Goal: Information Seeking & Learning: Learn about a topic

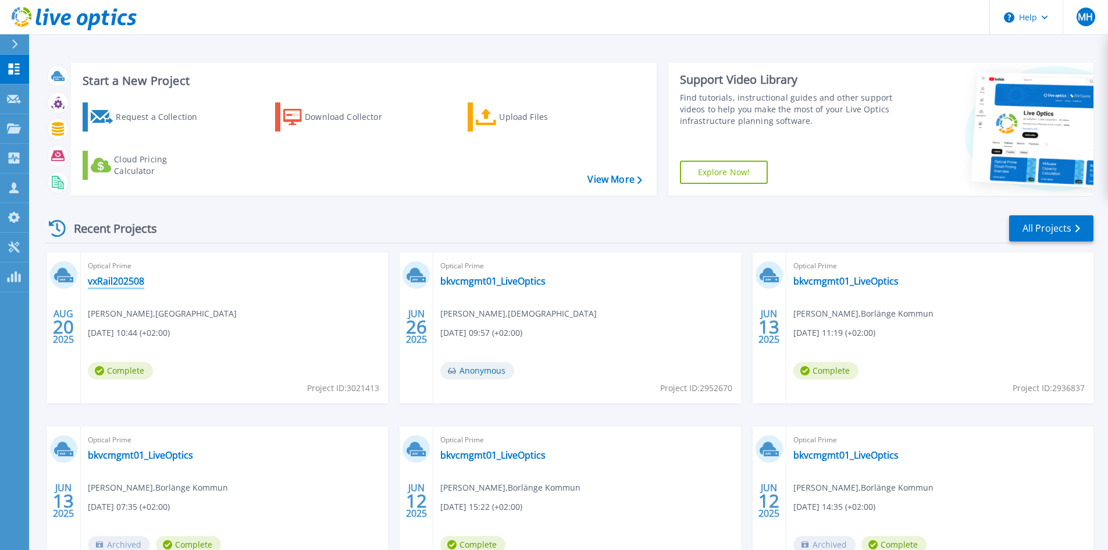
click at [110, 276] on link "vxRail202508" at bounding box center [116, 281] width 56 height 12
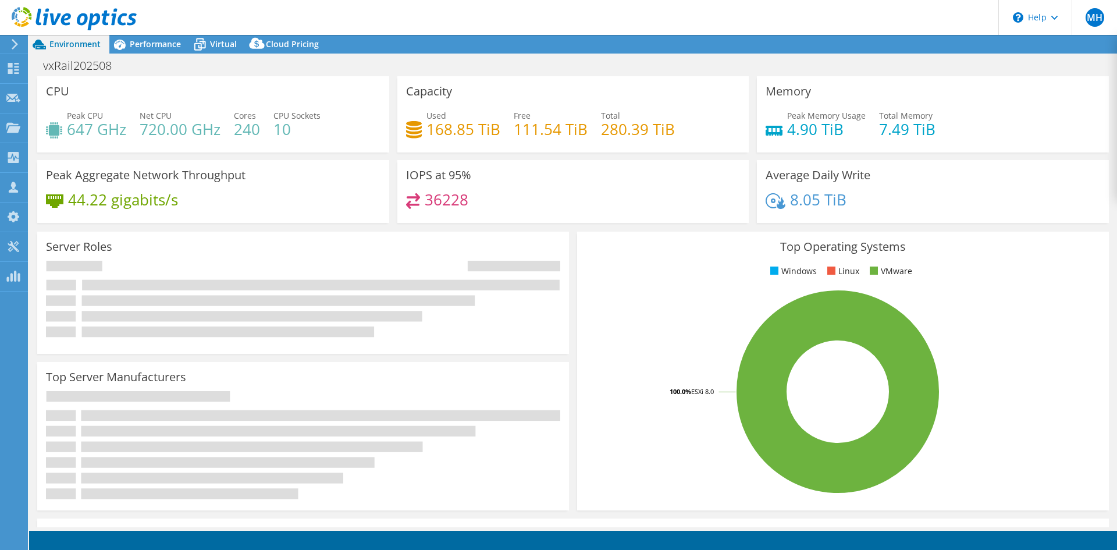
select select "USD"
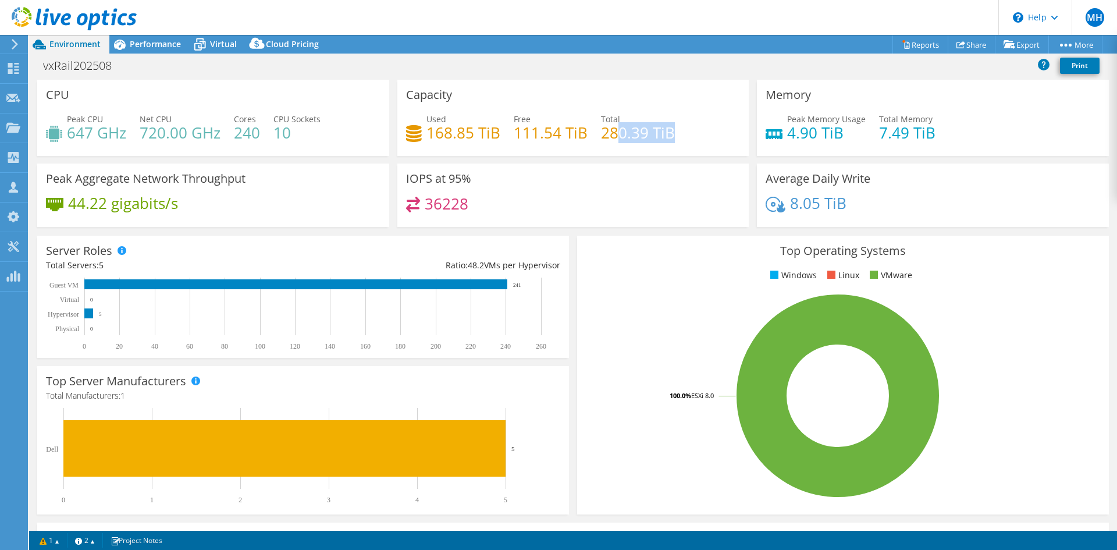
drag, startPoint x: 688, startPoint y: 131, endPoint x: 539, endPoint y: 129, distance: 148.4
click at [582, 126] on div "Used 168.85 TiB Free 111.54 TiB Total 280.39 TiB" at bounding box center [573, 132] width 335 height 38
drag, startPoint x: 539, startPoint y: 129, endPoint x: 678, endPoint y: 126, distance: 138.5
click at [667, 126] on div "Used 168.85 TiB Free 111.54 TiB Total 280.39 TiB" at bounding box center [573, 132] width 335 height 38
click at [678, 126] on div "Used 168.85 TiB Free 111.54 TiB Total 280.39 TiB" at bounding box center [573, 132] width 335 height 38
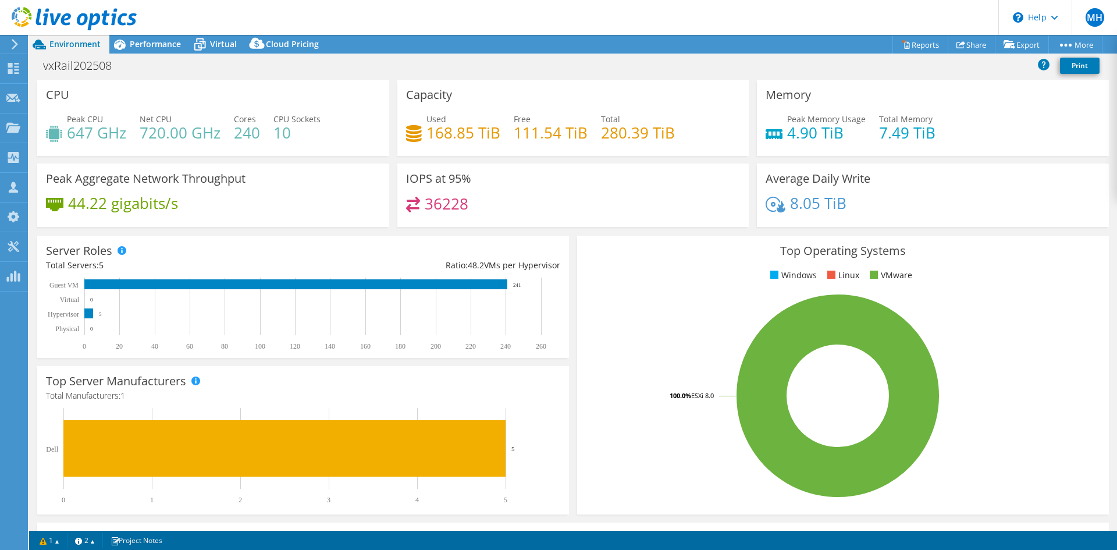
drag, startPoint x: 482, startPoint y: 207, endPoint x: 457, endPoint y: 201, distance: 25.7
click at [461, 202] on div "36228" at bounding box center [573, 209] width 335 height 25
click at [495, 190] on div "IOPS at 95% 36228" at bounding box center [573, 194] width 352 height 63
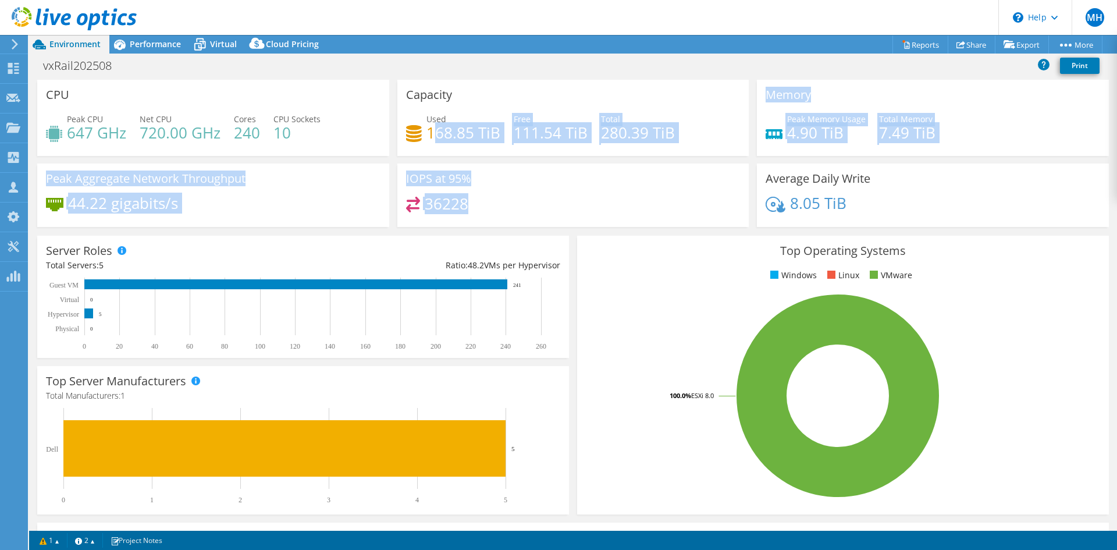
drag, startPoint x: 490, startPoint y: 207, endPoint x: 432, endPoint y: 129, distance: 97.6
click at [432, 129] on div "CPU Peak CPU 647 GHz Net CPU 720.00 GHz Cores 240 CPU Sockets 10 Capacity Used …" at bounding box center [573, 157] width 1080 height 155
click at [549, 176] on div "IOPS at 95% 36228" at bounding box center [573, 194] width 352 height 63
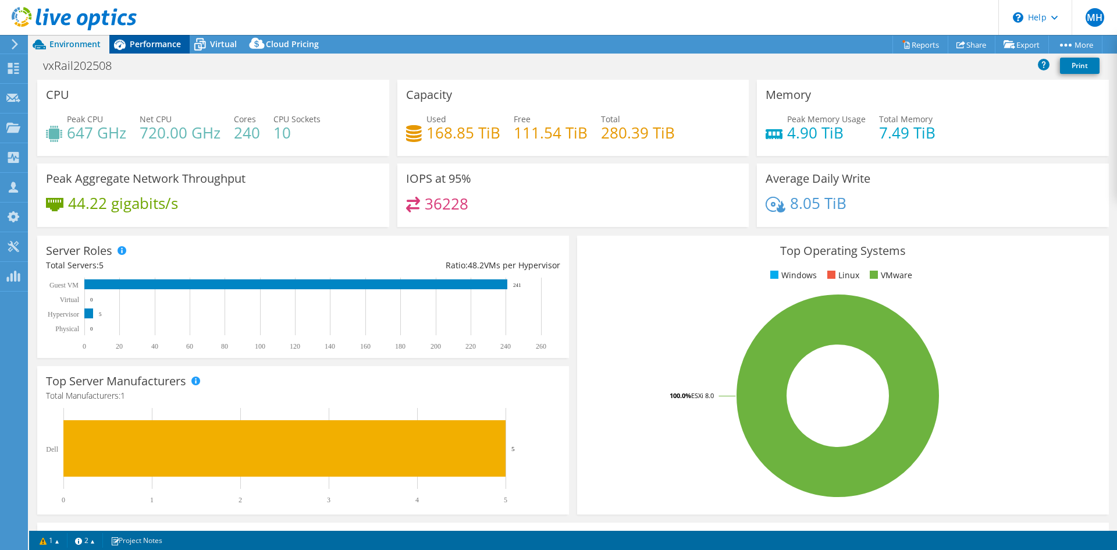
click at [155, 45] on span "Performance" at bounding box center [155, 43] width 51 height 11
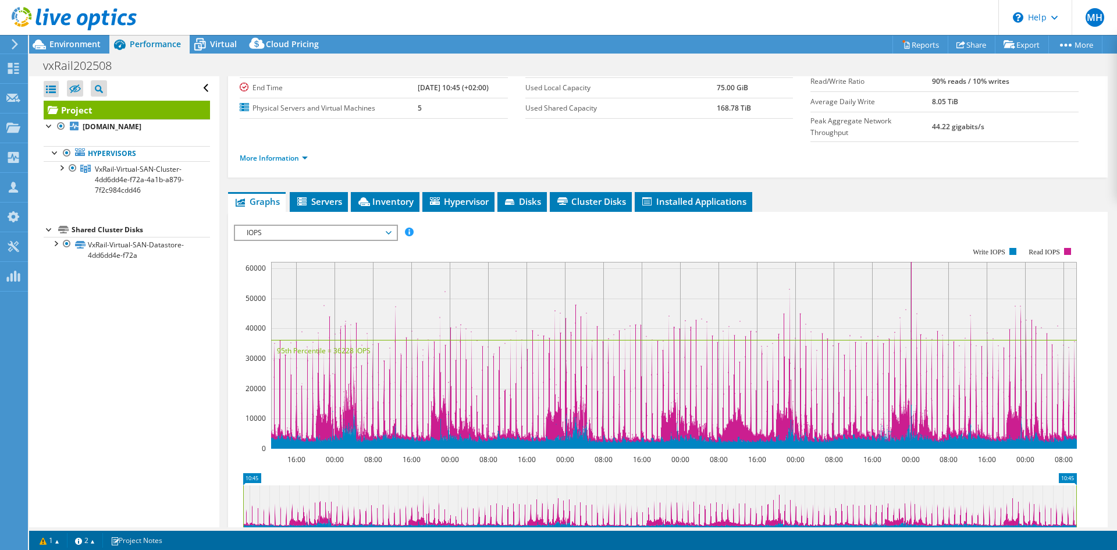
scroll to position [175, 0]
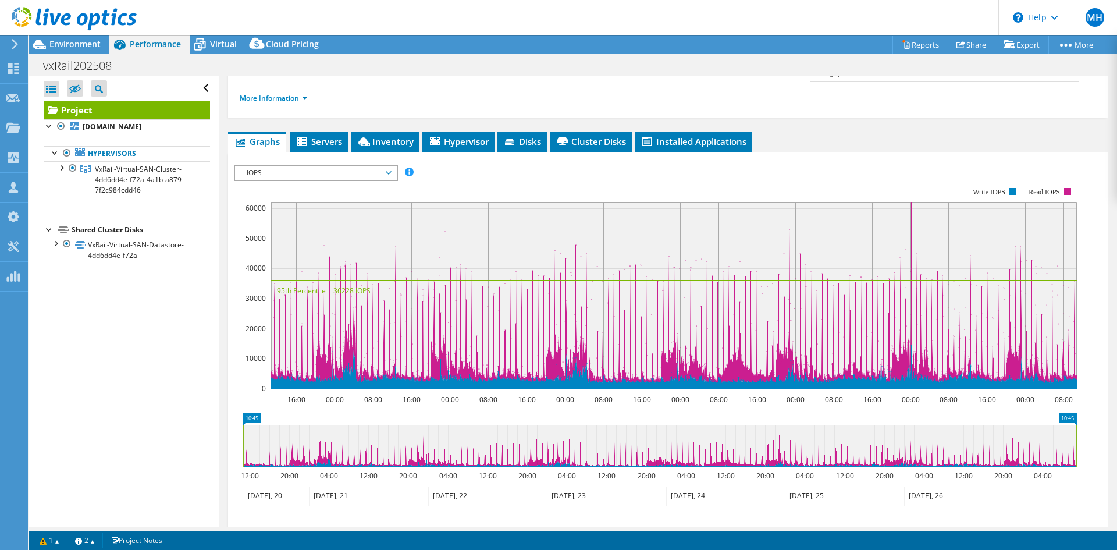
click at [381, 166] on span "IOPS" at bounding box center [316, 173] width 150 height 14
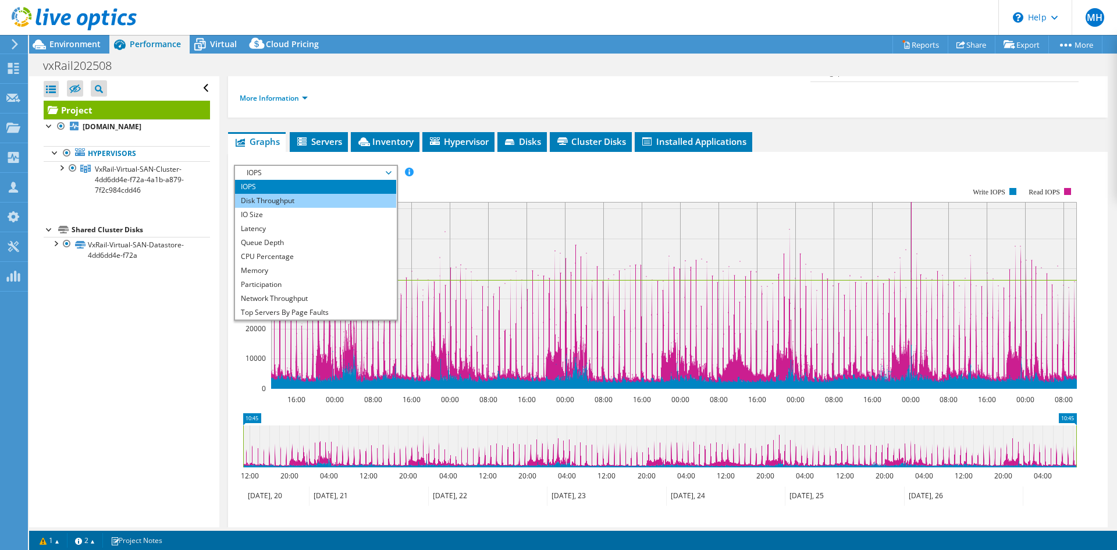
click at [336, 194] on li "Disk Throughput" at bounding box center [315, 201] width 161 height 14
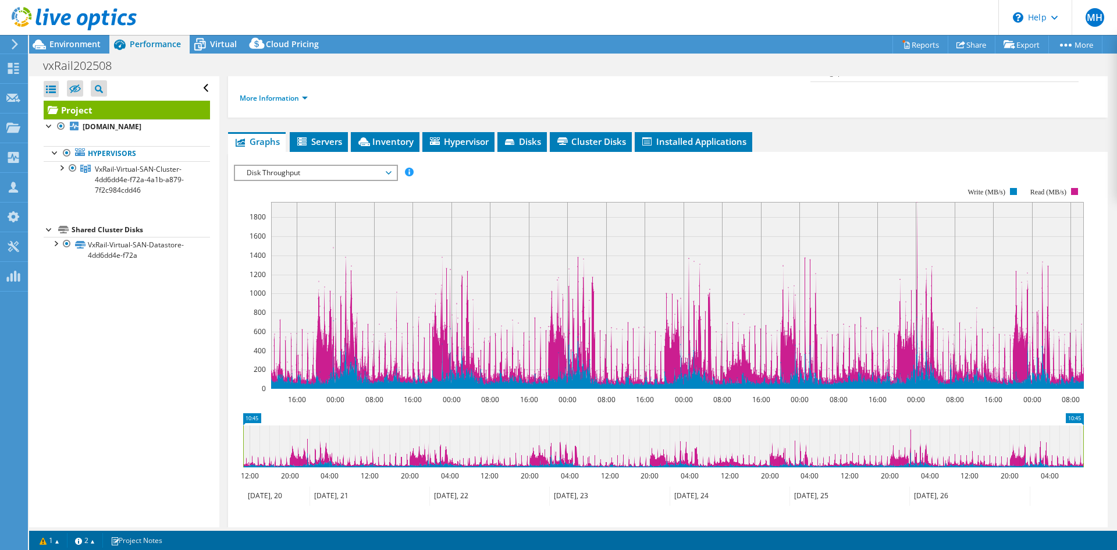
click at [330, 166] on span "Disk Throughput" at bounding box center [316, 173] width 150 height 14
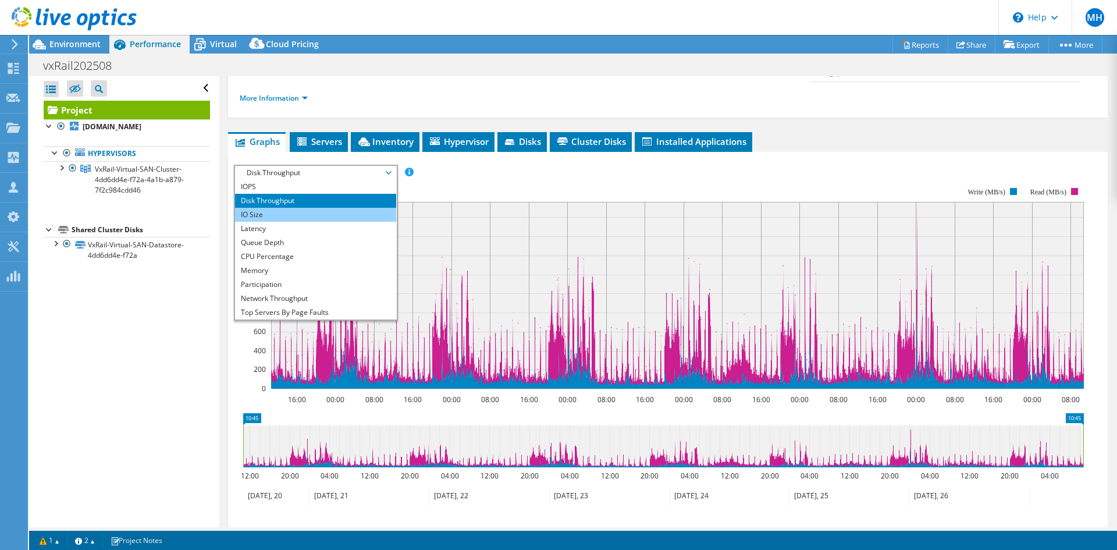
click at [271, 208] on li "IO Size" at bounding box center [315, 215] width 161 height 14
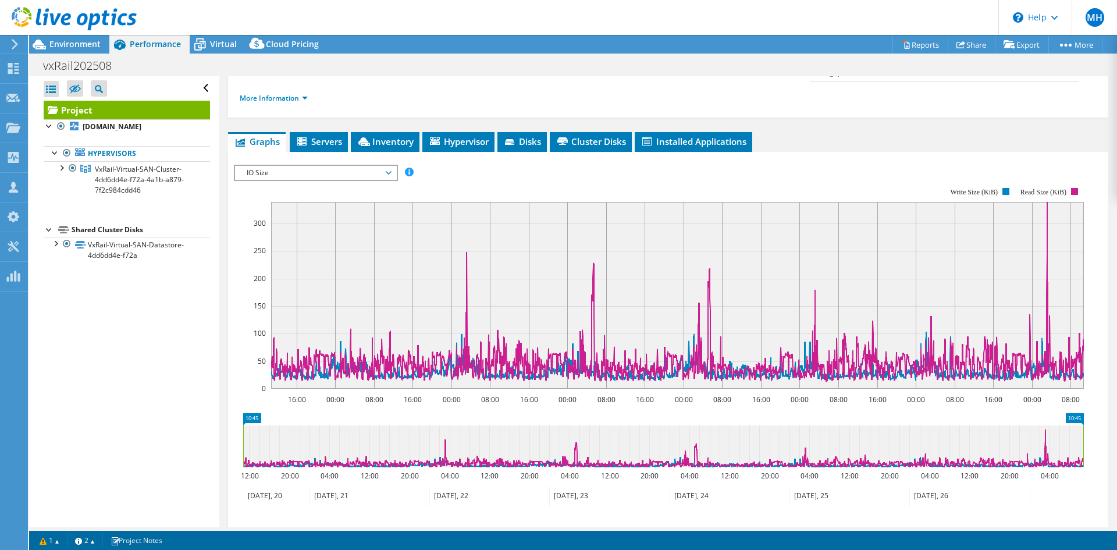
click at [328, 166] on span "IO Size" at bounding box center [316, 173] width 150 height 14
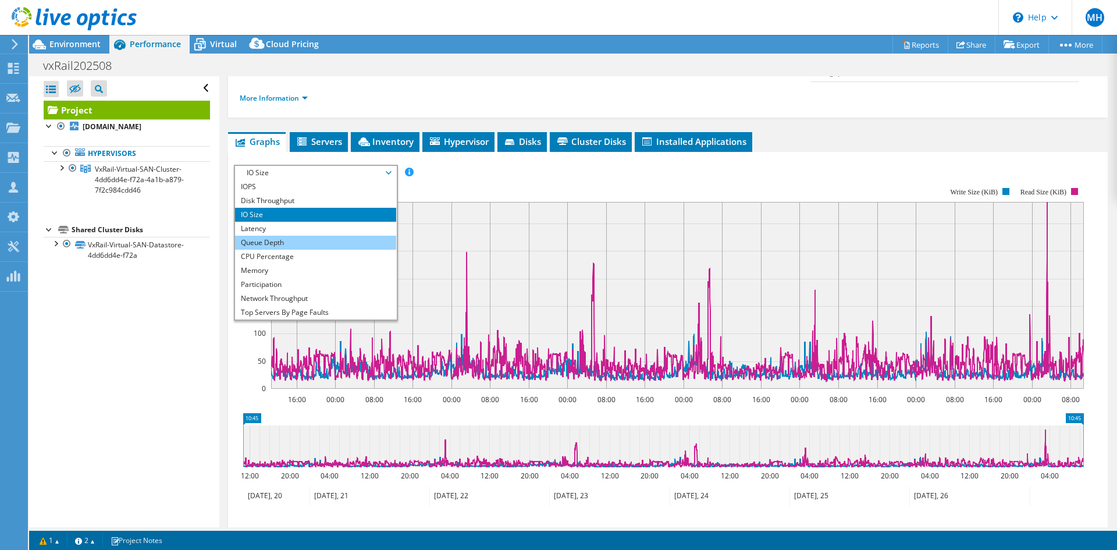
click at [271, 236] on li "Queue Depth" at bounding box center [315, 243] width 161 height 14
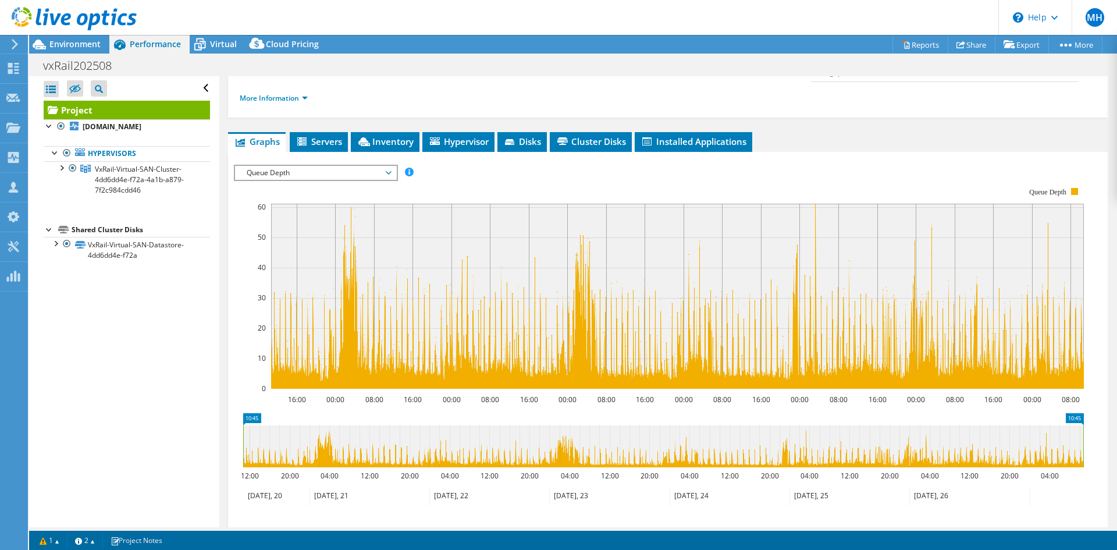
click at [298, 165] on div "Queue Depth IOPS Disk Throughput IO Size Latency Queue Depth CPU Percentage Mem…" at bounding box center [316, 173] width 164 height 16
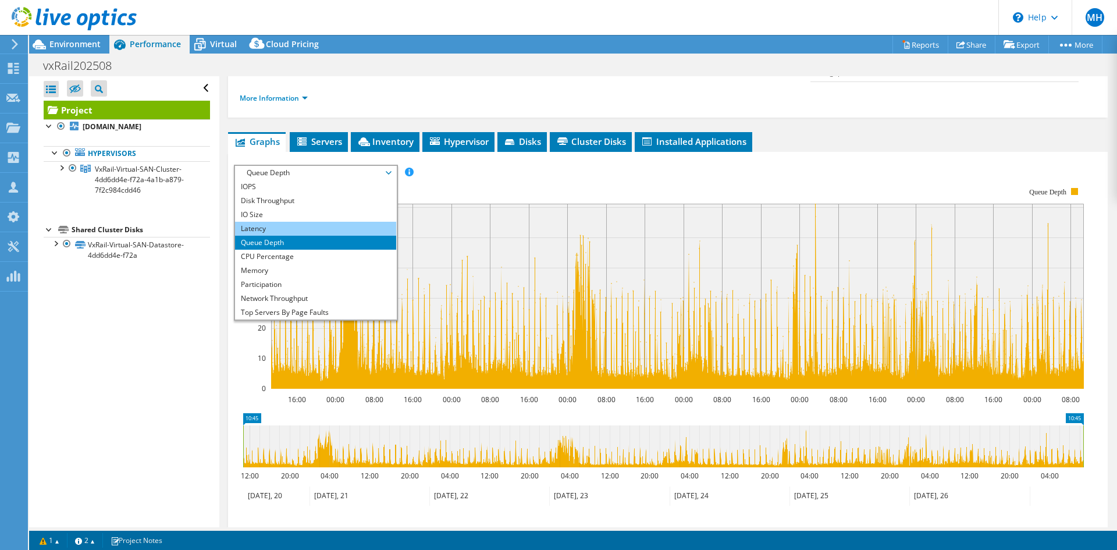
click at [279, 222] on li "Latency" at bounding box center [315, 229] width 161 height 14
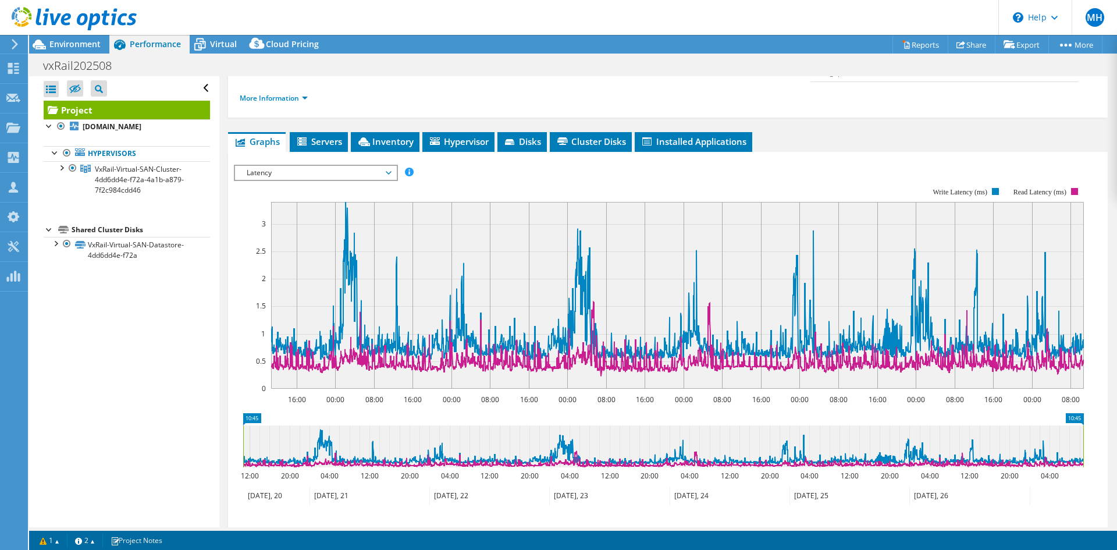
click at [339, 165] on div "Latency IOPS Disk Throughput IO Size Latency Queue Depth CPU Percentage Memory …" at bounding box center [316, 173] width 164 height 16
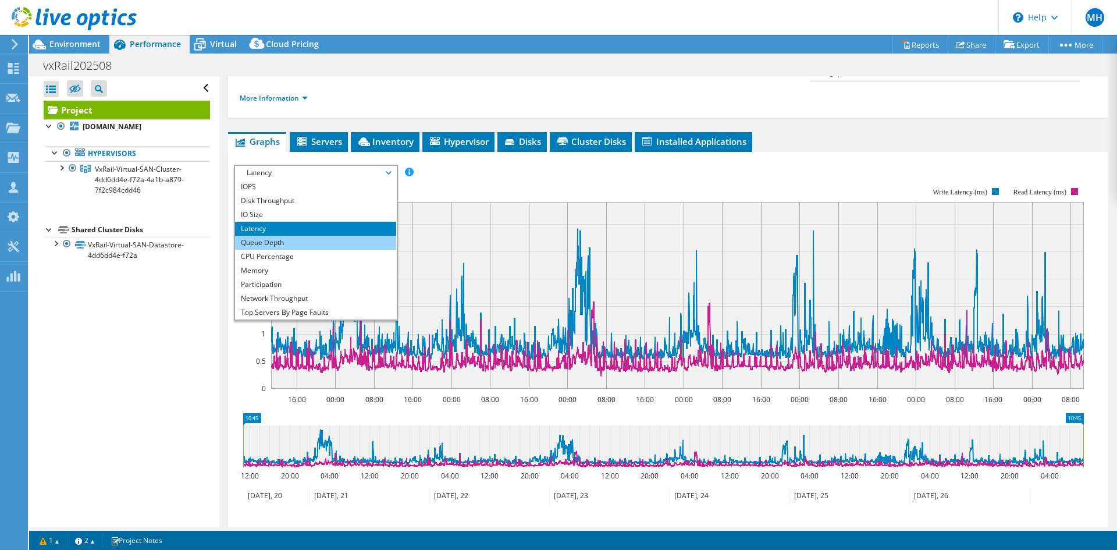
click at [304, 236] on li "Queue Depth" at bounding box center [315, 243] width 161 height 14
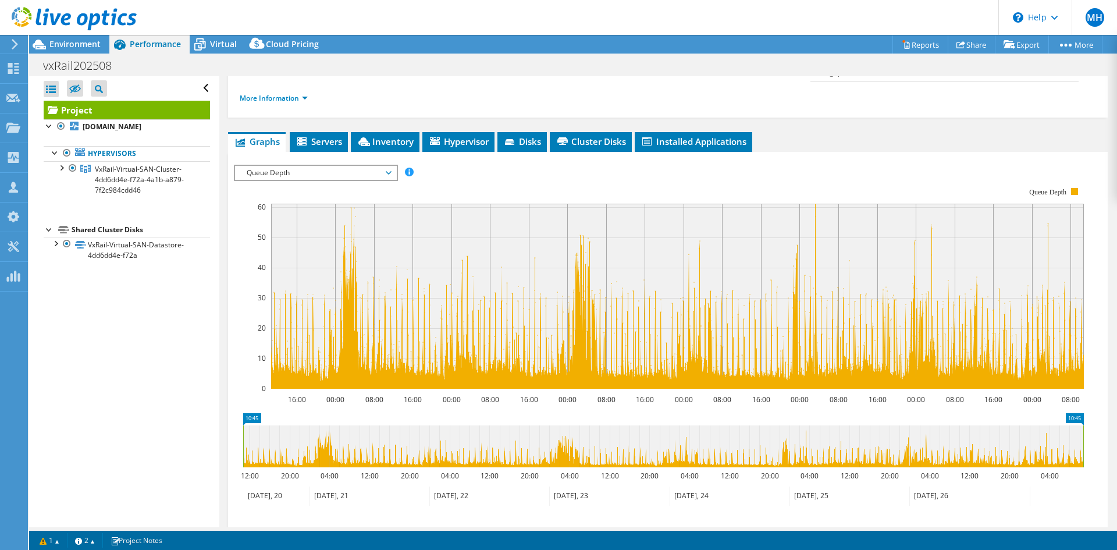
click at [330, 166] on span "Queue Depth" at bounding box center [316, 173] width 150 height 14
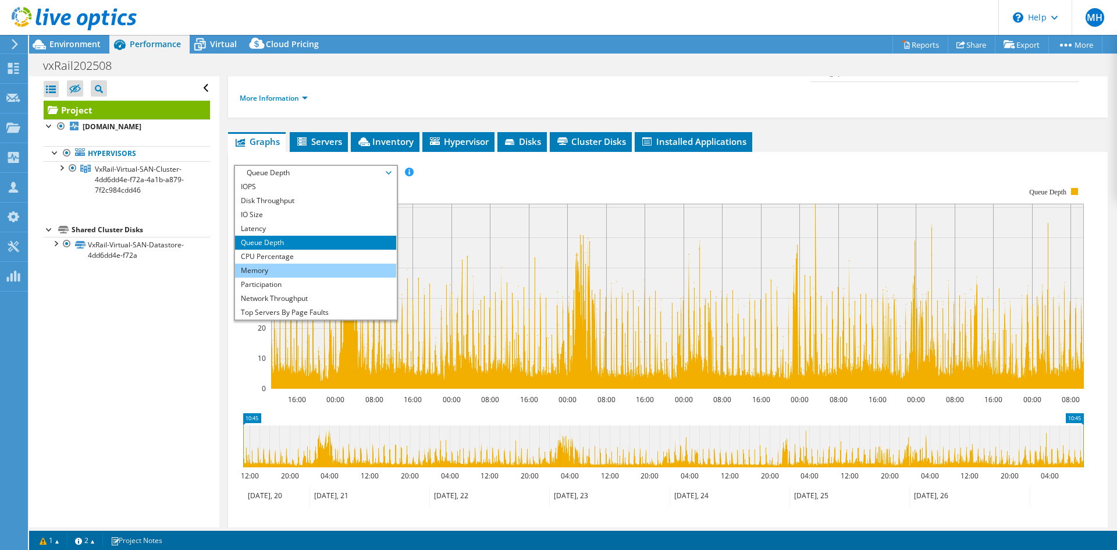
click at [297, 264] on li "Memory" at bounding box center [315, 271] width 161 height 14
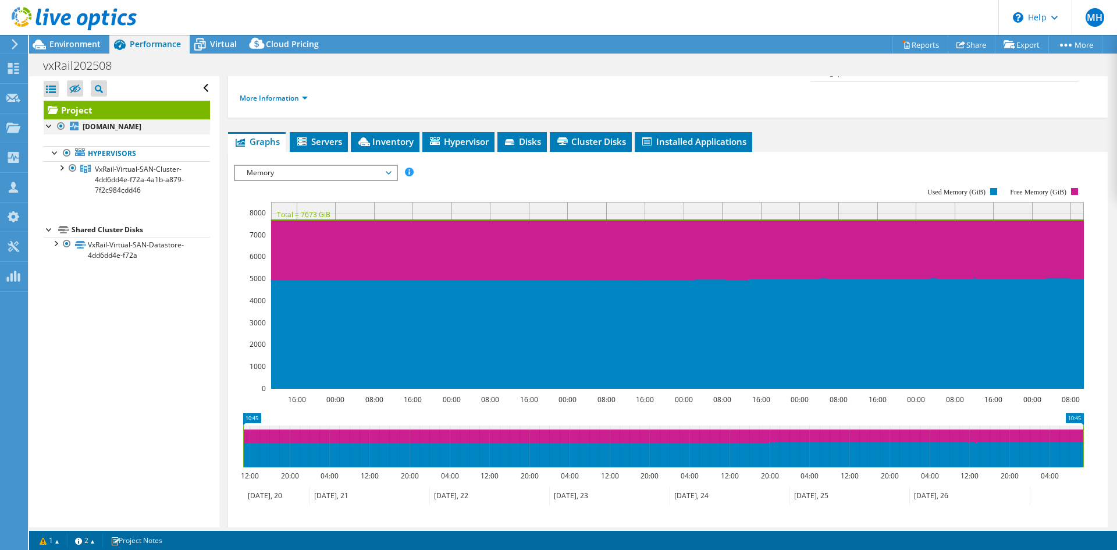
click at [48, 126] on div at bounding box center [50, 125] width 12 height 12
click at [65, 172] on div at bounding box center [61, 167] width 12 height 12
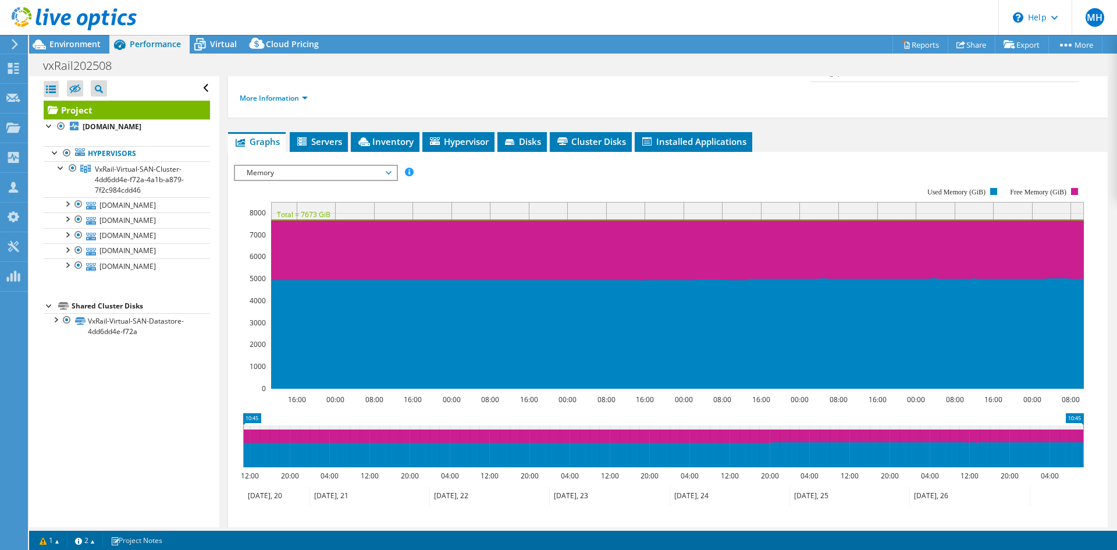
click at [327, 136] on span "Servers" at bounding box center [319, 142] width 47 height 12
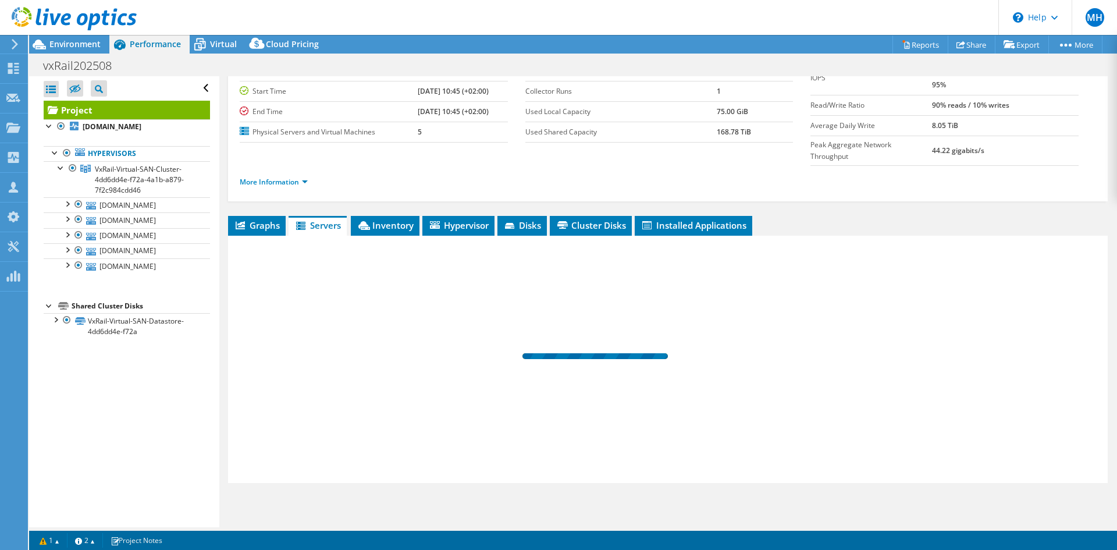
scroll to position [67, 0]
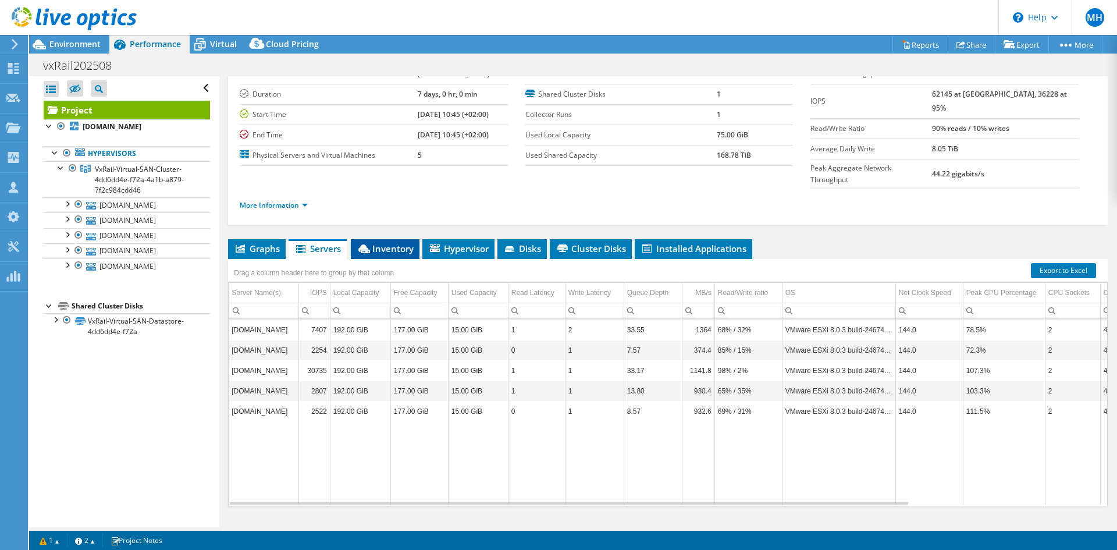
click at [386, 243] on span "Inventory" at bounding box center [385, 249] width 57 height 12
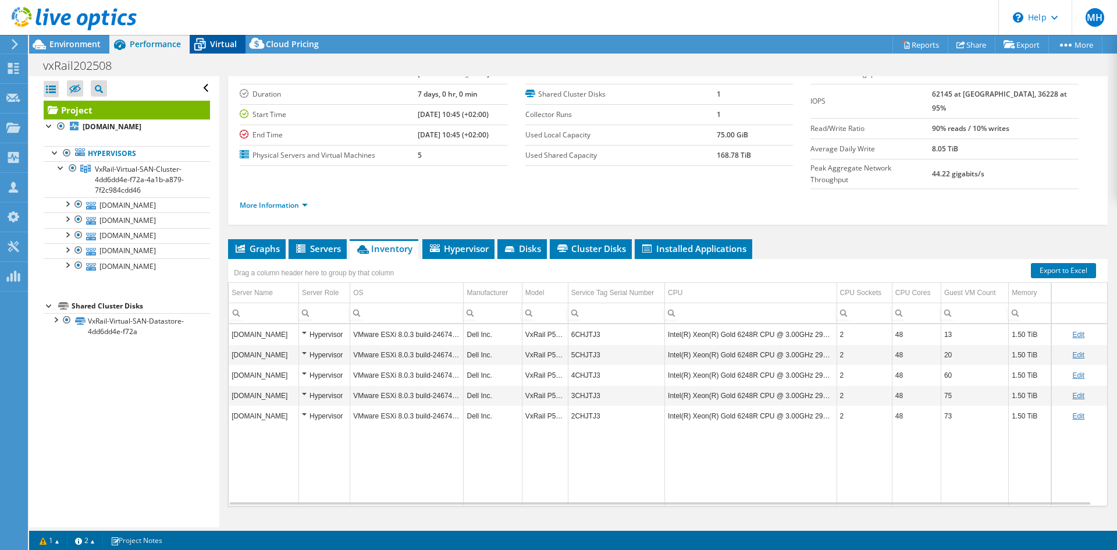
click at [222, 48] on span "Virtual" at bounding box center [223, 43] width 27 height 11
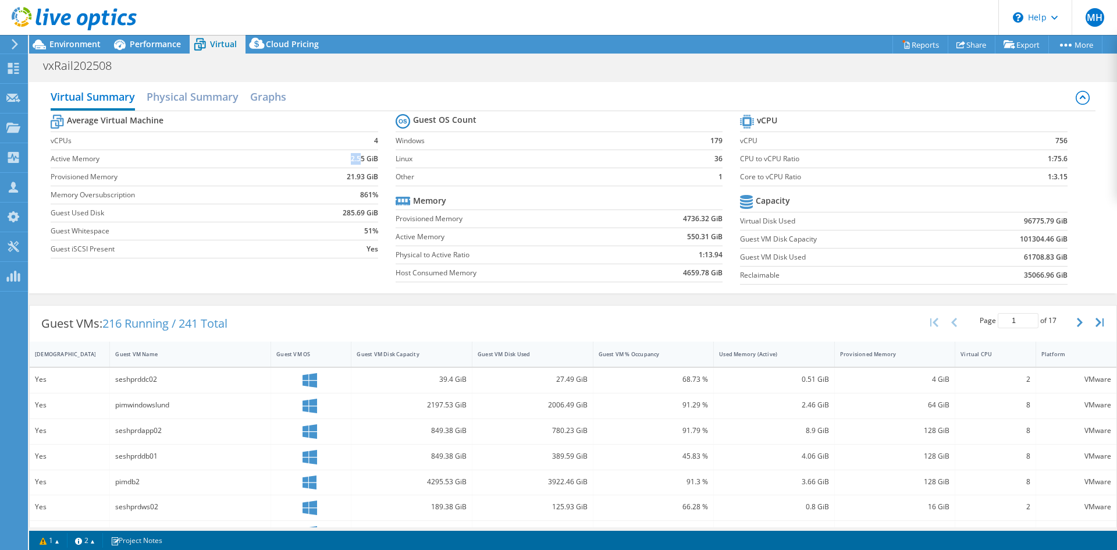
drag, startPoint x: 343, startPoint y: 159, endPoint x: 370, endPoint y: 161, distance: 26.8
click at [357, 159] on td "2.55 GiB" at bounding box center [339, 159] width 79 height 18
click at [371, 161] on b "2.55 GiB" at bounding box center [364, 159] width 27 height 12
click at [357, 161] on b "2.55 GiB" at bounding box center [364, 159] width 27 height 12
drag, startPoint x: 346, startPoint y: 176, endPoint x: 362, endPoint y: 179, distance: 16.5
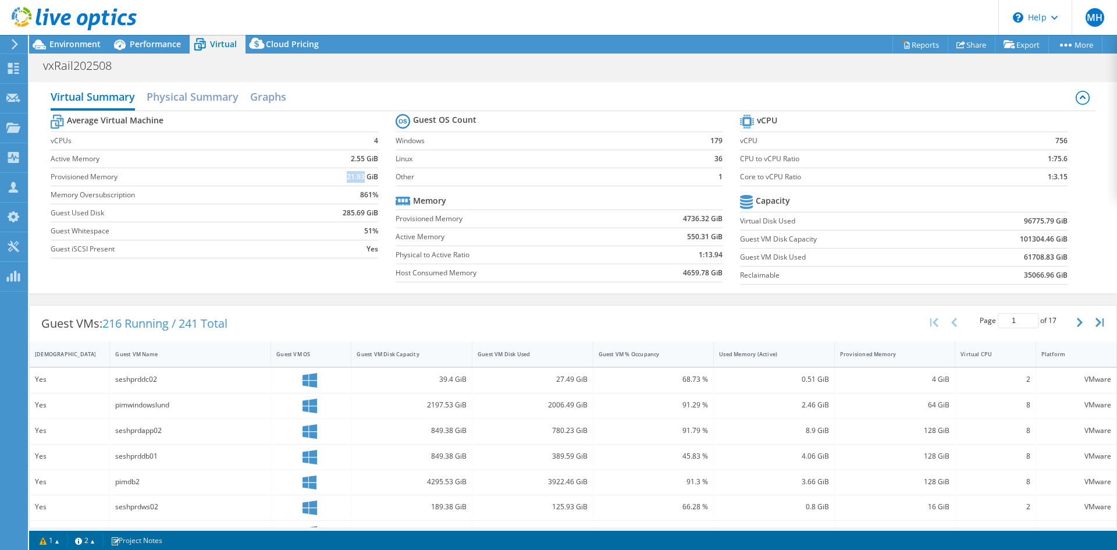
click at [362, 179] on b "21.93 GiB" at bounding box center [362, 177] width 31 height 12
click at [339, 180] on td "21.93 GiB" at bounding box center [339, 177] width 79 height 18
drag, startPoint x: 685, startPoint y: 237, endPoint x: 715, endPoint y: 241, distance: 30.0
click at [715, 241] on td "550.31 GiB" at bounding box center [671, 236] width 102 height 18
click at [683, 221] on b "4736.32 GiB" at bounding box center [703, 219] width 40 height 12
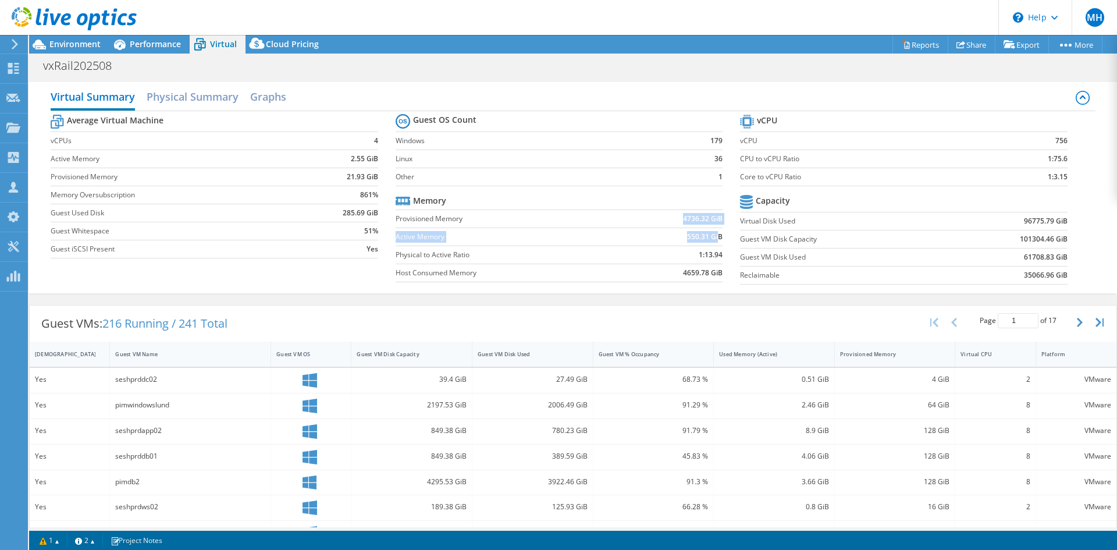
drag, startPoint x: 672, startPoint y: 219, endPoint x: 714, endPoint y: 232, distance: 44.2
click at [714, 232] on tbody "Memory Provisioned Memory 4736.32 GiB Active Memory 550.31 GiB Physical to Acti…" at bounding box center [559, 237] width 327 height 90
click at [280, 102] on h2 "Graphs" at bounding box center [268, 98] width 36 height 26
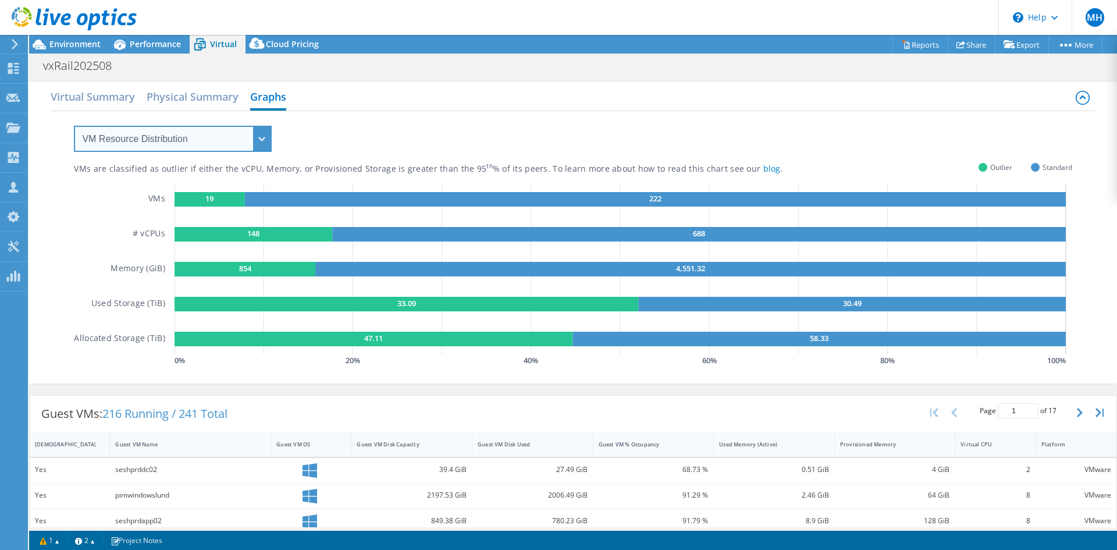
click at [186, 133] on select "VM Resource Distribution Provisioning Contrast Over Provisioning" at bounding box center [173, 139] width 198 height 26
click at [74, 126] on select "VM Resource Distribution Provisioning Contrast Over Provisioning" at bounding box center [173, 139] width 198 height 26
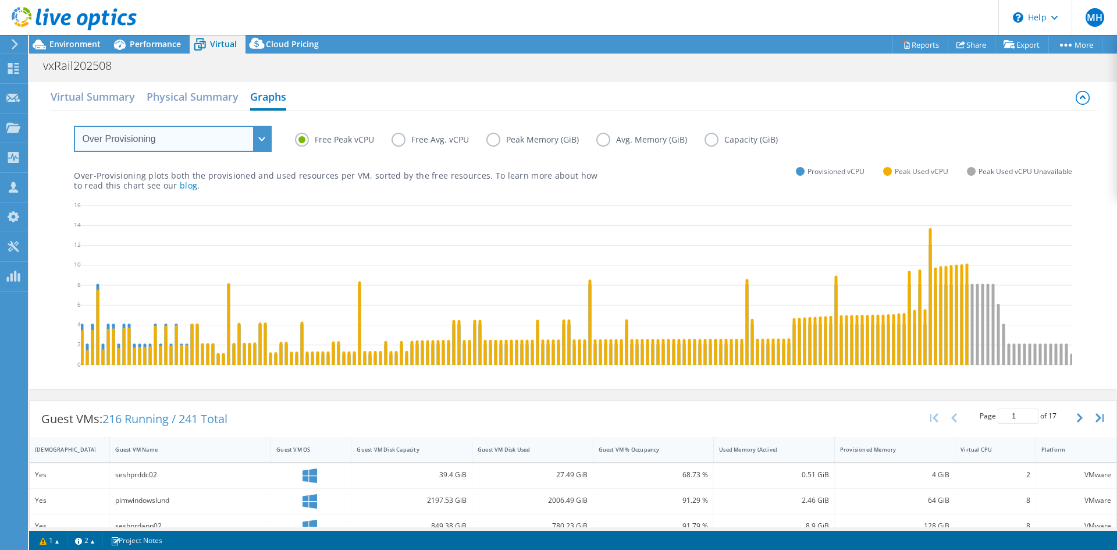
scroll to position [0, 297]
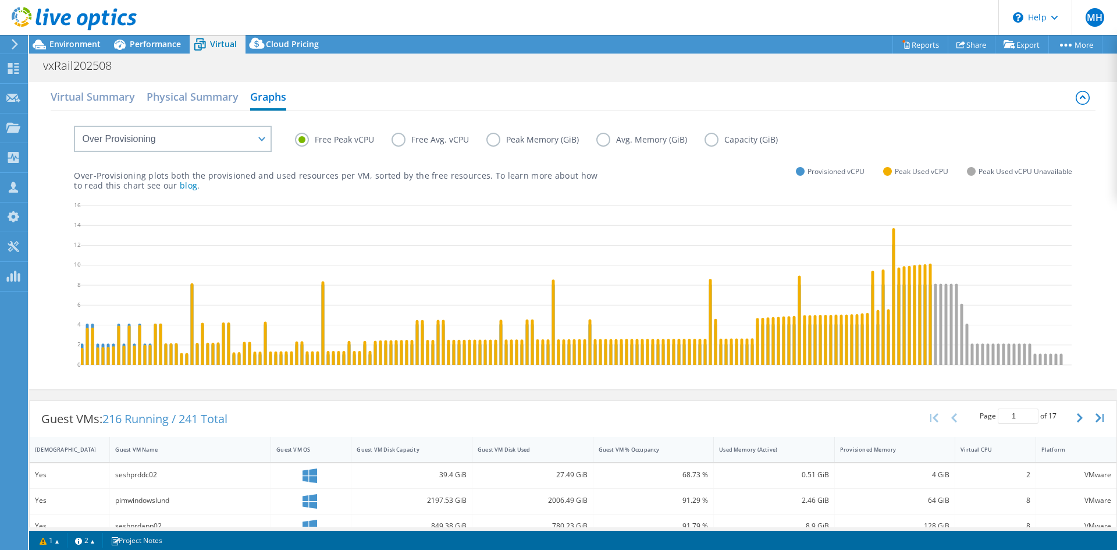
click at [386, 138] on label "Free Peak vCPU" at bounding box center [343, 140] width 97 height 14
click at [0, 0] on input "Free Peak vCPU" at bounding box center [0, 0] width 0 height 0
click at [399, 140] on label "Free Avg. vCPU" at bounding box center [439, 140] width 95 height 14
click at [0, 0] on input "Free Avg. vCPU" at bounding box center [0, 0] width 0 height 0
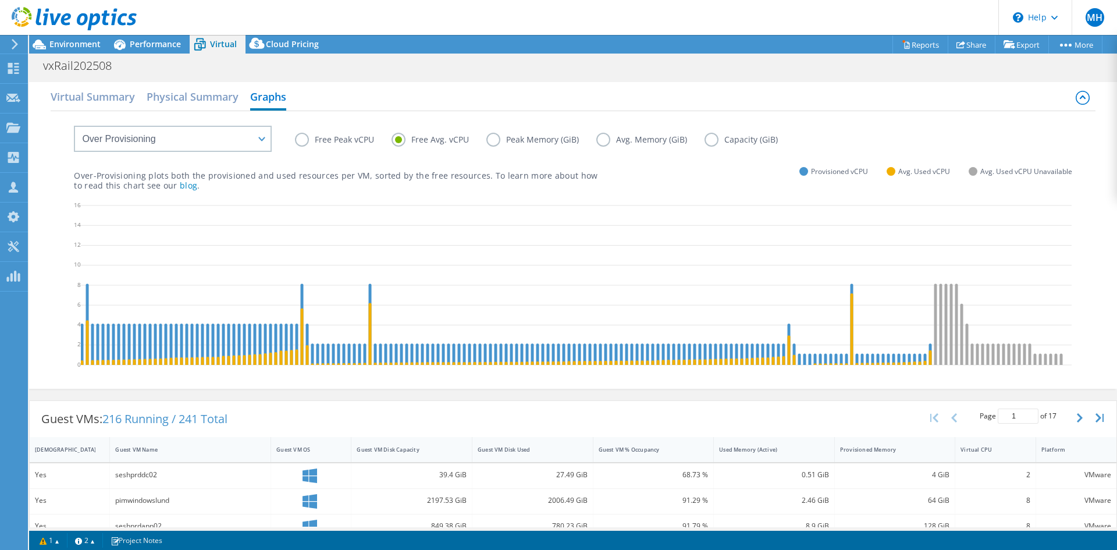
click at [314, 142] on label "Free Peak vCPU" at bounding box center [343, 140] width 97 height 14
click at [0, 0] on input "Free Peak vCPU" at bounding box center [0, 0] width 0 height 0
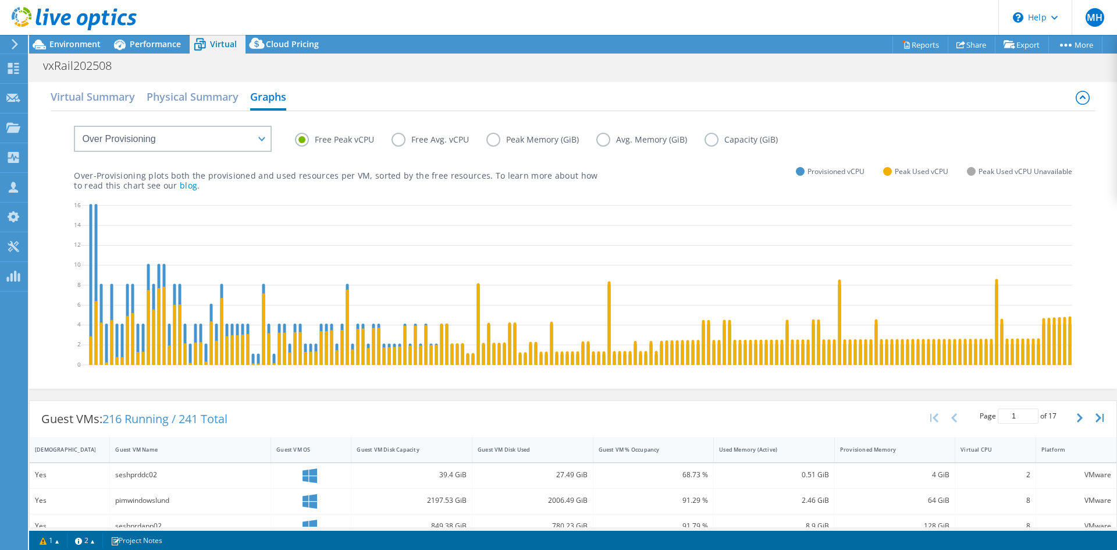
scroll to position [0, 0]
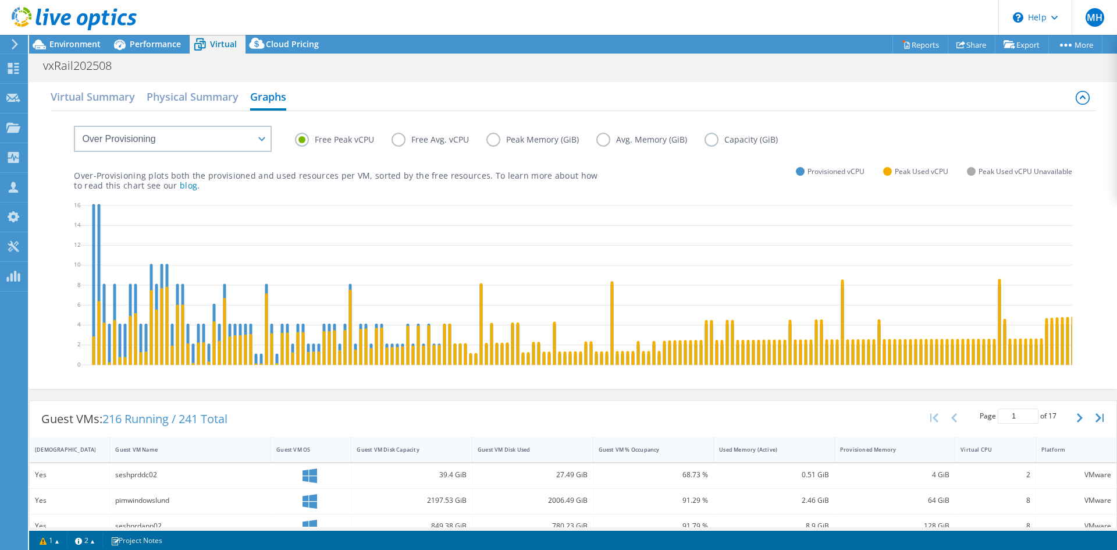
click at [405, 143] on label "Free Avg. vCPU" at bounding box center [439, 140] width 95 height 14
click at [0, 0] on input "Free Avg. vCPU" at bounding box center [0, 0] width 0 height 0
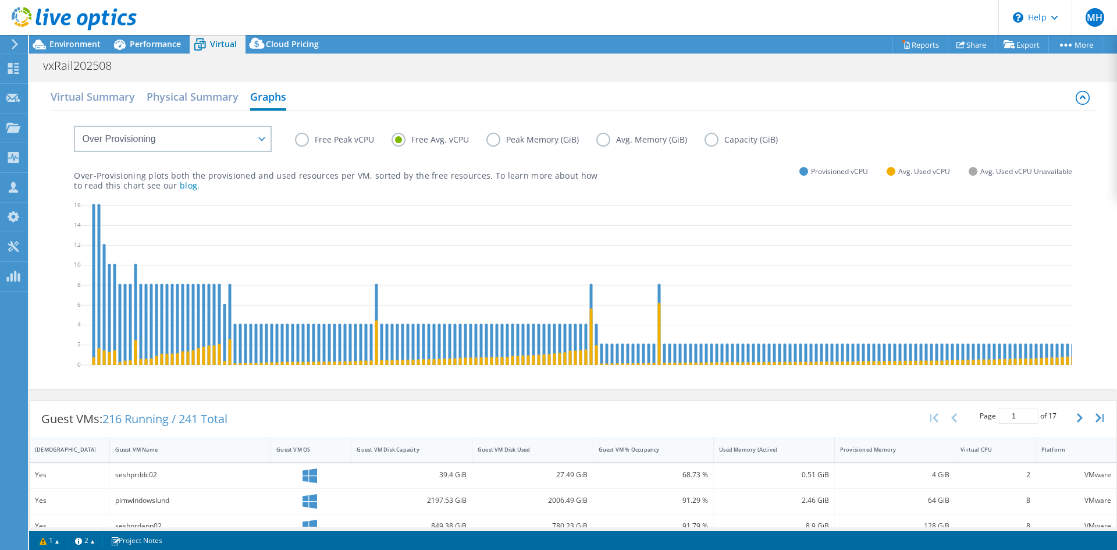
click at [500, 140] on label "Peak Memory (GiB)" at bounding box center [541, 140] width 110 height 14
click at [0, 0] on input "Peak Memory (GiB)" at bounding box center [0, 0] width 0 height 0
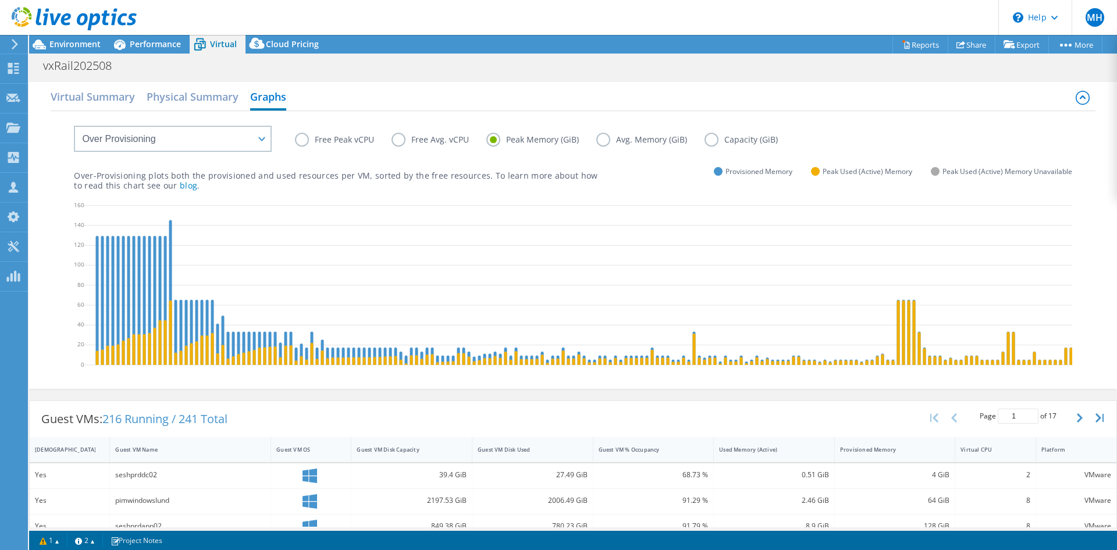
click at [611, 139] on label "Avg. Memory (GiB)" at bounding box center [650, 140] width 108 height 14
click at [0, 0] on input "Avg. Memory (GiB)" at bounding box center [0, 0] width 0 height 0
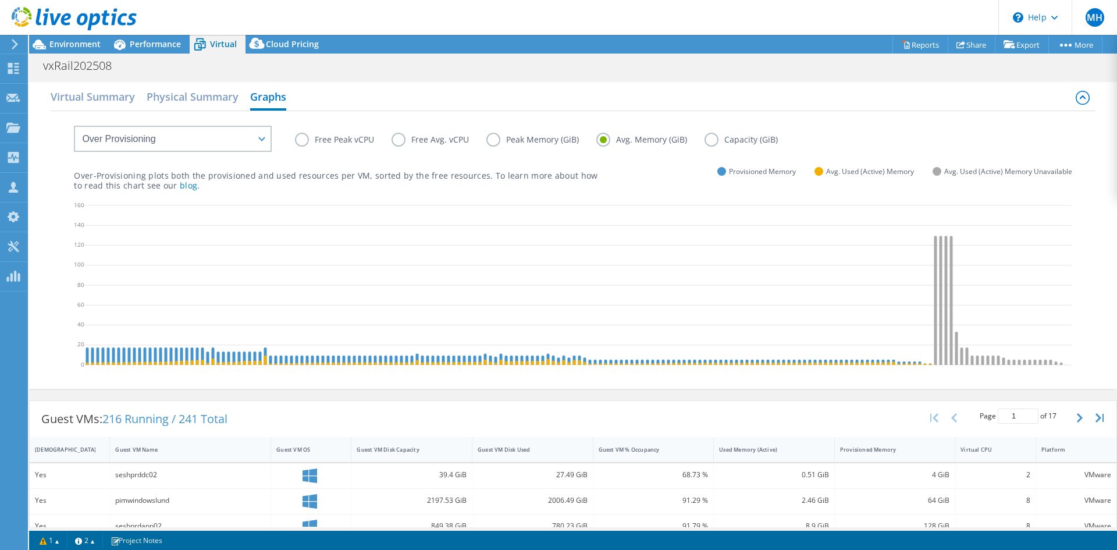
scroll to position [0, 287]
drag, startPoint x: 782, startPoint y: 387, endPoint x: 427, endPoint y: 387, distance: 354.9
click at [430, 386] on div "Free Peak vCPU Free Avg. vCPU Peak Memory (GiB) Avg. Memory (GiB) Capacity (GiB…" at bounding box center [573, 248] width 1044 height 275
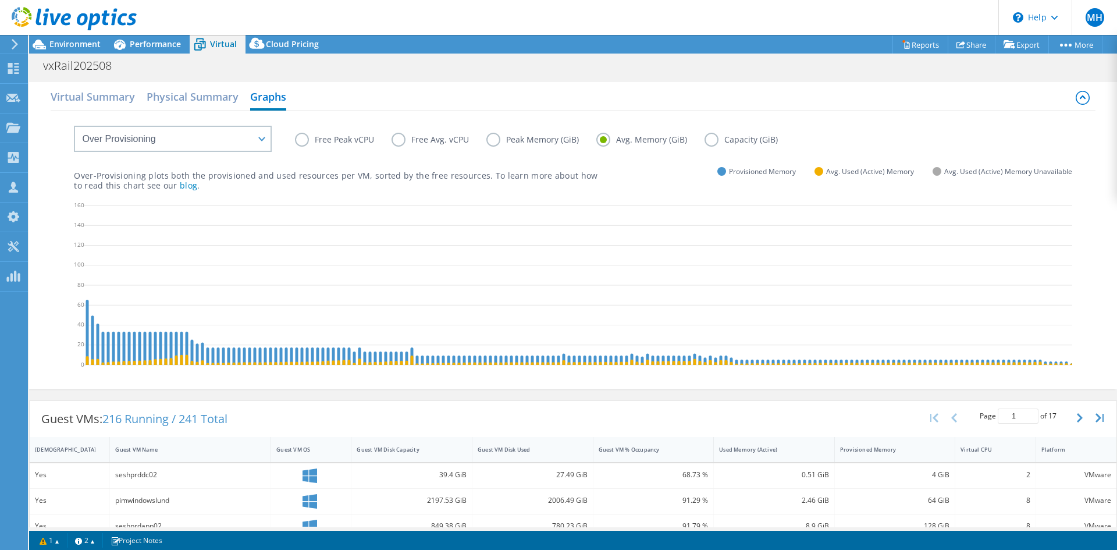
scroll to position [0, 0]
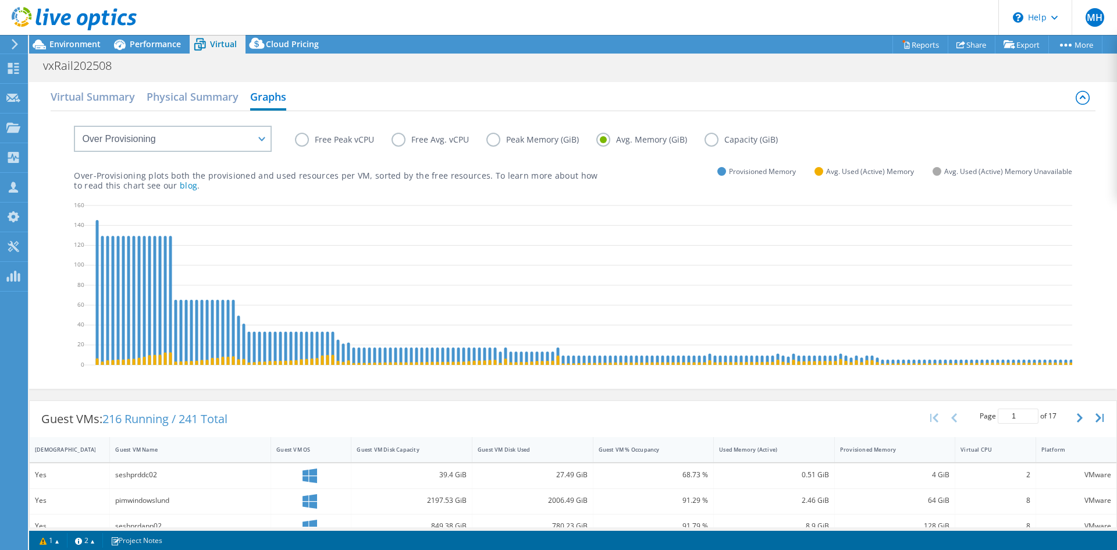
click at [721, 140] on label "Capacity (GiB)" at bounding box center [750, 140] width 91 height 14
click at [0, 0] on input "Capacity (GiB)" at bounding box center [0, 0] width 0 height 0
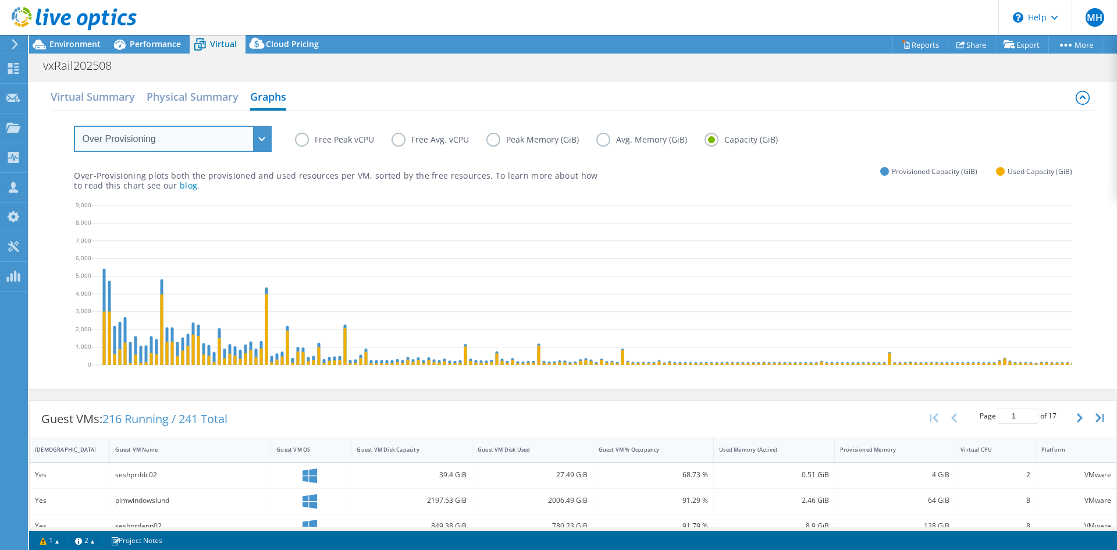
click at [202, 136] on select "VM Resource Distribution Provisioning Contrast Over Provisioning" at bounding box center [173, 139] width 198 height 26
select select "VM Resource Distribution"
click at [74, 126] on select "VM Resource Distribution Provisioning Contrast Over Provisioning" at bounding box center [173, 139] width 198 height 26
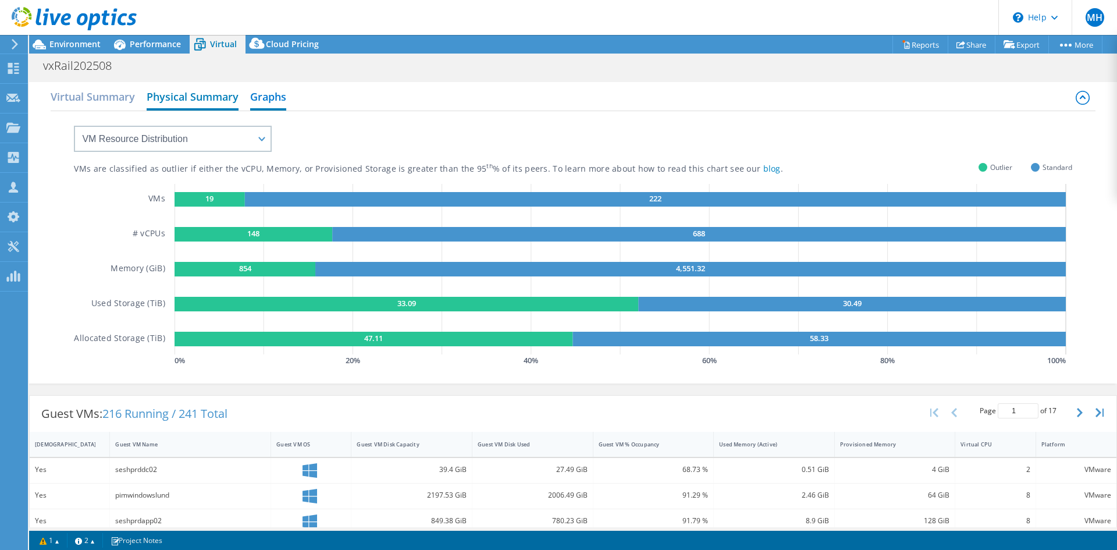
click at [214, 95] on h2 "Physical Summary" at bounding box center [193, 98] width 92 height 26
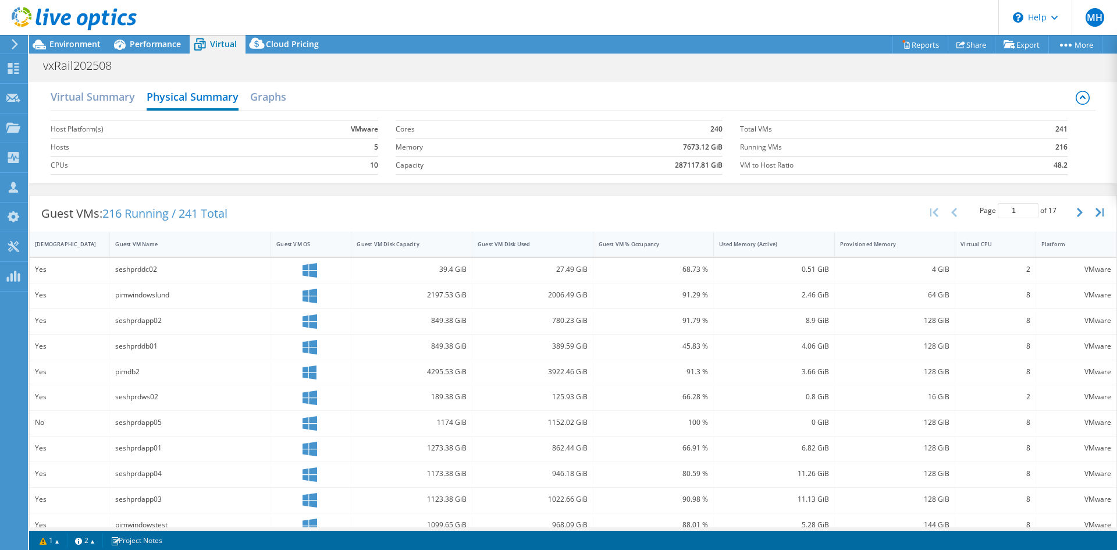
click at [505, 243] on div "Guest VM Disk Used" at bounding box center [526, 244] width 96 height 8
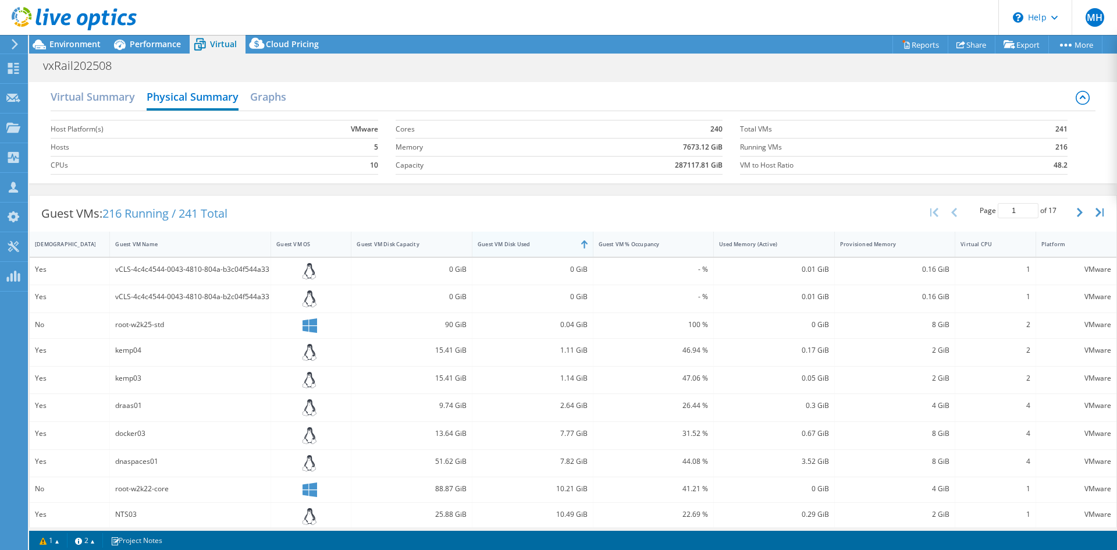
click at [505, 243] on div "Guest VM Disk Used" at bounding box center [526, 244] width 96 height 8
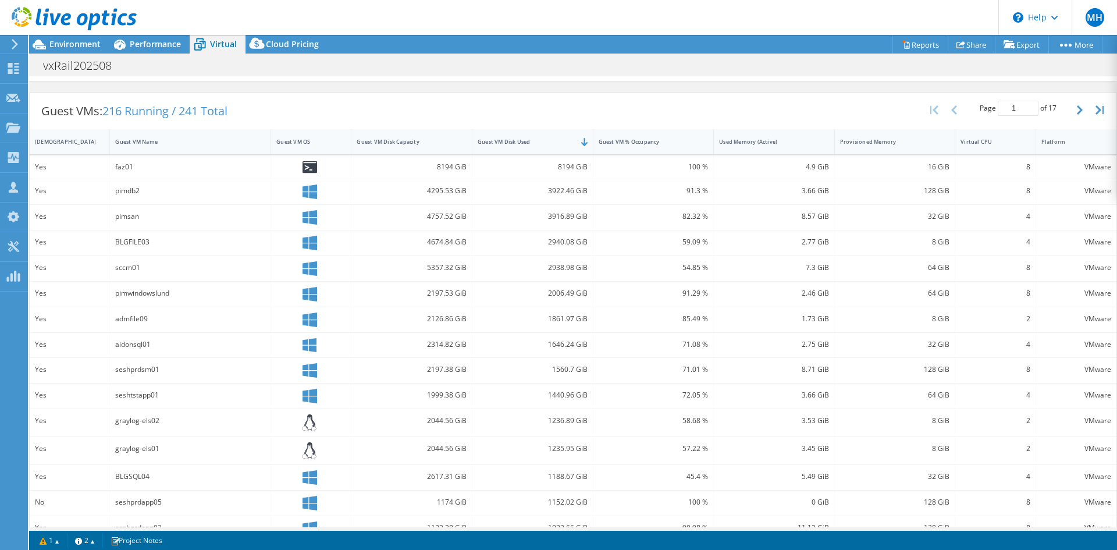
scroll to position [123, 0]
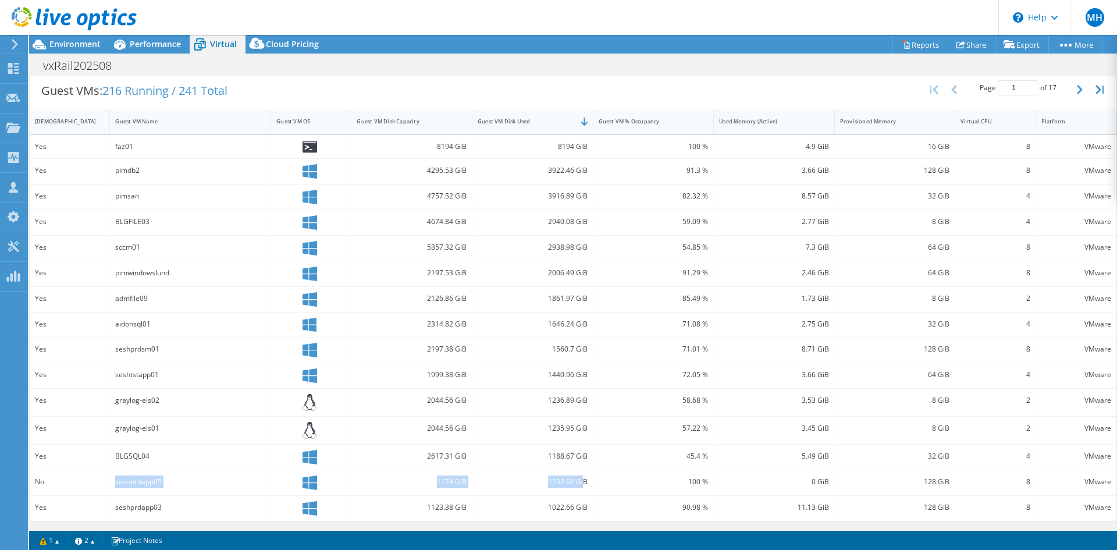
drag, startPoint x: 116, startPoint y: 482, endPoint x: 580, endPoint y: 484, distance: 463.7
click at [580, 484] on div "No seshprdapp05 1174 GiB 1152.02 GiB 100 % 0 GiB 128 GiB 8 VMware" at bounding box center [573, 482] width 1087 height 25
click at [702, 150] on div "100 %" at bounding box center [654, 146] width 110 height 13
drag, startPoint x: 702, startPoint y: 150, endPoint x: 969, endPoint y: 143, distance: 267.2
click at [969, 143] on div "Yes faz01 8194 GiB 8194 GiB 100 % 4.9 GiB 16 GiB 8 VMware" at bounding box center [573, 146] width 1087 height 23
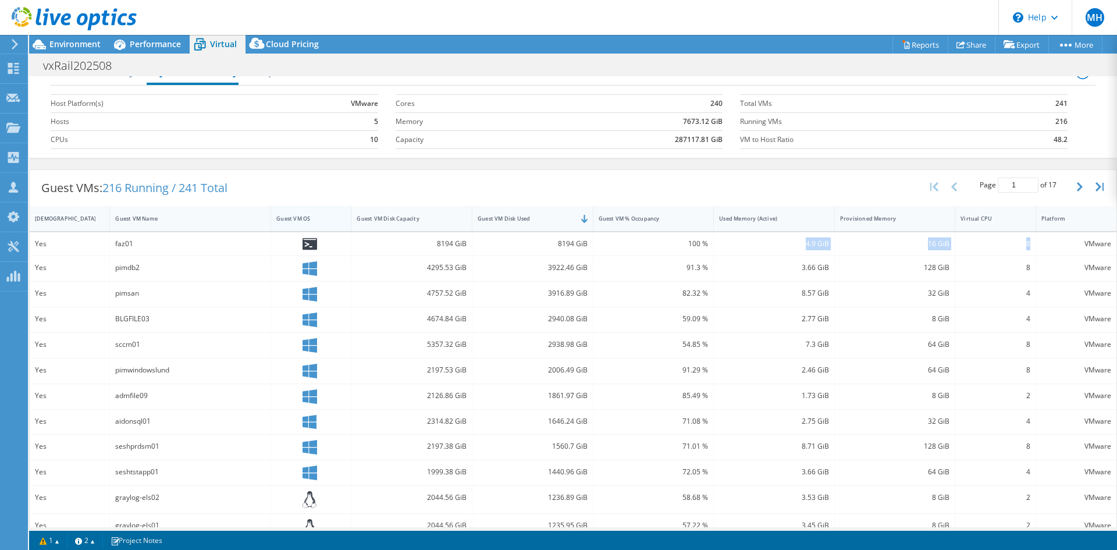
scroll to position [6, 0]
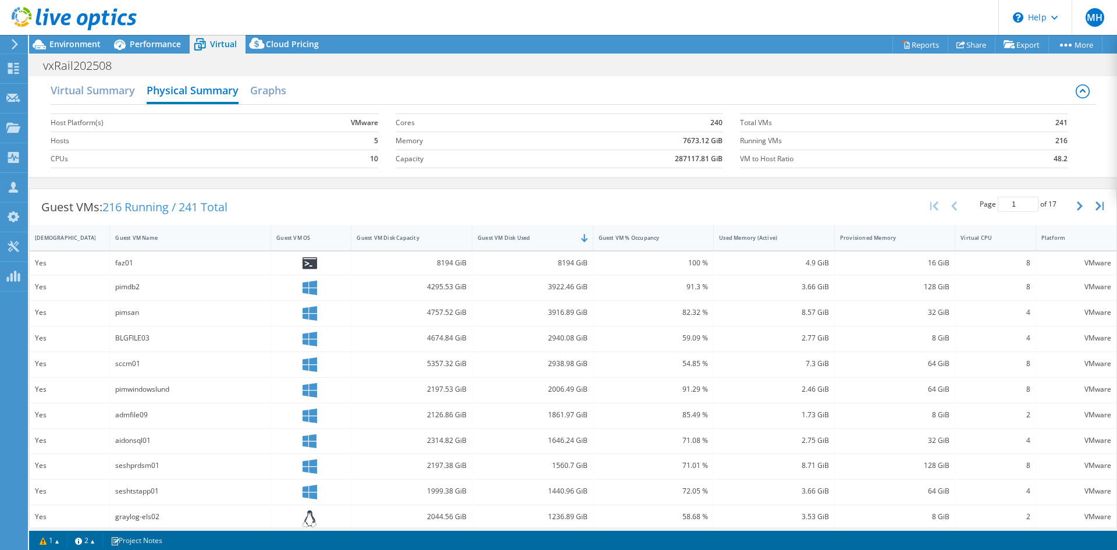
click at [307, 264] on icon at bounding box center [310, 263] width 15 height 12
drag, startPoint x: 587, startPoint y: 265, endPoint x: 525, endPoint y: 261, distance: 61.8
click at [525, 261] on div "8194 GiB" at bounding box center [532, 262] width 121 height 23
click at [275, 87] on h2 "Graphs" at bounding box center [268, 92] width 36 height 26
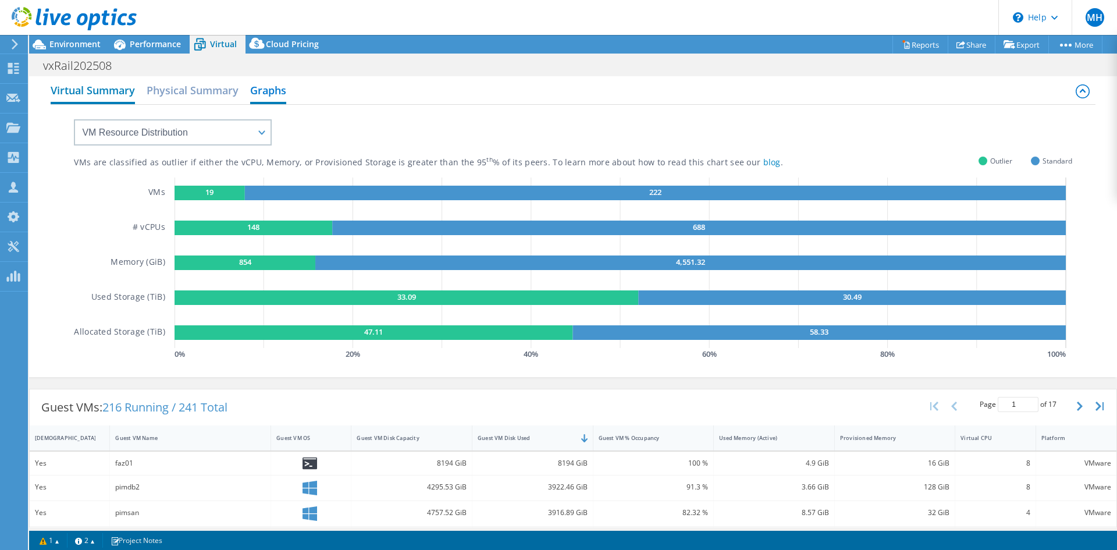
click at [105, 94] on h2 "Virtual Summary" at bounding box center [93, 92] width 84 height 26
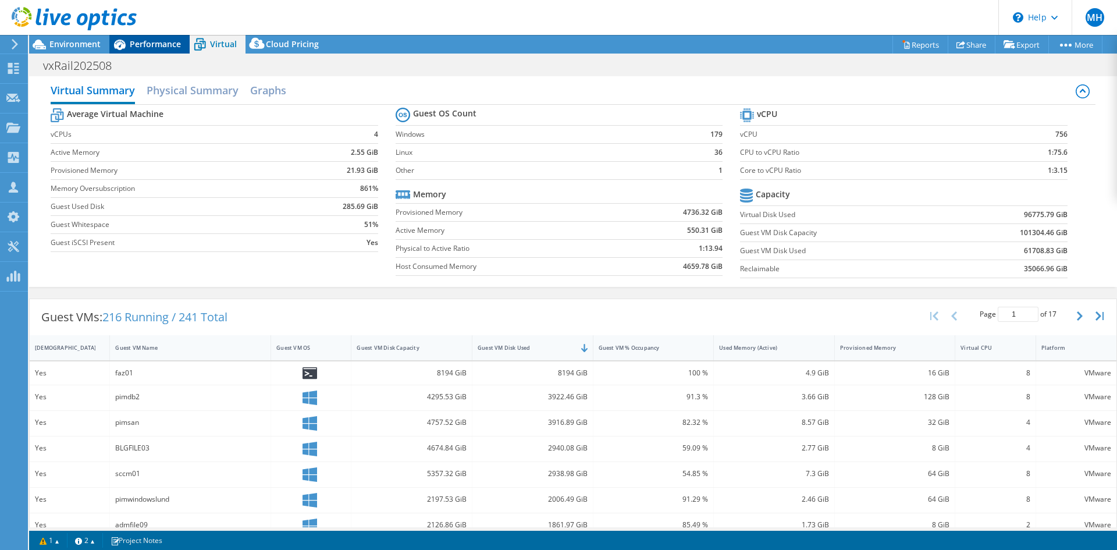
click at [137, 49] on div "Performance" at bounding box center [149, 44] width 80 height 19
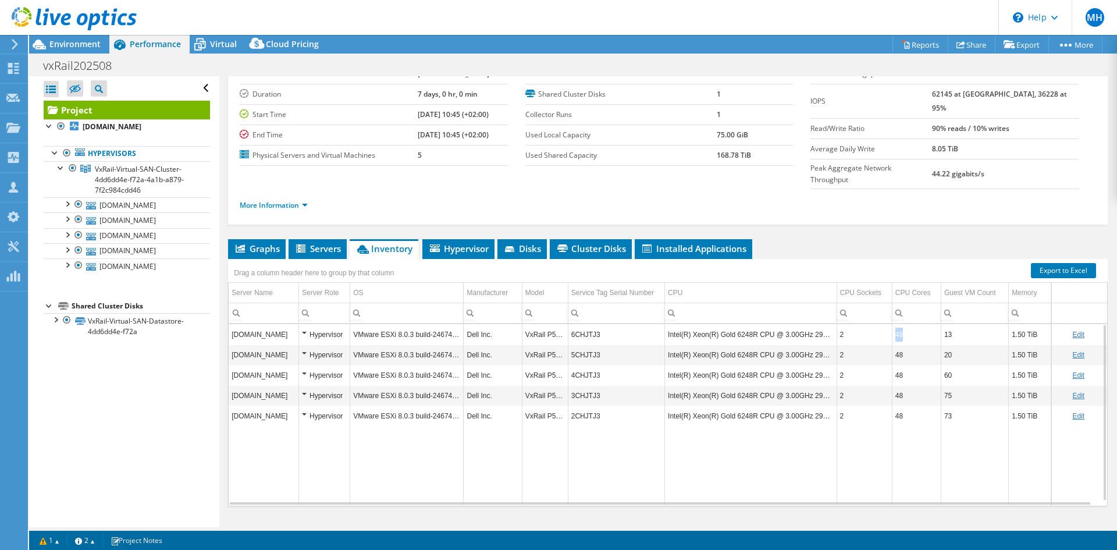
drag, startPoint x: 908, startPoint y: 314, endPoint x: 892, endPoint y: 315, distance: 15.8
click at [892, 324] on td "48" at bounding box center [916, 334] width 49 height 20
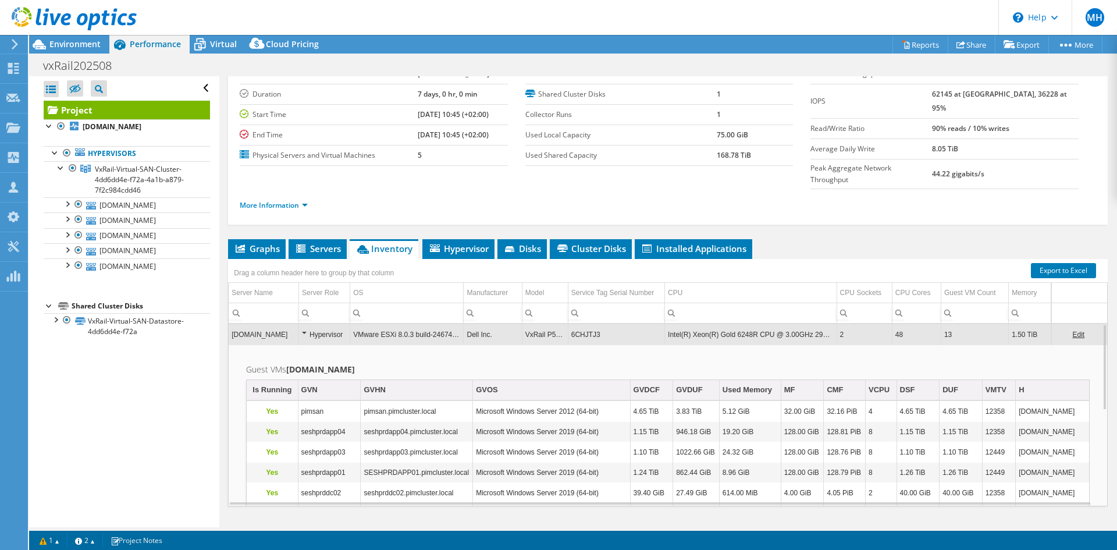
click at [912, 324] on td "48" at bounding box center [916, 334] width 49 height 20
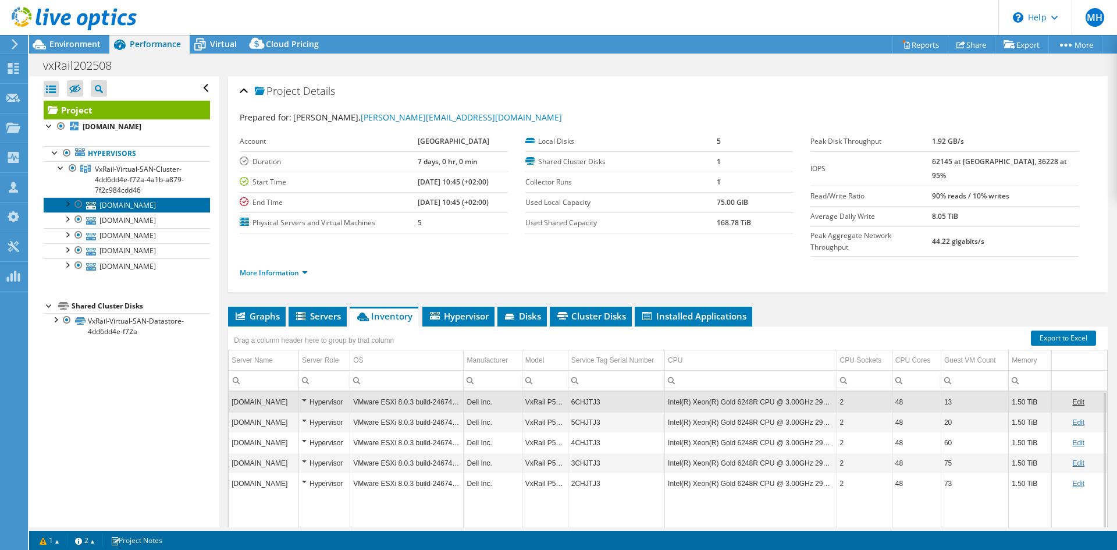
click at [147, 207] on link "[DOMAIN_NAME]" at bounding box center [127, 204] width 166 height 15
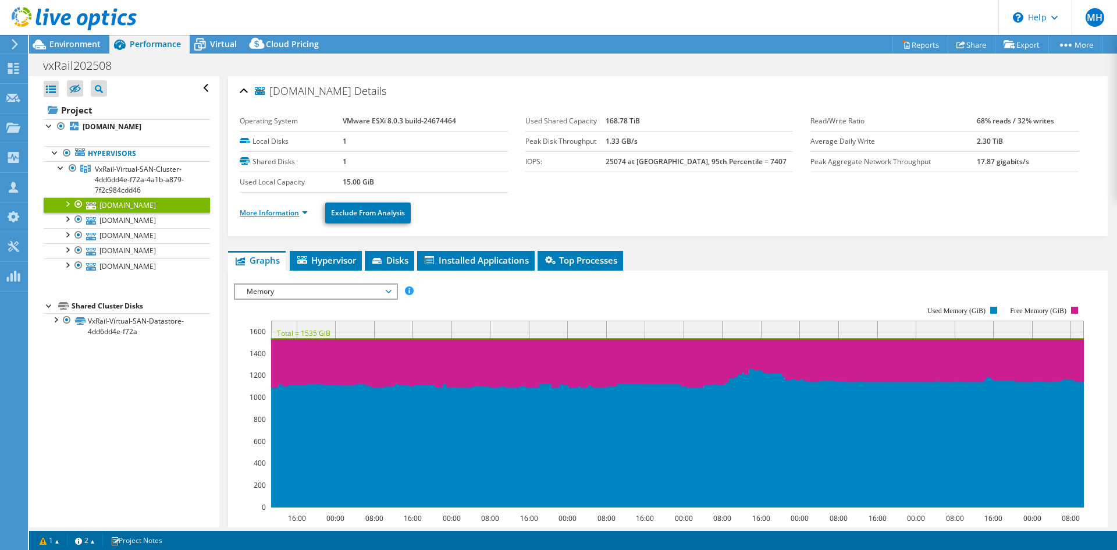
click at [298, 215] on link "More Information" at bounding box center [274, 213] width 68 height 10
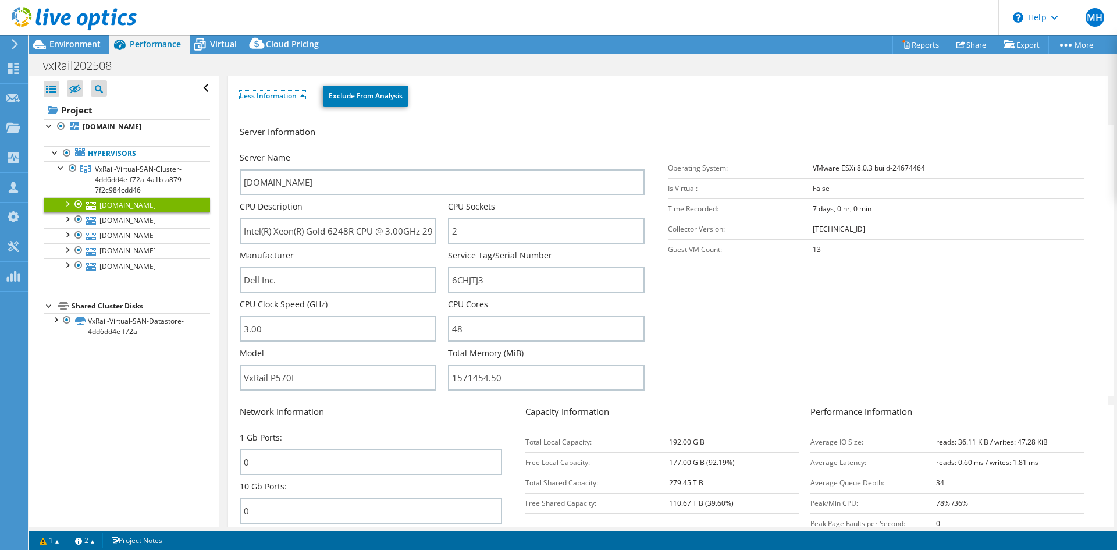
scroll to position [116, 0]
click at [296, 96] on link "Less Information" at bounding box center [273, 96] width 66 height 10
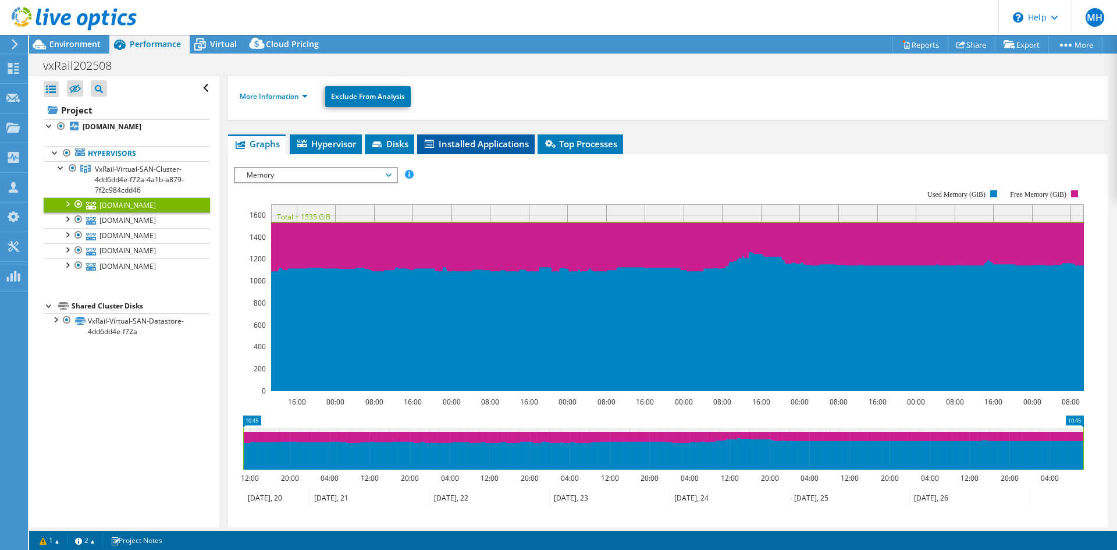
click at [482, 145] on span "Installed Applications" at bounding box center [476, 144] width 106 height 12
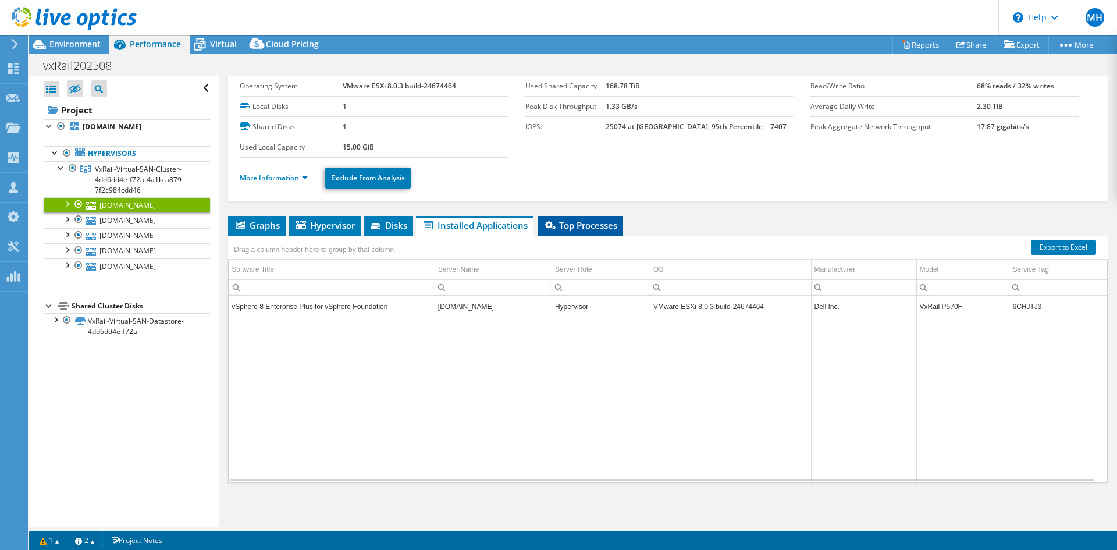
click at [569, 221] on span "Top Processes" at bounding box center [580, 225] width 74 height 12
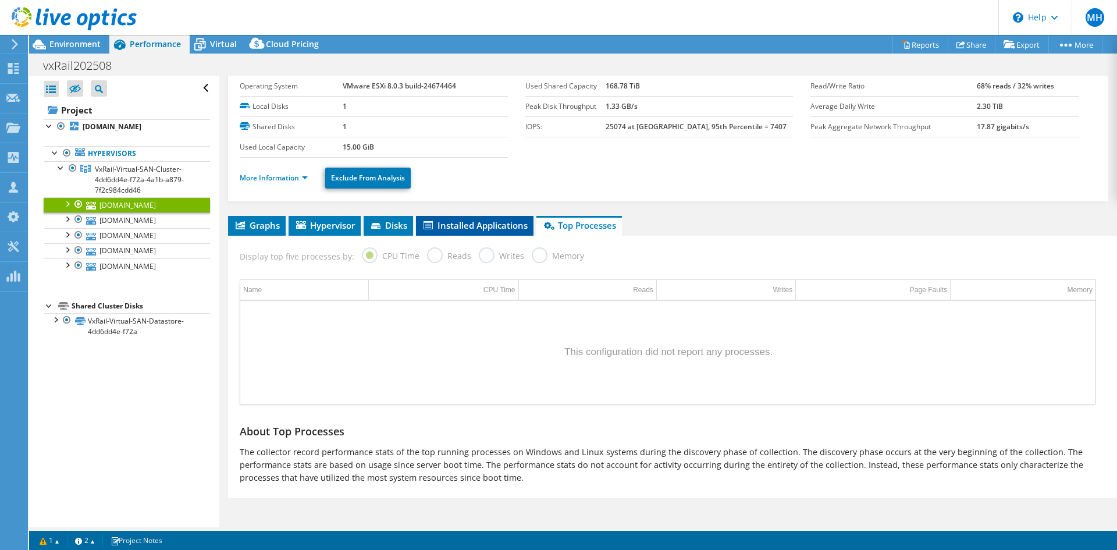
click at [493, 227] on span "Installed Applications" at bounding box center [475, 225] width 106 height 12
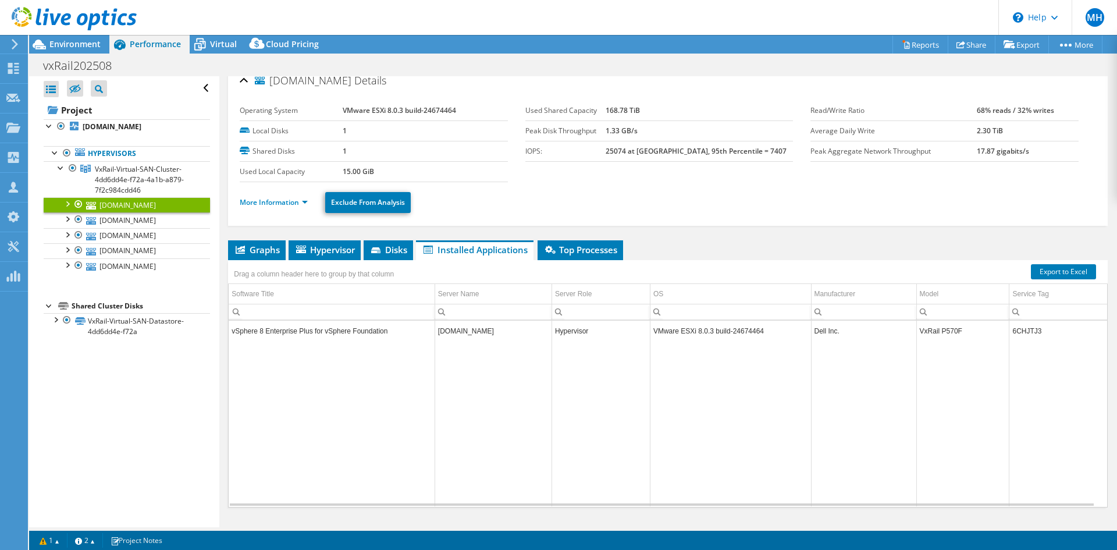
scroll to position [0, 0]
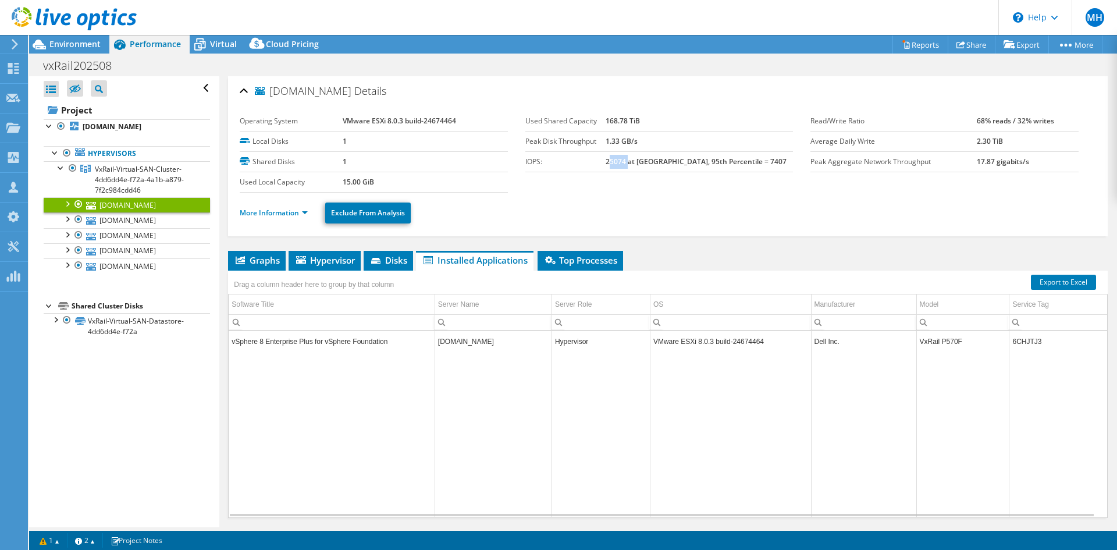
click at [647, 160] on b "25074 at Peak, 95th Percentile = 7407" at bounding box center [696, 162] width 181 height 10
drag, startPoint x: 670, startPoint y: 162, endPoint x: 784, endPoint y: 164, distance: 114.6
click at [784, 164] on td "25074 at Peak, 95th Percentile = 7407" at bounding box center [700, 161] width 188 height 20
click at [767, 166] on td "25074 at Peak, 95th Percentile = 7407" at bounding box center [700, 161] width 188 height 20
click at [397, 254] on span "Disks" at bounding box center [388, 260] width 38 height 12
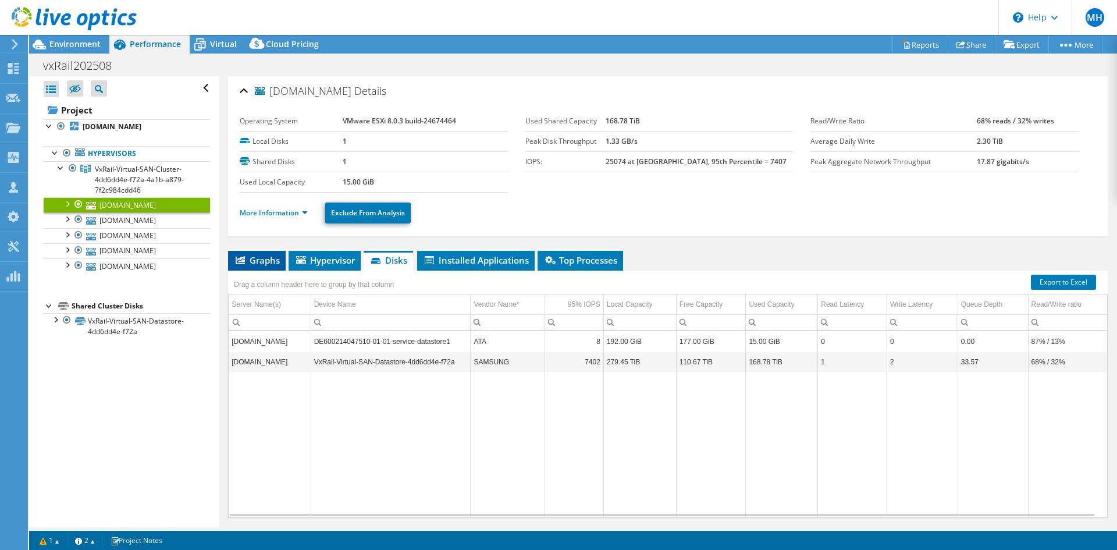
click at [270, 259] on span "Graphs" at bounding box center [257, 260] width 46 height 12
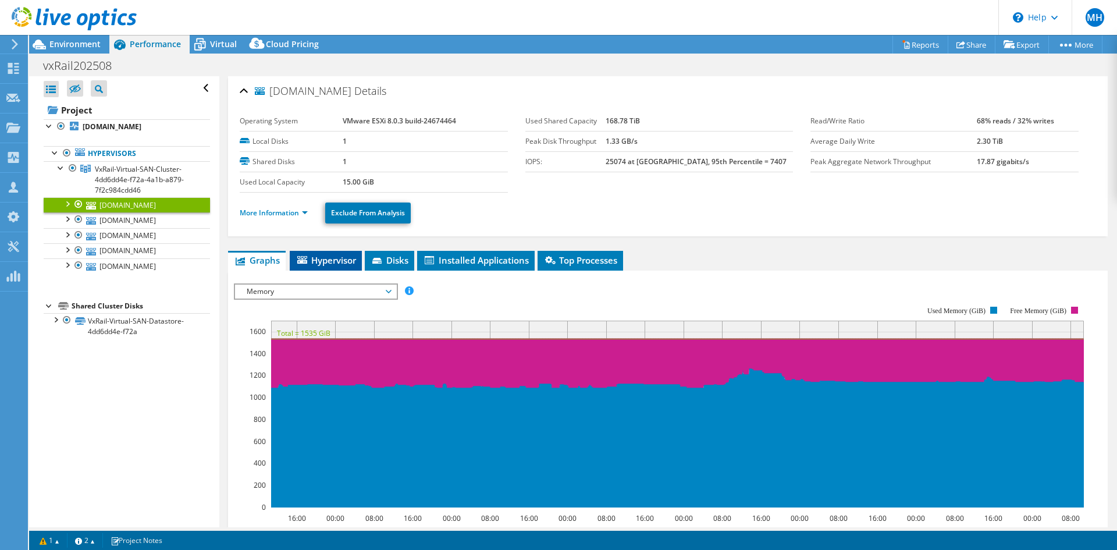
click at [335, 261] on span "Hypervisor" at bounding box center [326, 260] width 61 height 12
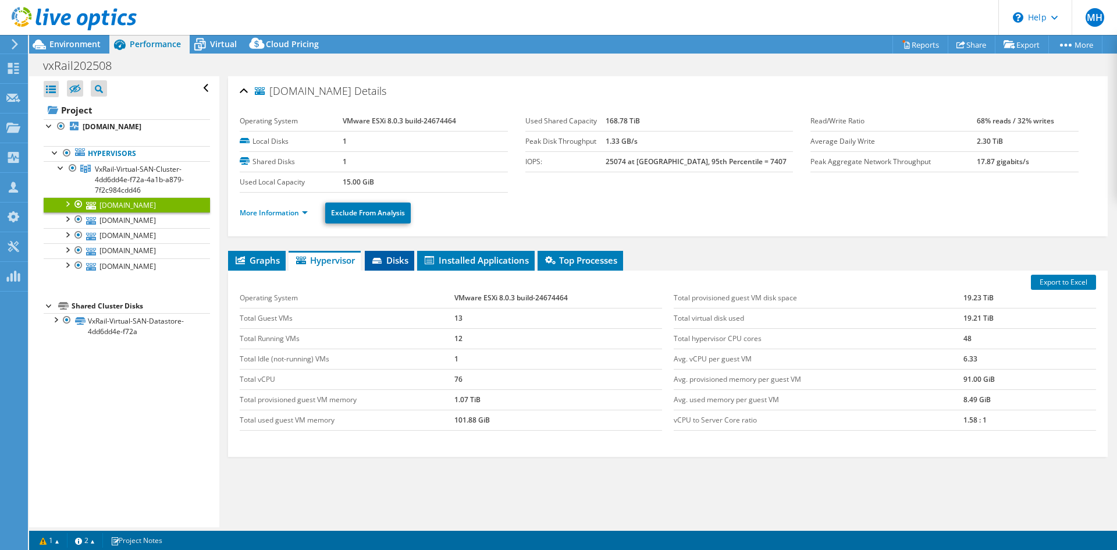
click at [387, 263] on span "Disks" at bounding box center [390, 260] width 38 height 12
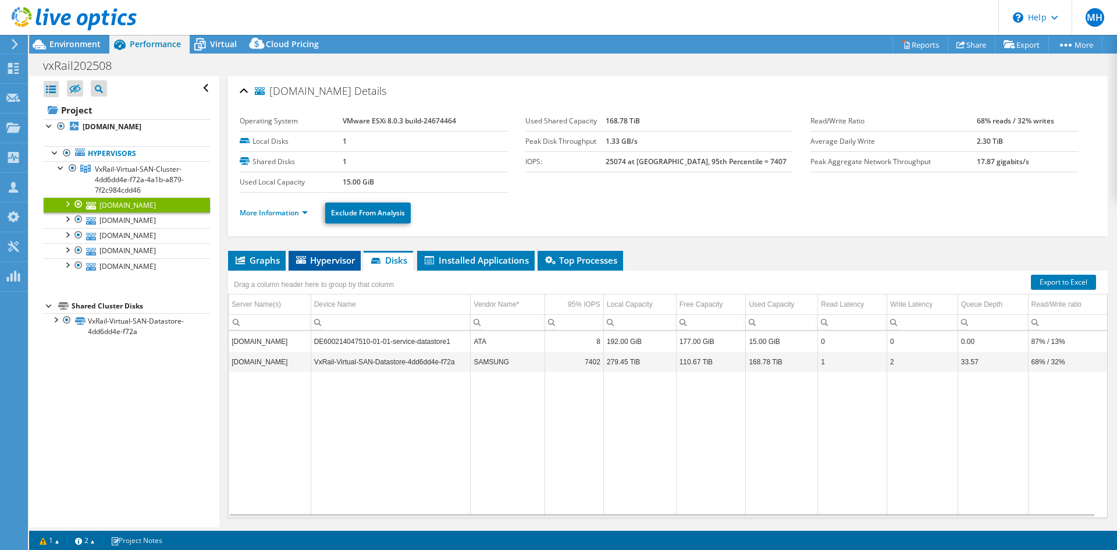
click at [348, 265] on span "Hypervisor" at bounding box center [324, 260] width 61 height 12
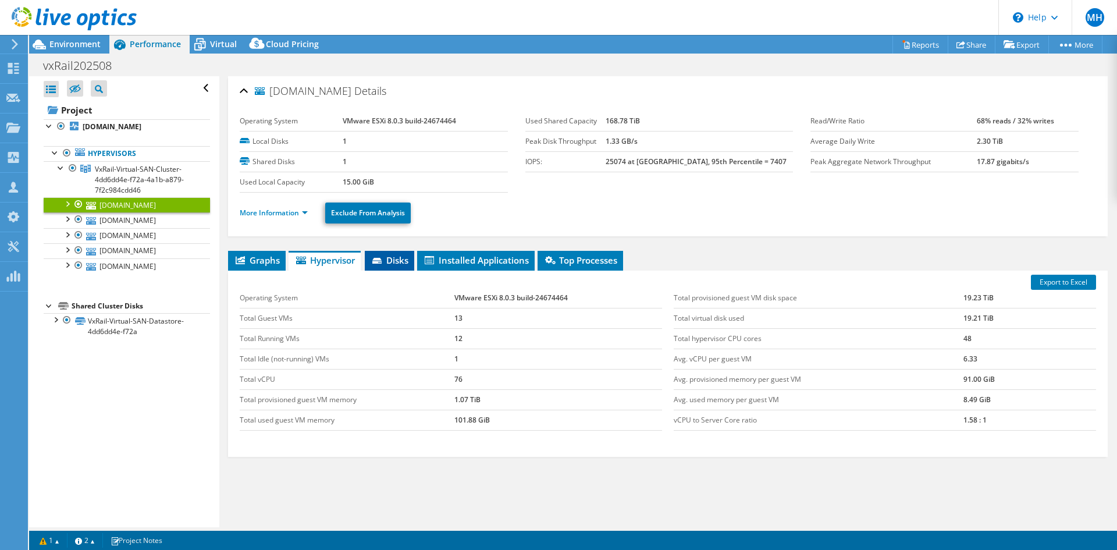
click at [399, 259] on span "Disks" at bounding box center [390, 260] width 38 height 12
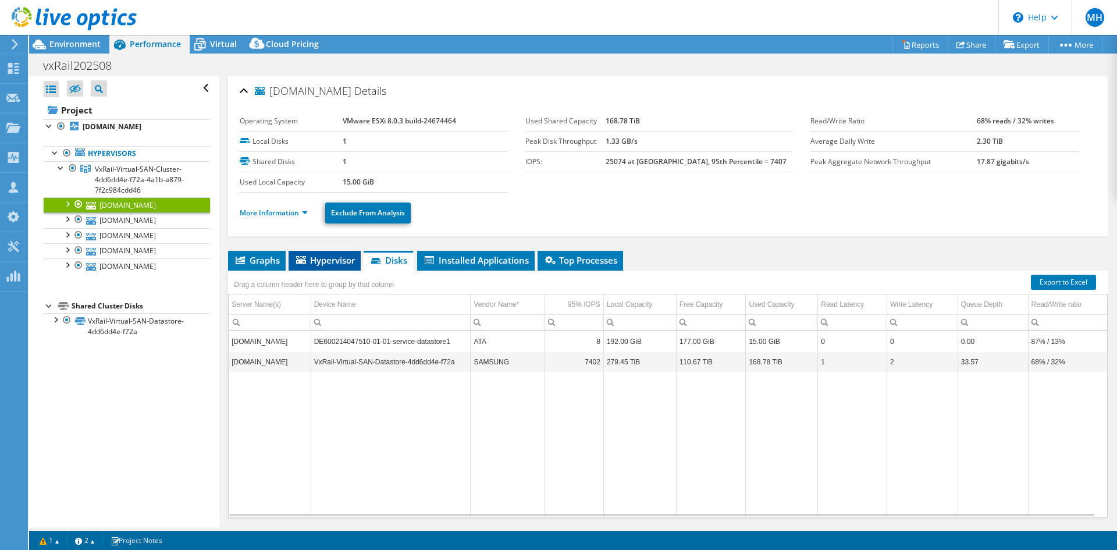
click at [338, 260] on span "Hypervisor" at bounding box center [324, 260] width 61 height 12
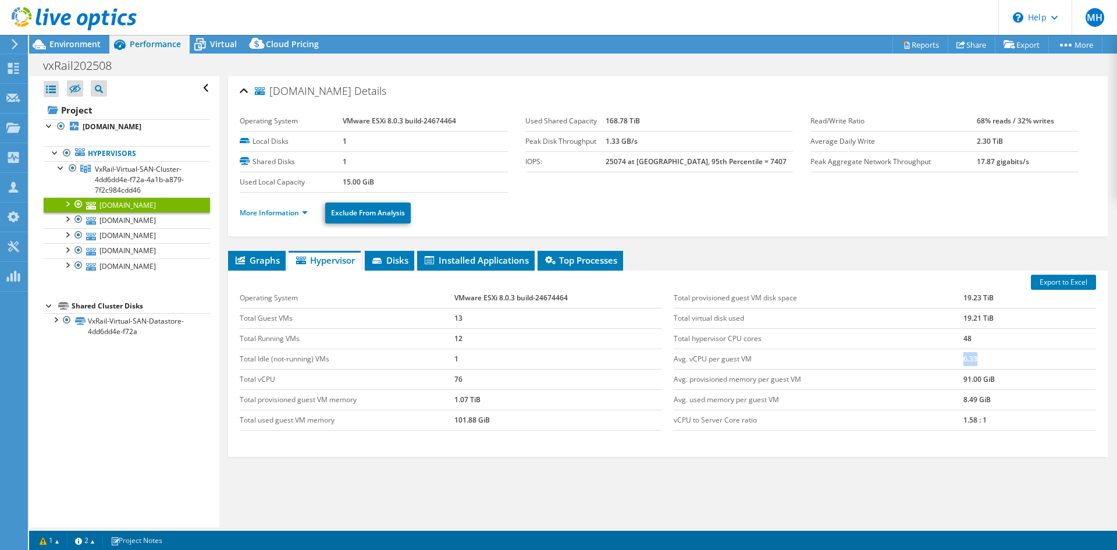
drag, startPoint x: 957, startPoint y: 363, endPoint x: 808, endPoint y: 354, distance: 149.2
click at [808, 354] on tr "Avg. vCPU per guest VM 6.33" at bounding box center [885, 359] width 422 height 20
click at [172, 222] on link "[DOMAIN_NAME]" at bounding box center [127, 219] width 166 height 15
click at [66, 203] on div at bounding box center [67, 203] width 12 height 12
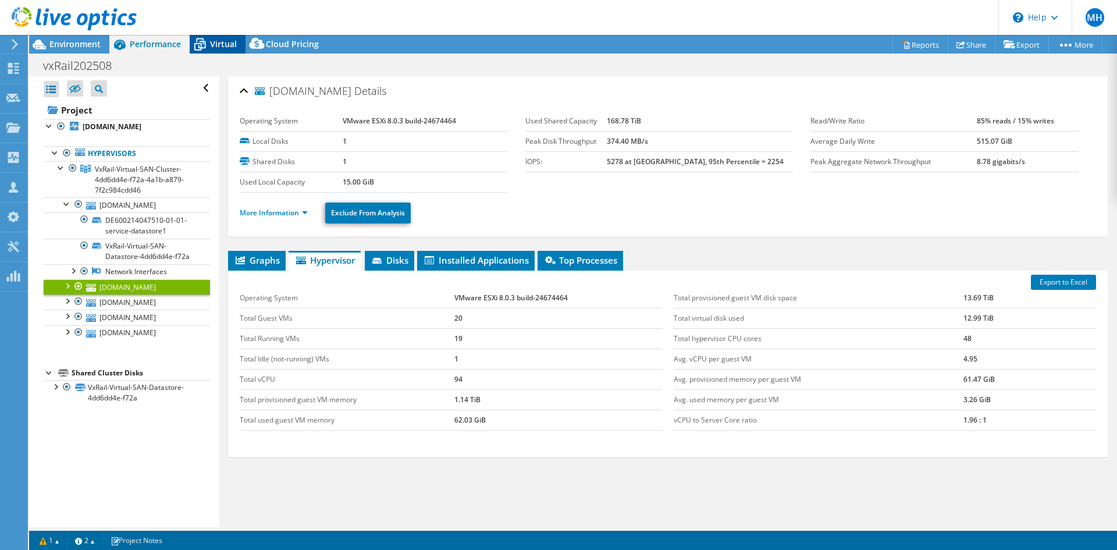
click at [221, 44] on span "Virtual" at bounding box center [223, 43] width 27 height 11
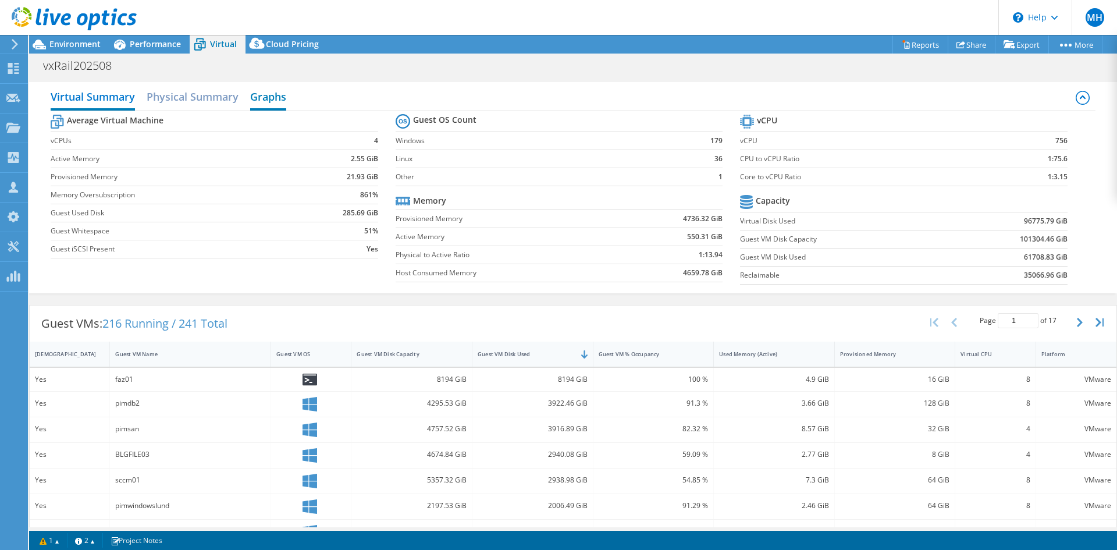
click at [267, 94] on h2 "Graphs" at bounding box center [268, 98] width 36 height 26
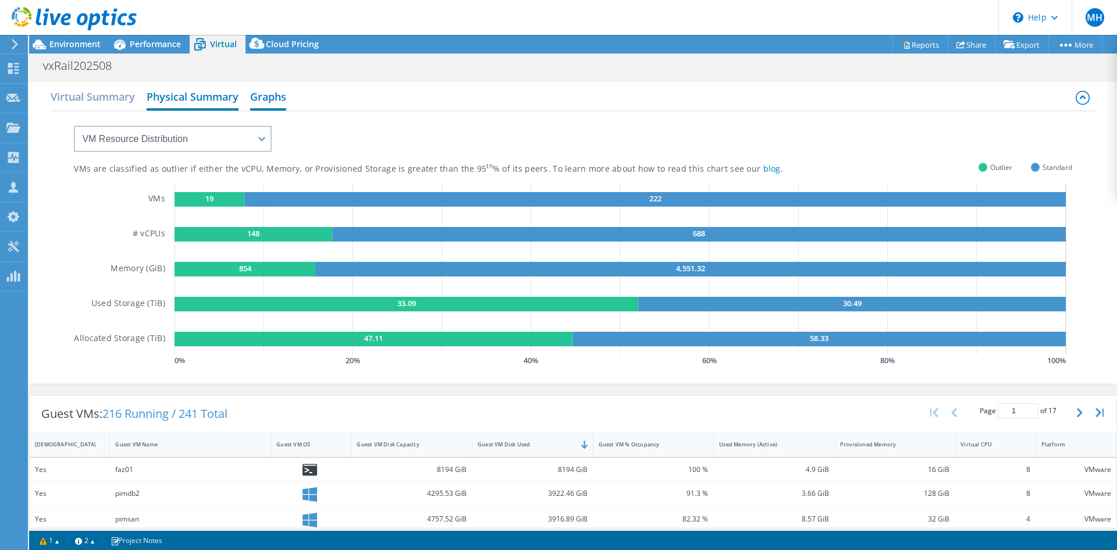
click at [202, 103] on h2 "Physical Summary" at bounding box center [193, 98] width 92 height 26
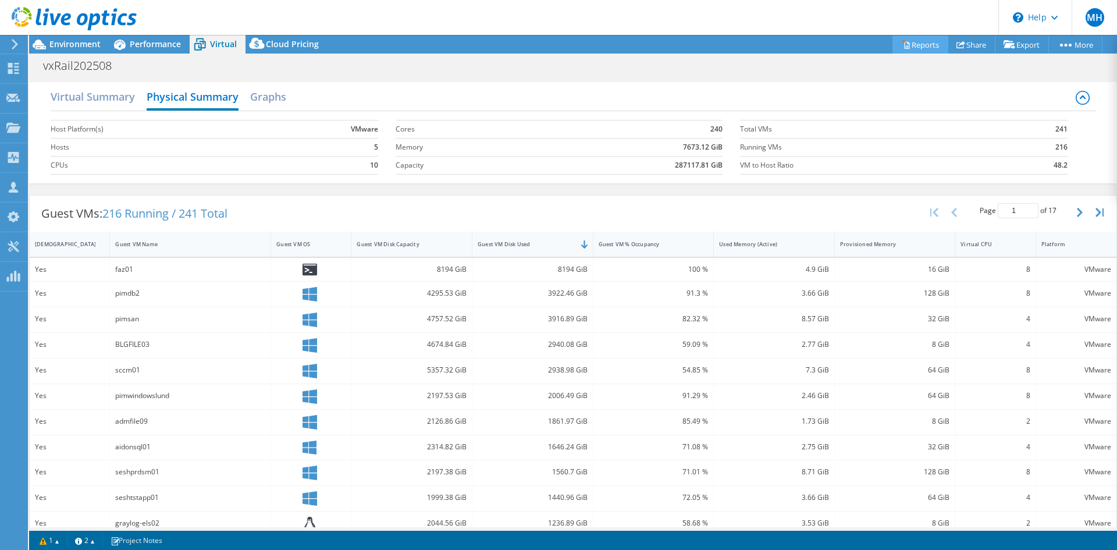
click at [902, 45] on icon at bounding box center [906, 44] width 9 height 9
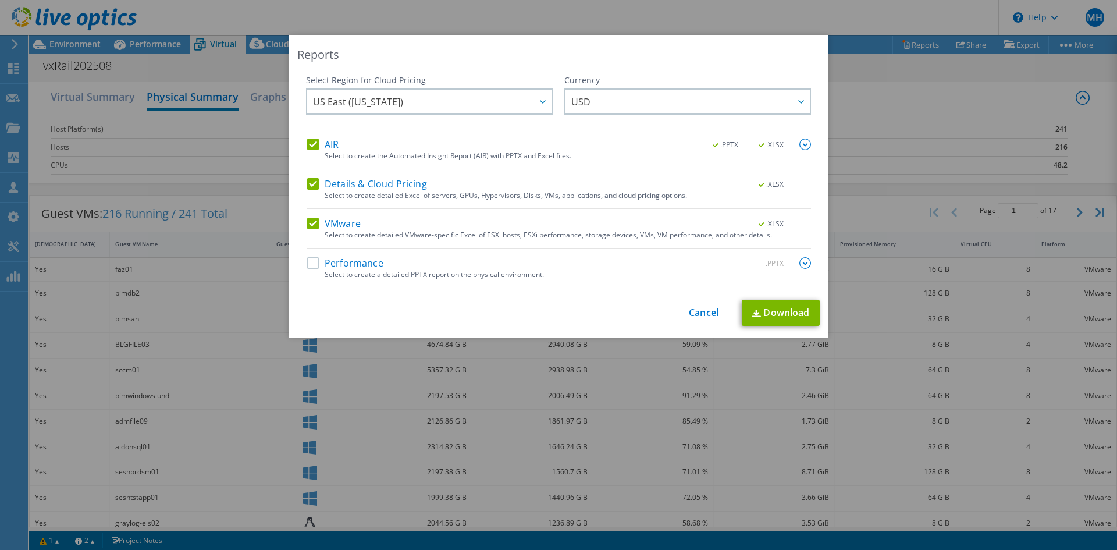
click at [307, 181] on label "Details & Cloud Pricing" at bounding box center [367, 184] width 120 height 12
click at [0, 0] on input "Details & Cloud Pricing" at bounding box center [0, 0] width 0 height 0
click at [314, 267] on label "Performance" at bounding box center [345, 263] width 76 height 12
click at [0, 0] on input "Performance" at bounding box center [0, 0] width 0 height 0
click at [516, 93] on span "US East ([US_STATE])" at bounding box center [432, 102] width 239 height 24
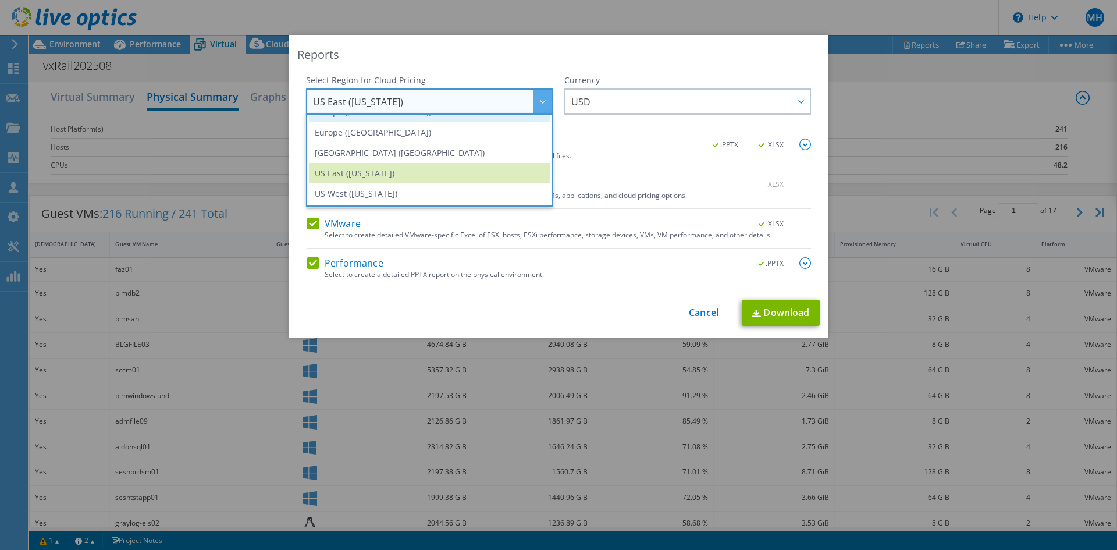
scroll to position [99, 0]
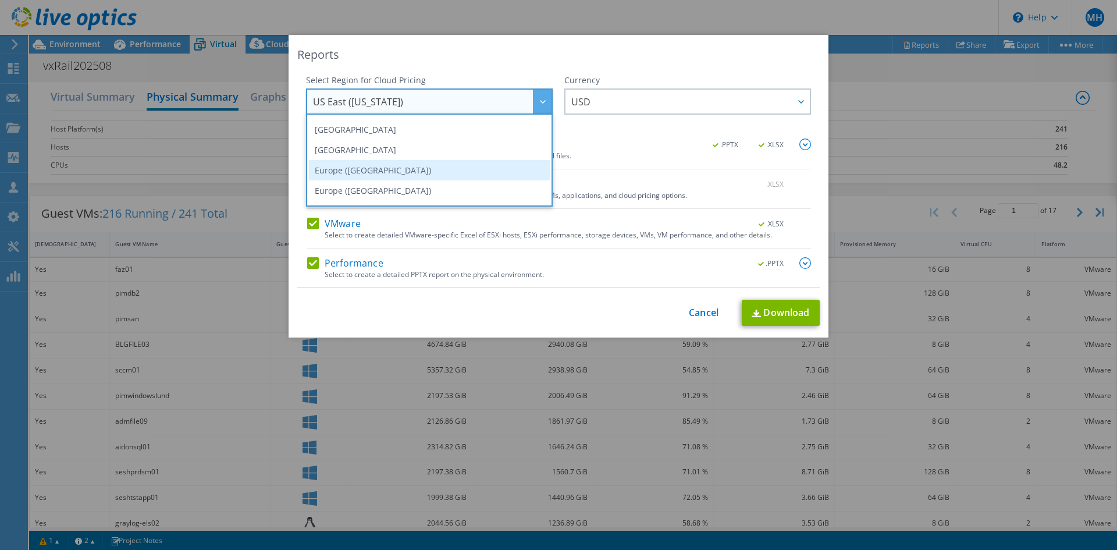
click at [424, 166] on li "Europe ([GEOGRAPHIC_DATA])" at bounding box center [429, 170] width 241 height 20
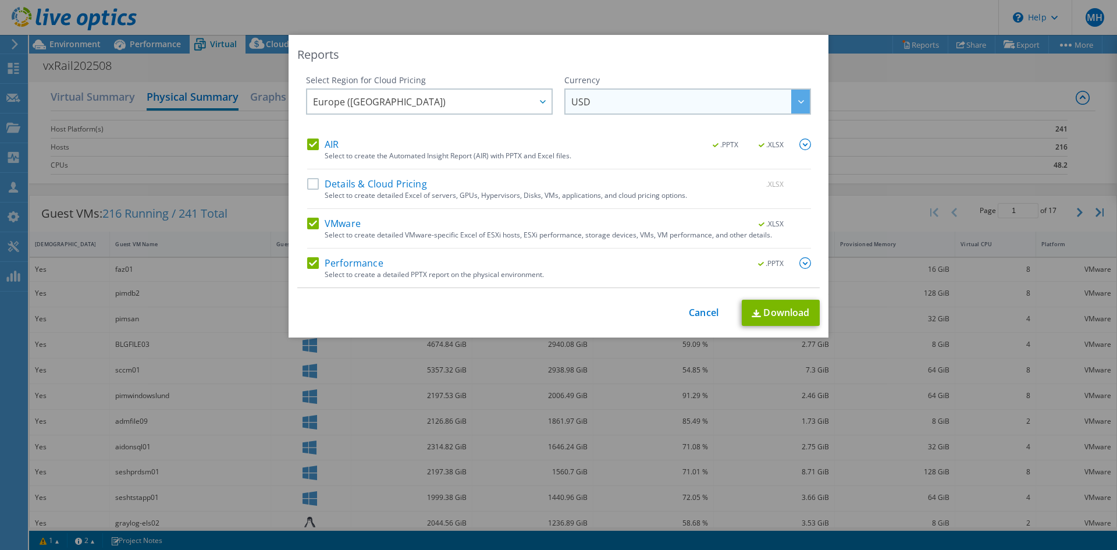
click at [600, 103] on span "USD" at bounding box center [690, 102] width 239 height 24
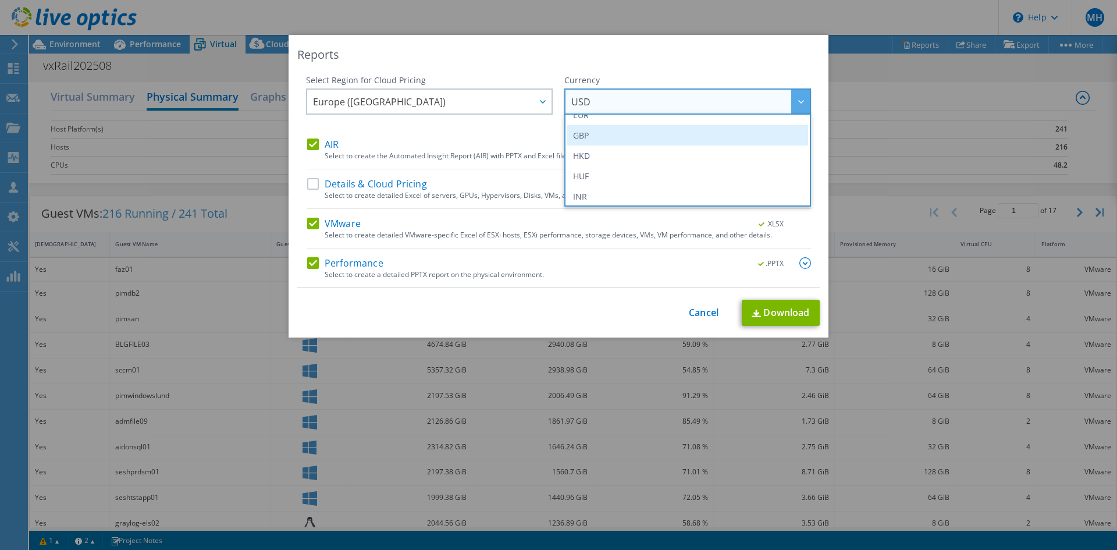
scroll to position [116, 0]
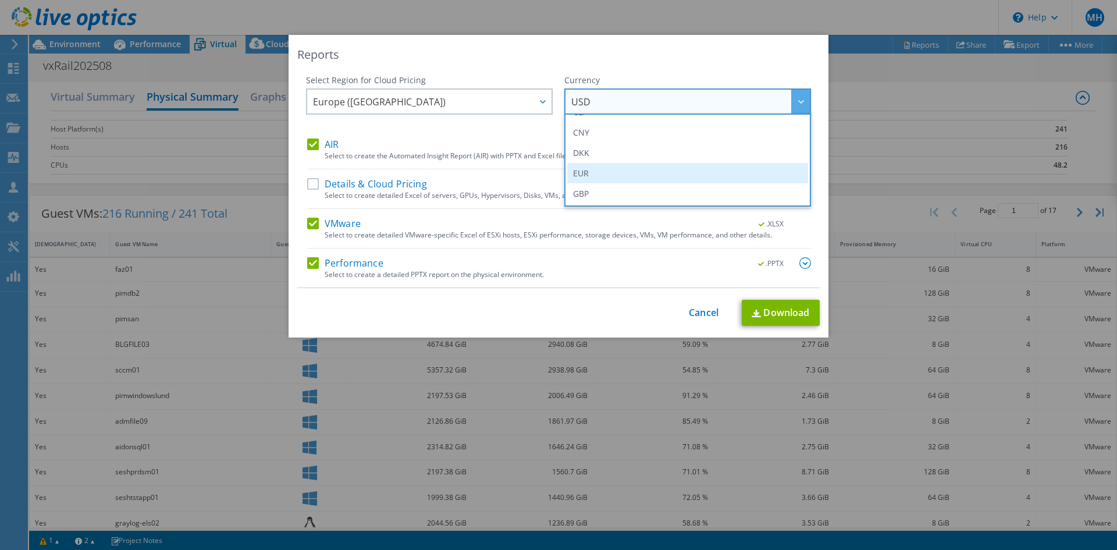
click at [592, 172] on li "EUR" at bounding box center [687, 173] width 241 height 20
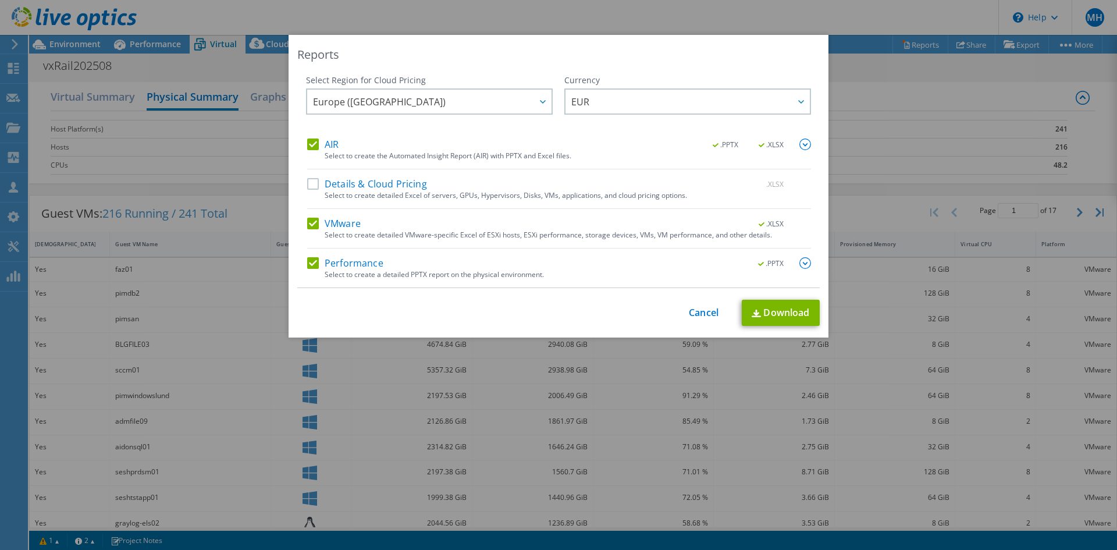
click at [323, 182] on label "Details & Cloud Pricing" at bounding box center [367, 184] width 120 height 12
click at [0, 0] on input "Details & Cloud Pricing" at bounding box center [0, 0] width 0 height 0
click at [790, 308] on link "Download" at bounding box center [781, 313] width 78 height 26
click at [696, 312] on link "Cancel" at bounding box center [704, 312] width 30 height 11
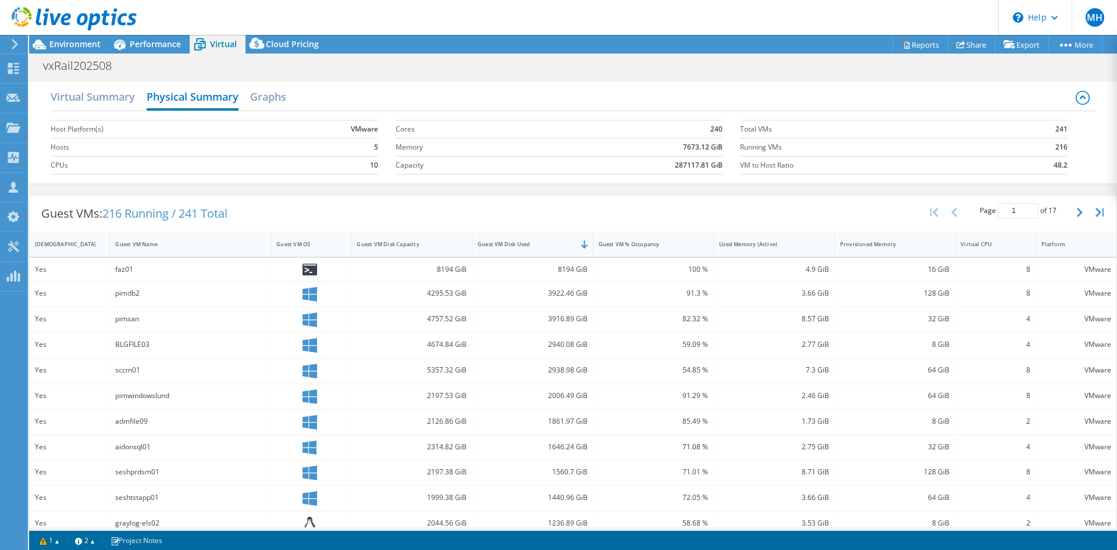
click at [244, 6] on header "MH Partner Team Member Mats Hornell mats.hornell@atea.se atea_se My Profile Log…" at bounding box center [558, 17] width 1117 height 35
click at [101, 105] on h2 "Virtual Summary" at bounding box center [93, 98] width 84 height 26
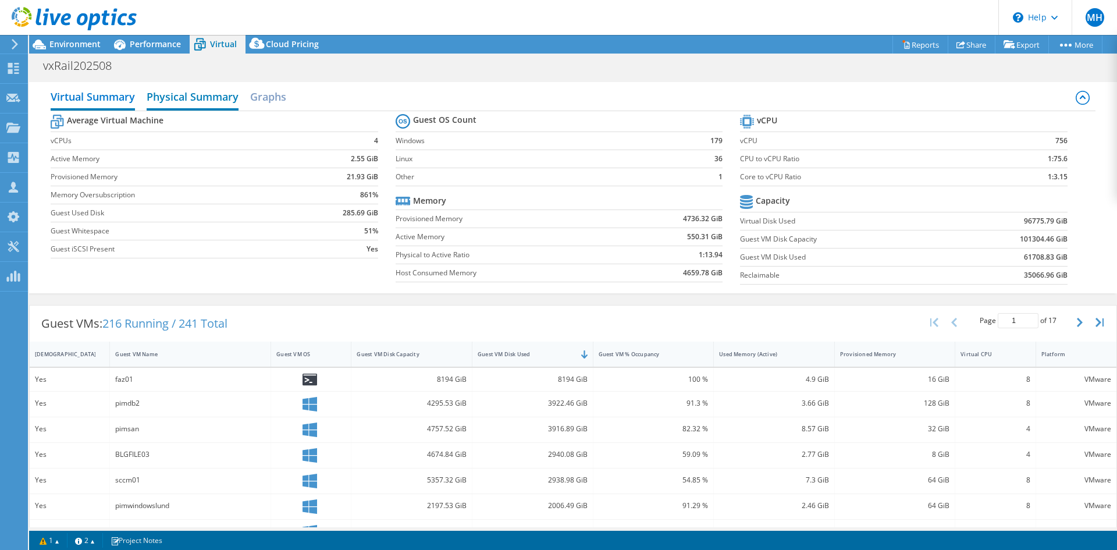
click at [179, 88] on h2 "Physical Summary" at bounding box center [193, 98] width 92 height 26
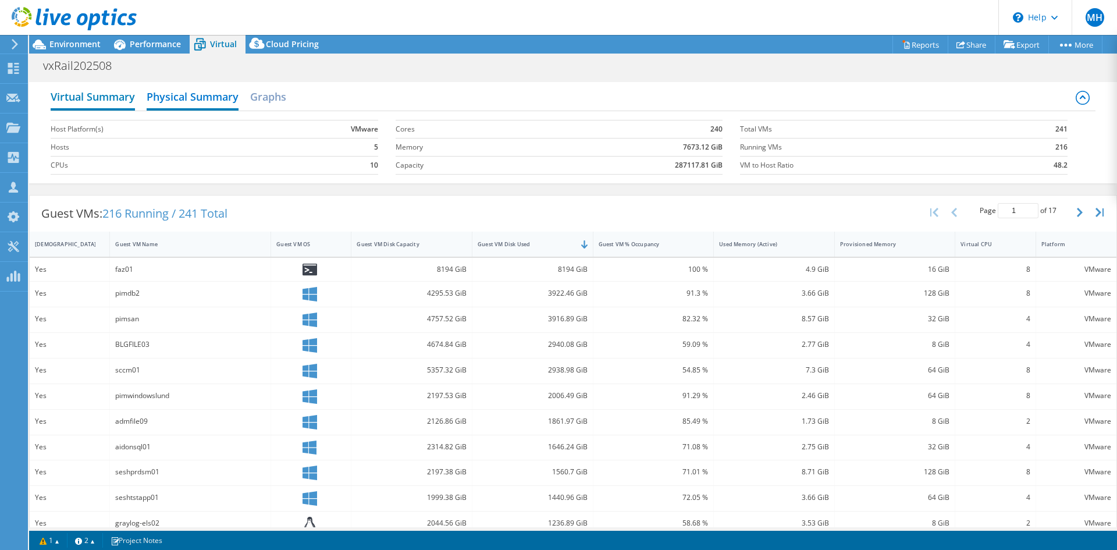
click at [99, 99] on h2 "Virtual Summary" at bounding box center [93, 98] width 84 height 26
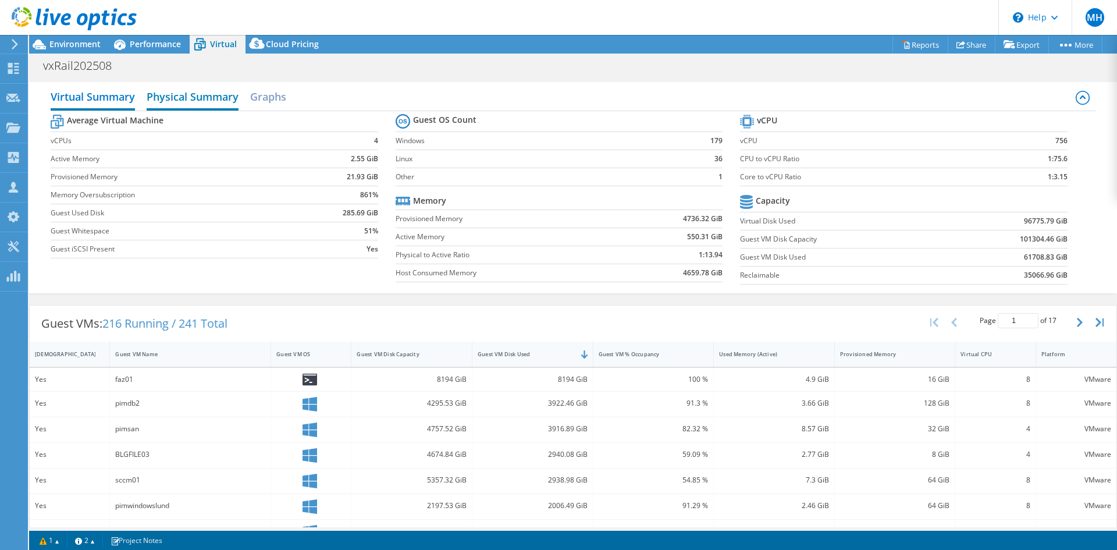
click at [195, 99] on h2 "Physical Summary" at bounding box center [193, 98] width 92 height 26
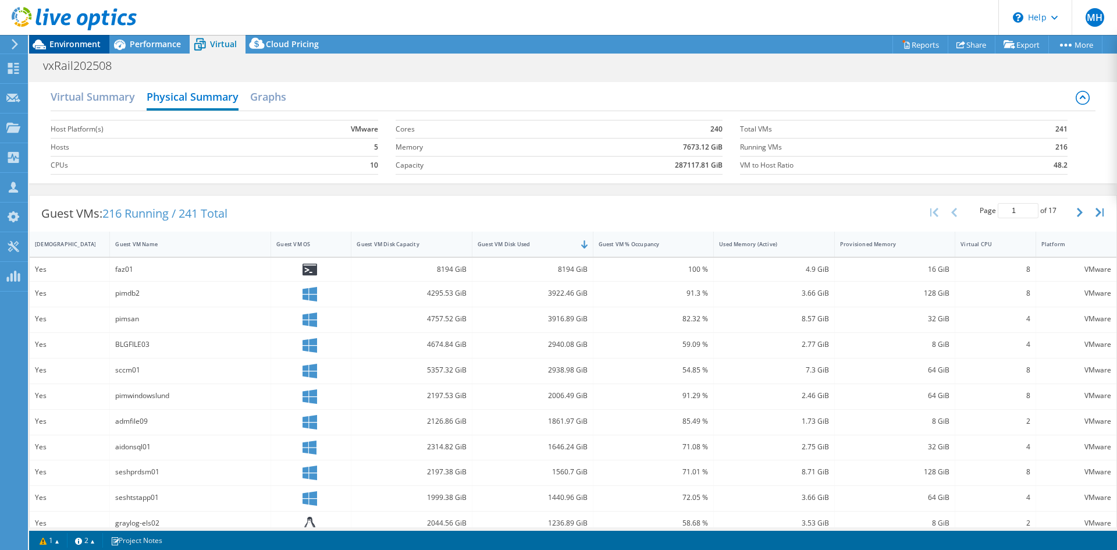
click at [62, 42] on span "Environment" at bounding box center [74, 43] width 51 height 11
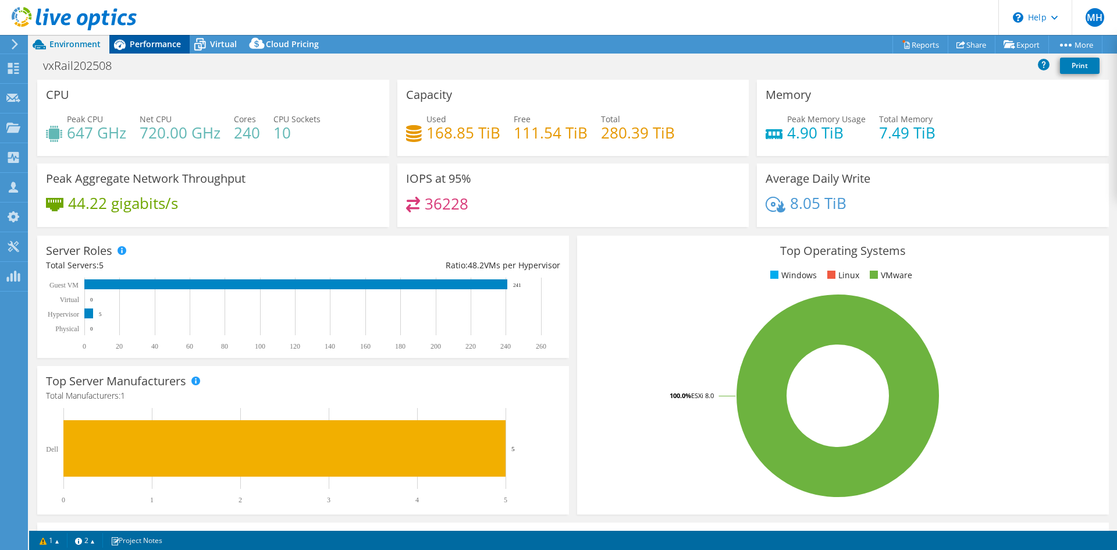
click at [163, 49] on div "Performance" at bounding box center [149, 44] width 80 height 19
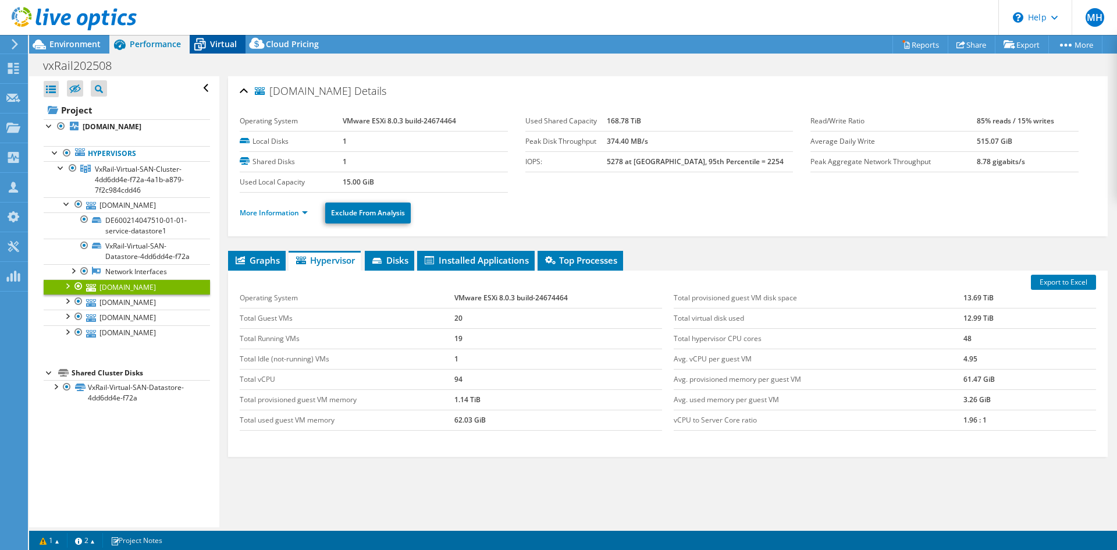
click at [212, 44] on span "Virtual" at bounding box center [223, 43] width 27 height 11
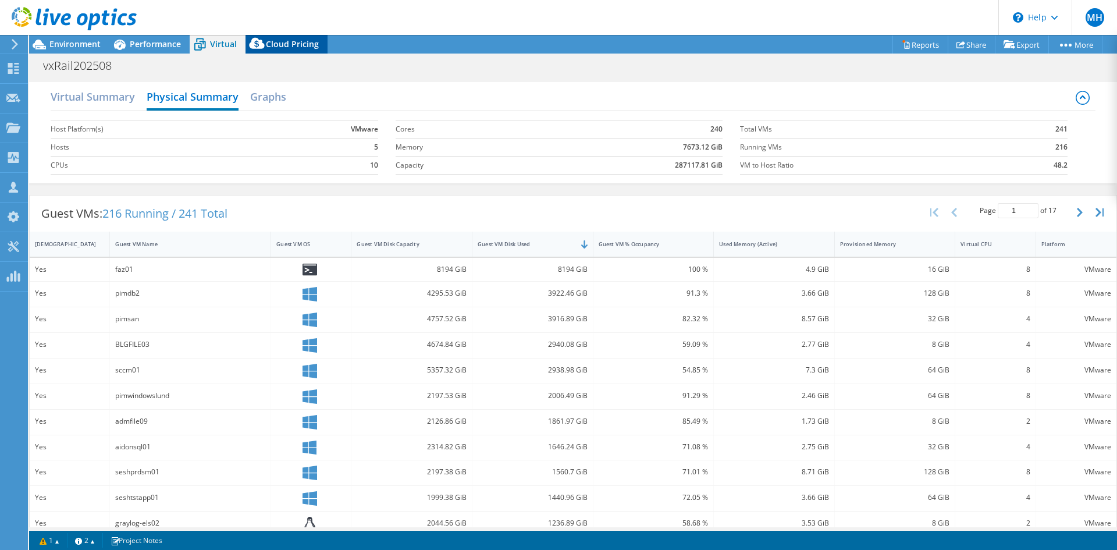
click at [278, 46] on span "Cloud Pricing" at bounding box center [292, 43] width 53 height 11
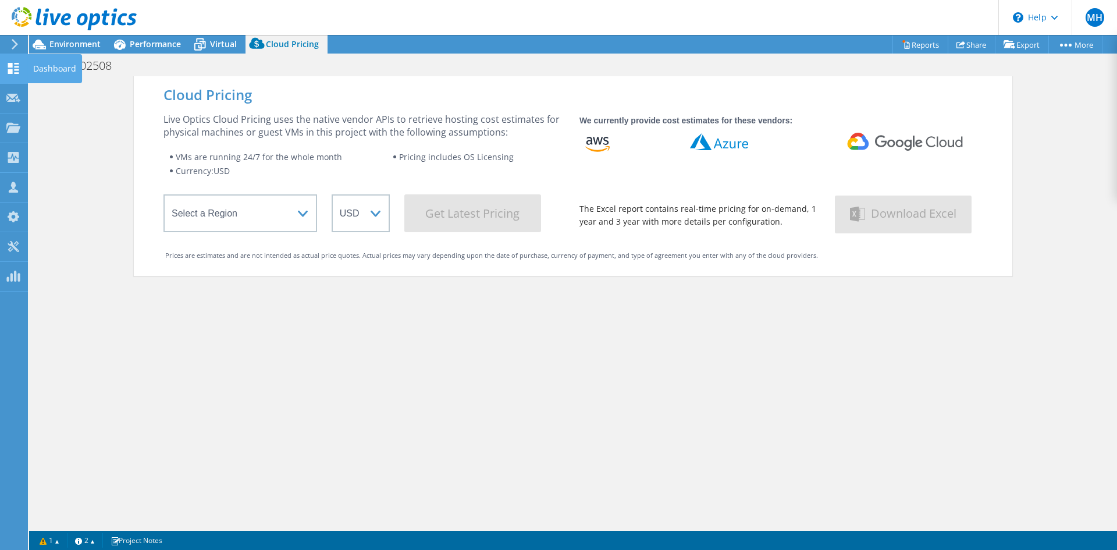
click at [11, 66] on use at bounding box center [13, 68] width 11 height 11
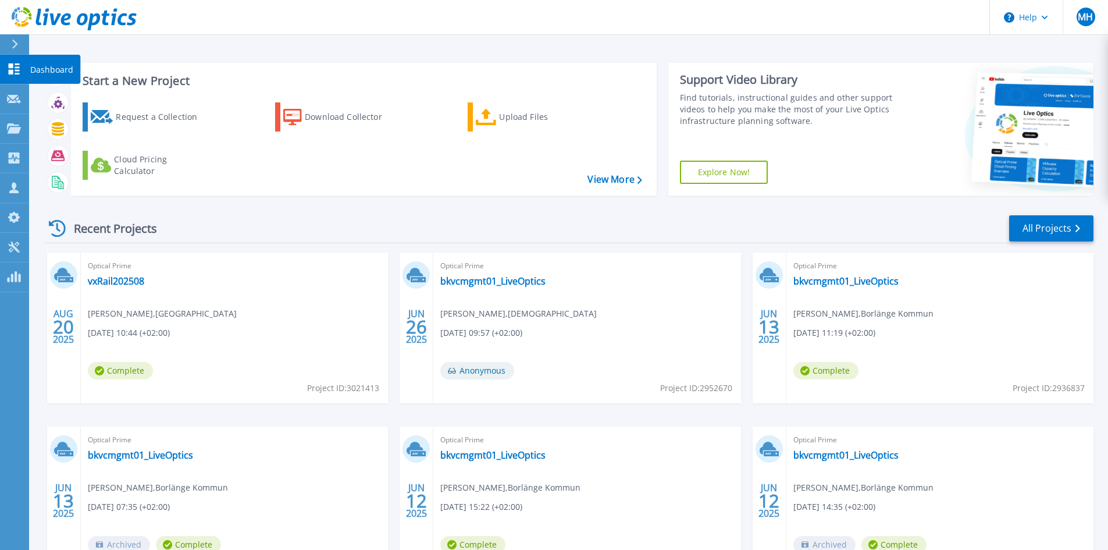
click at [18, 70] on icon at bounding box center [14, 68] width 11 height 11
click at [11, 125] on icon at bounding box center [14, 128] width 14 height 10
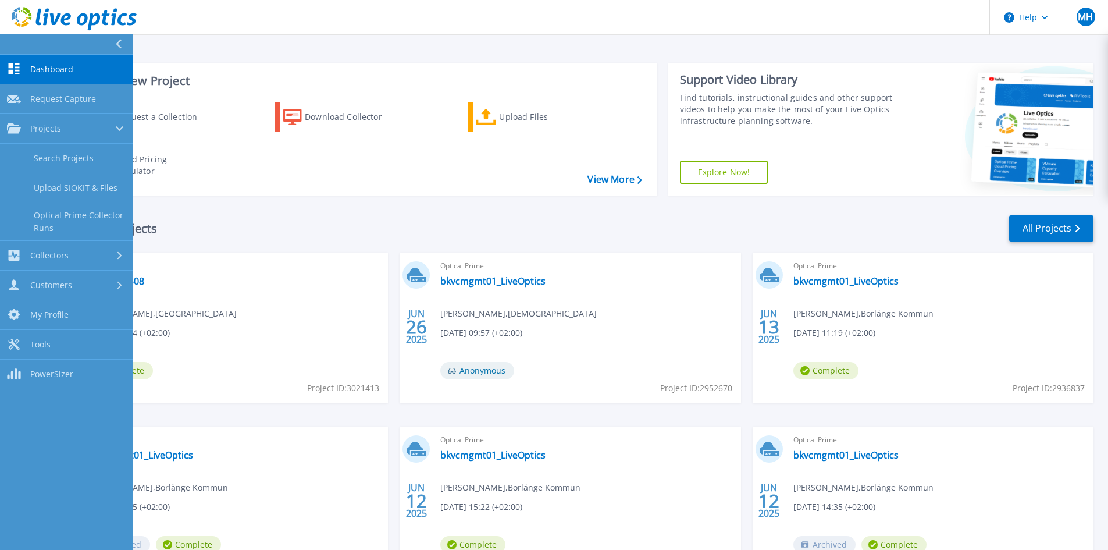
click at [382, 170] on div "Request a Collection Download Collector Upload Files Cloud Pricing Calculator" at bounding box center [362, 141] width 578 height 97
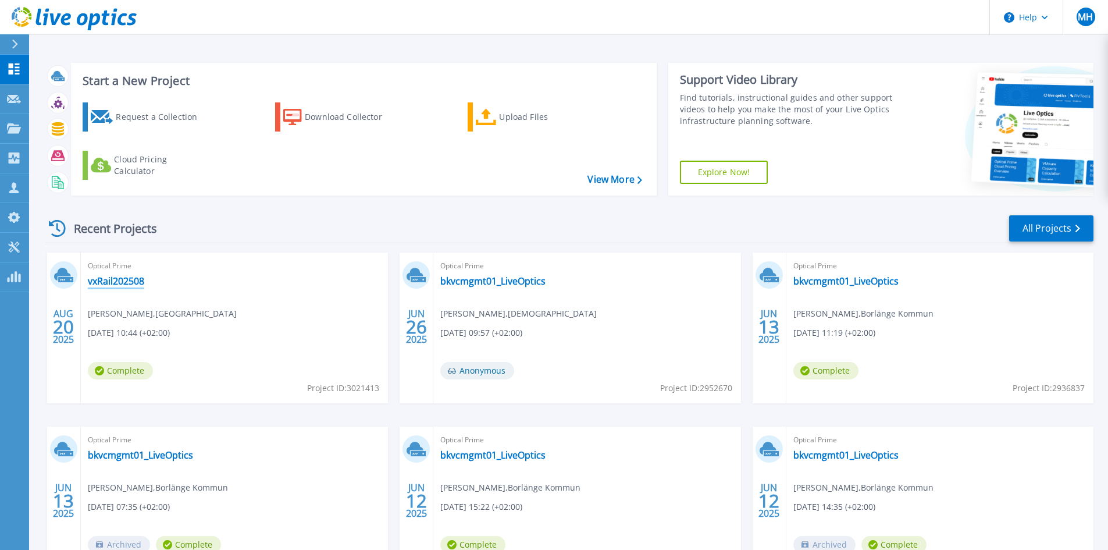
click at [125, 284] on link "vxRail202508" at bounding box center [116, 281] width 56 height 12
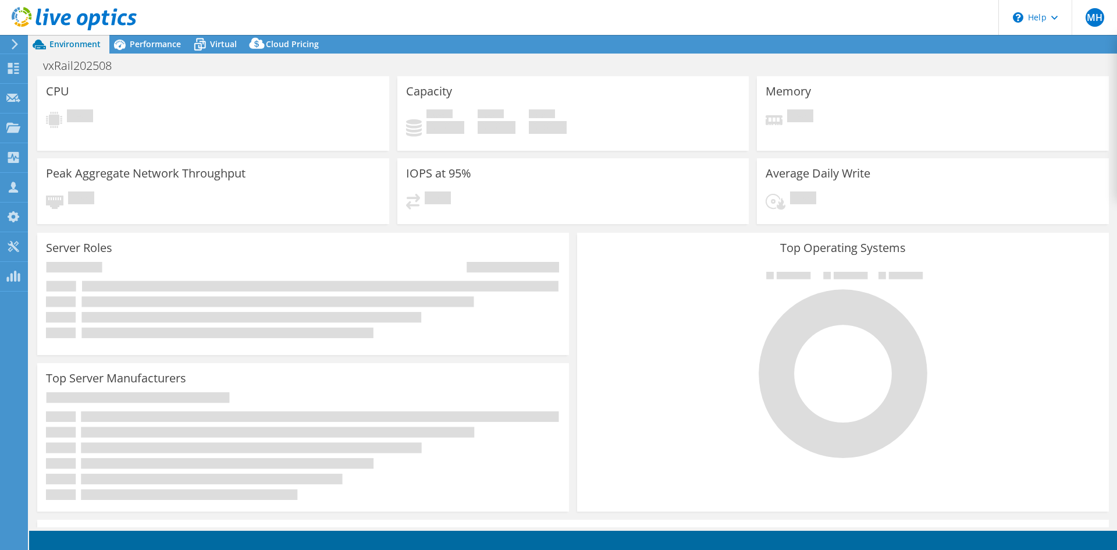
select select "EUFrankfurt"
select select "EUR"
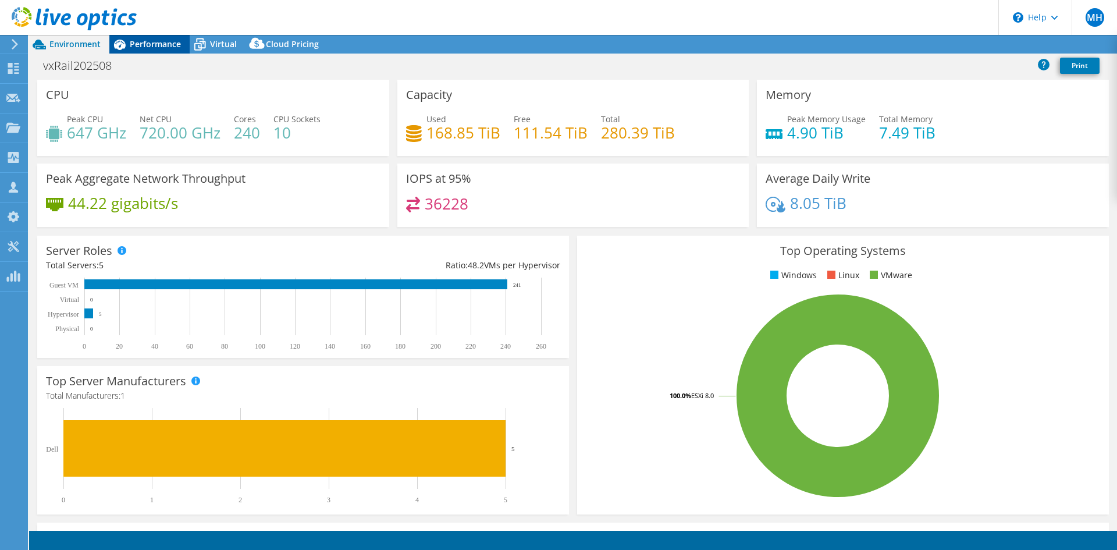
click at [151, 45] on span "Performance" at bounding box center [155, 43] width 51 height 11
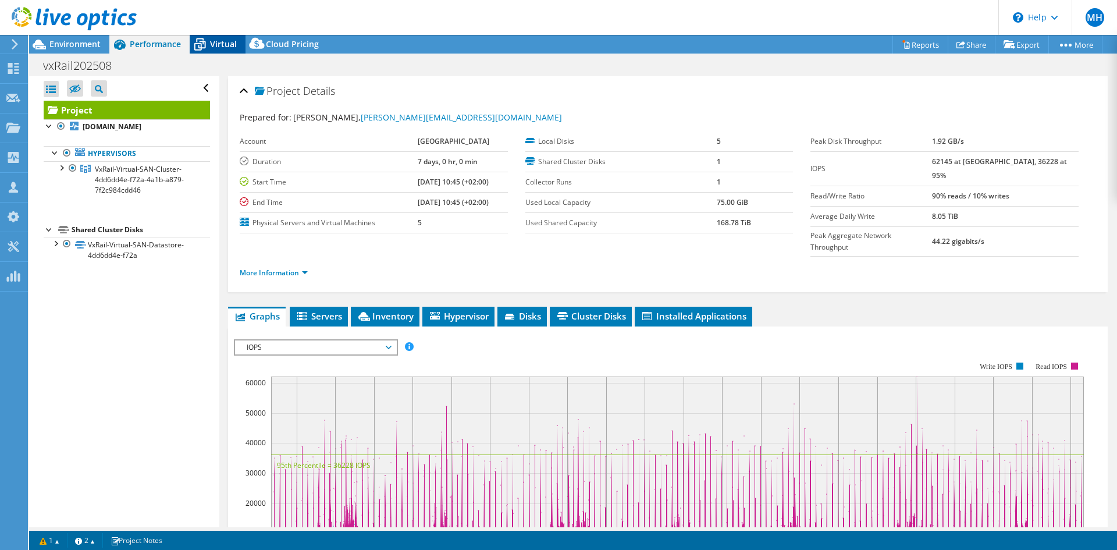
click at [208, 48] on icon at bounding box center [200, 44] width 20 height 20
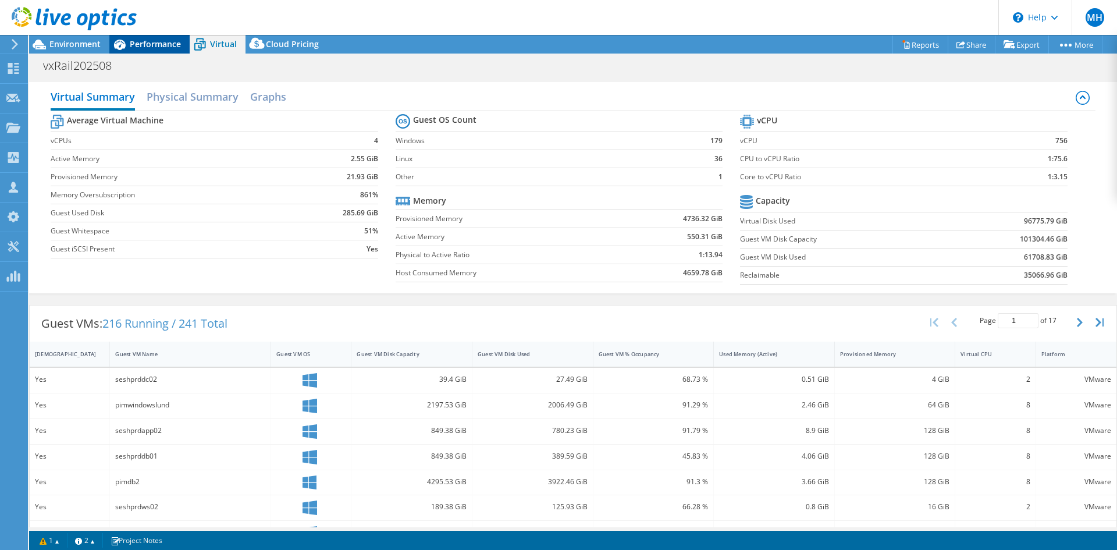
click at [142, 44] on span "Performance" at bounding box center [155, 43] width 51 height 11
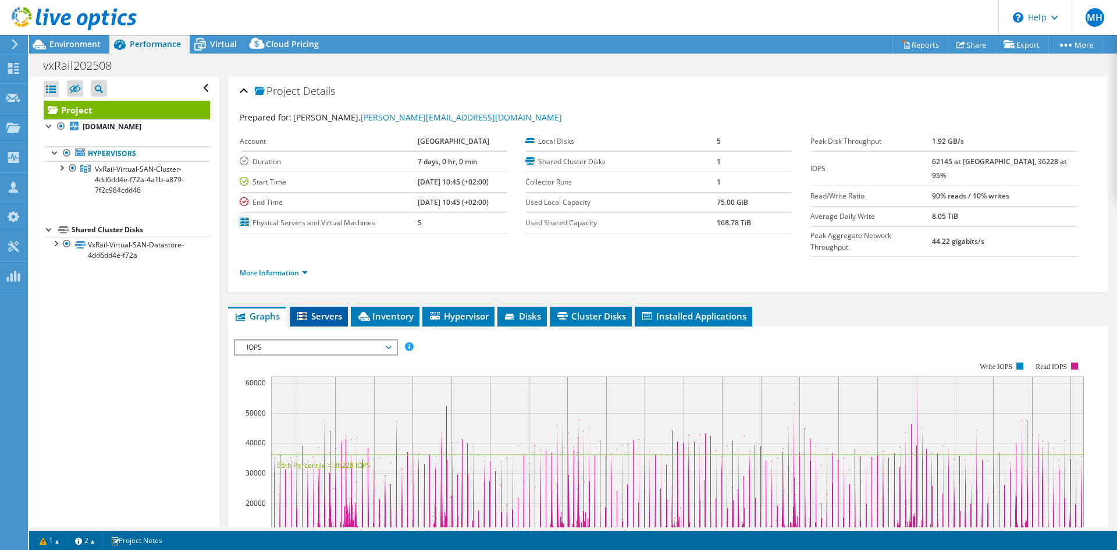
click at [316, 310] on span "Servers" at bounding box center [319, 316] width 47 height 12
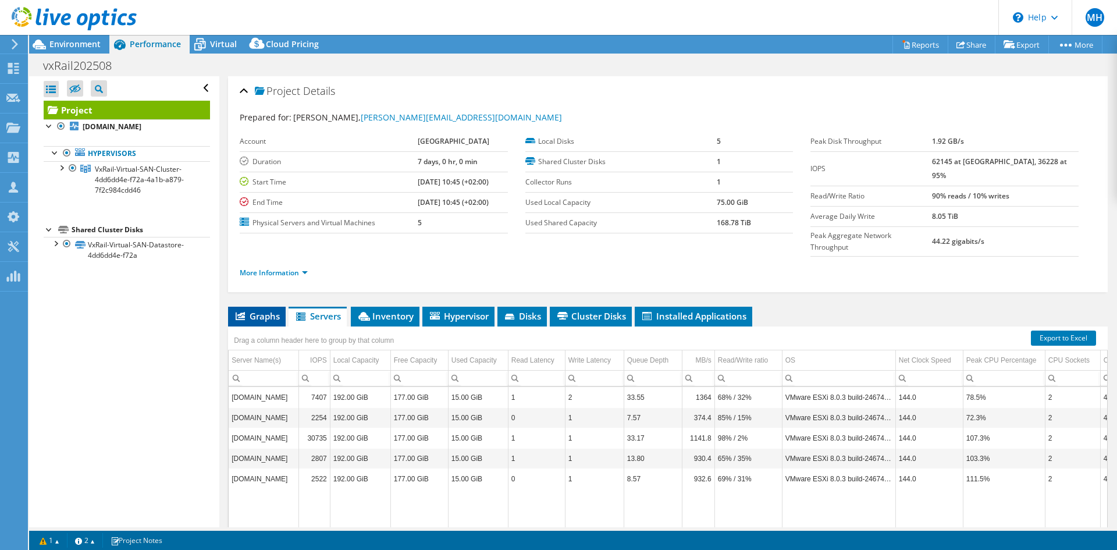
click at [258, 310] on span "Graphs" at bounding box center [257, 316] width 46 height 12
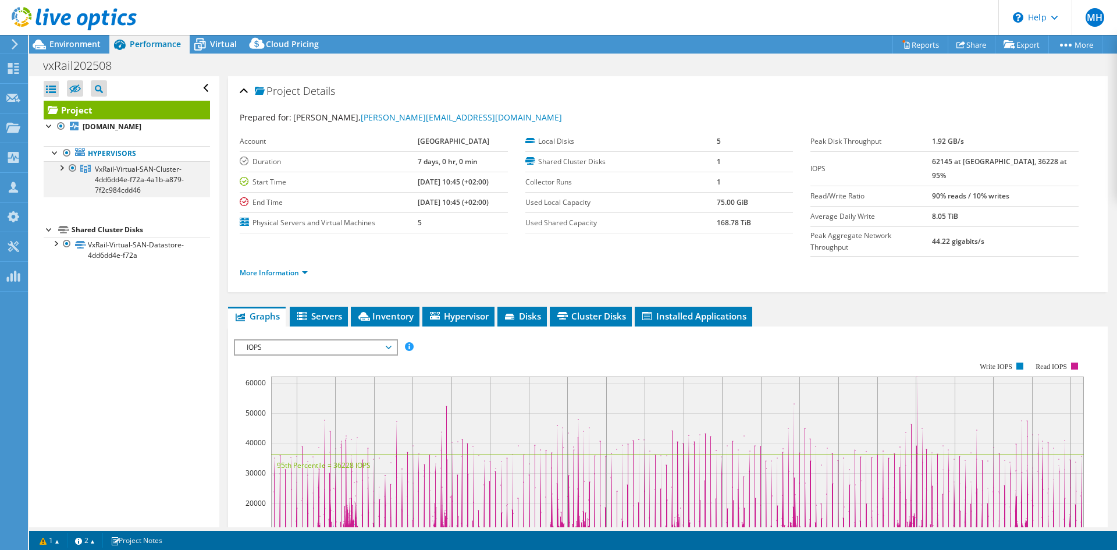
click at [63, 168] on div at bounding box center [61, 167] width 12 height 12
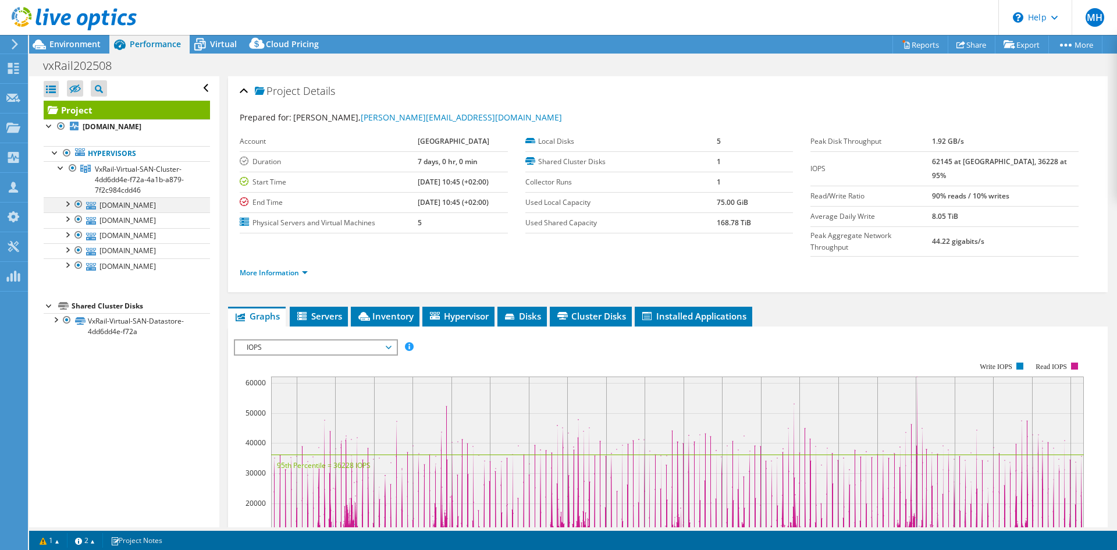
click at [70, 205] on div at bounding box center [67, 203] width 12 height 12
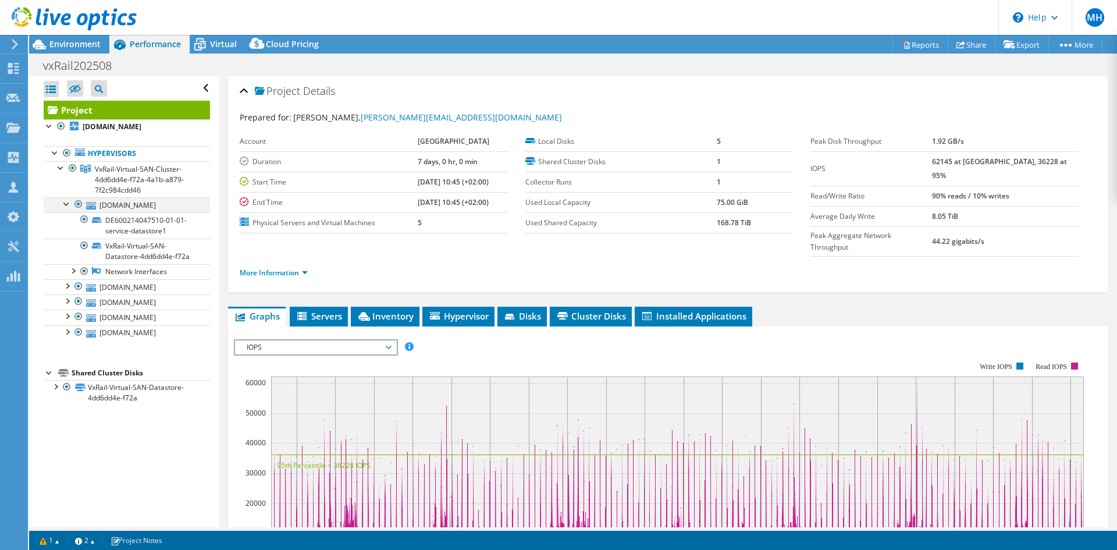
click at [78, 202] on div at bounding box center [79, 204] width 12 height 14
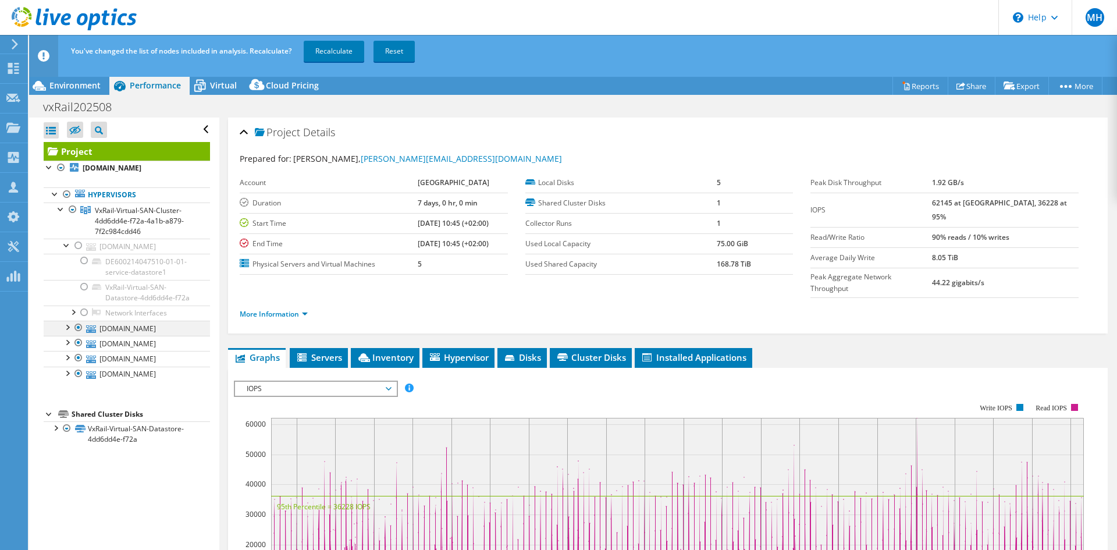
click at [79, 335] on div at bounding box center [79, 328] width 12 height 14
click at [77, 365] on div at bounding box center [79, 358] width 12 height 14
click at [77, 381] on div at bounding box center [79, 374] width 12 height 14
click at [335, 58] on link "Recalculate" at bounding box center [334, 51] width 61 height 21
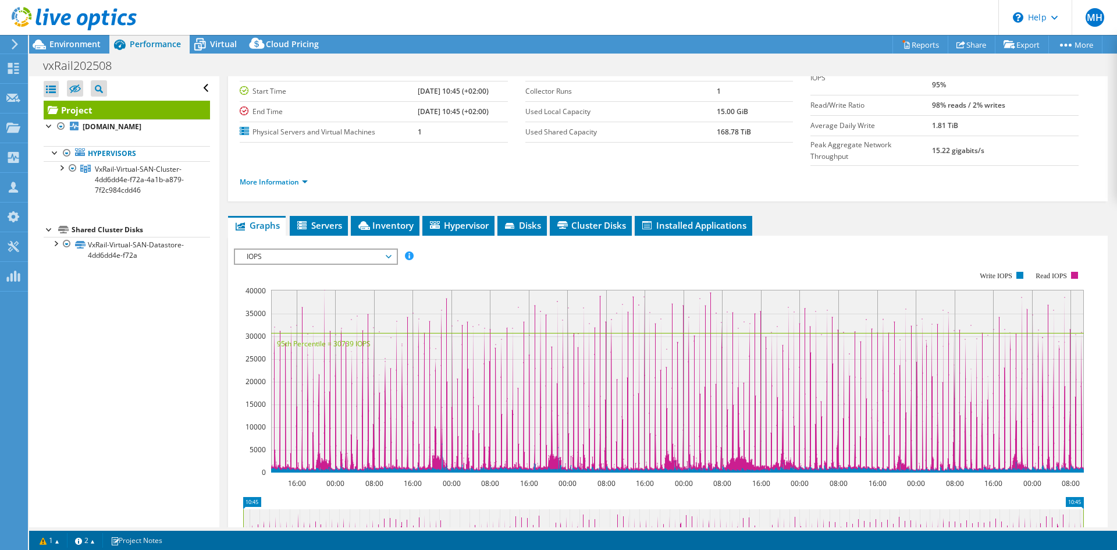
scroll to position [175, 0]
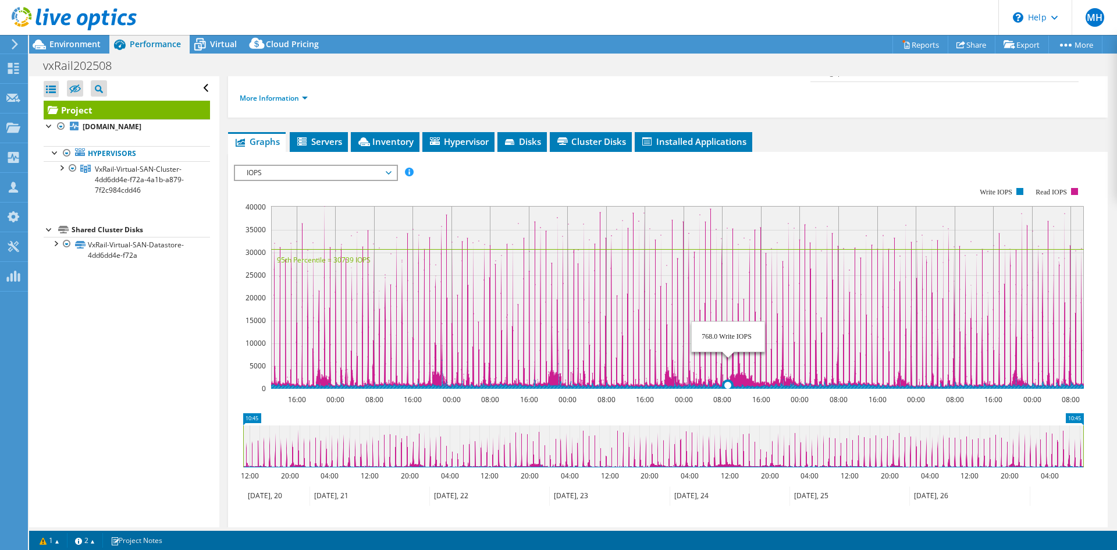
drag, startPoint x: 1002, startPoint y: 232, endPoint x: 581, endPoint y: 309, distance: 428.7
click at [674, 262] on rect at bounding box center [677, 297] width 813 height 183
drag, startPoint x: 270, startPoint y: 425, endPoint x: 312, endPoint y: 432, distance: 42.6
click at [312, 432] on icon at bounding box center [663, 446] width 840 height 42
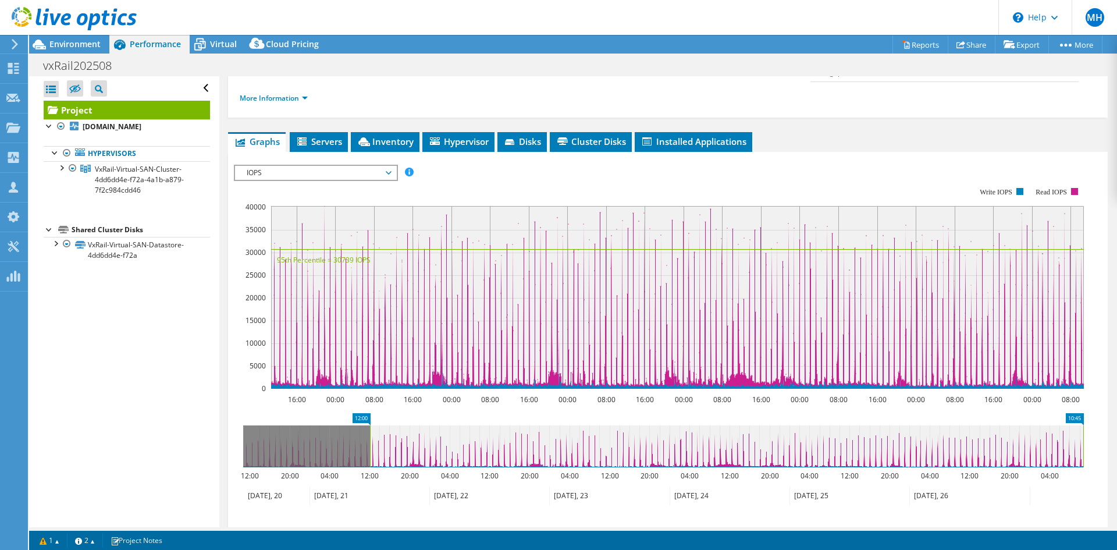
drag, startPoint x: 243, startPoint y: 418, endPoint x: 369, endPoint y: 419, distance: 126.8
click at [369, 425] on rect at bounding box center [370, 446] width 5 height 42
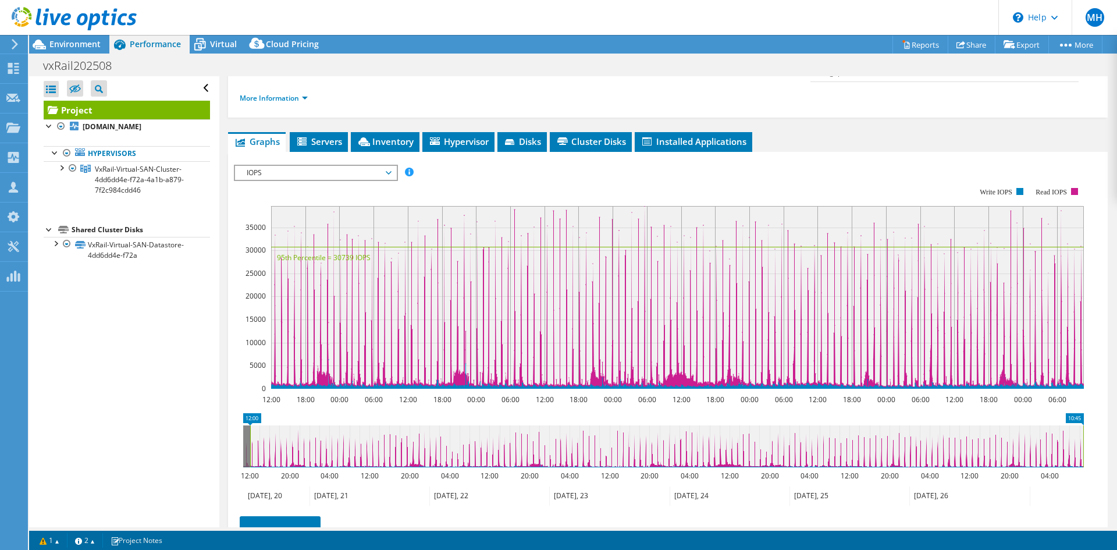
drag, startPoint x: 372, startPoint y: 417, endPoint x: 253, endPoint y: 445, distance: 122.4
click at [253, 445] on icon "10:45 12:00 12:00 20:00 04:00 12:00 20:00 04:00 12:00 20:00 04:00 12:00 20:00 0…" at bounding box center [663, 459] width 859 height 93
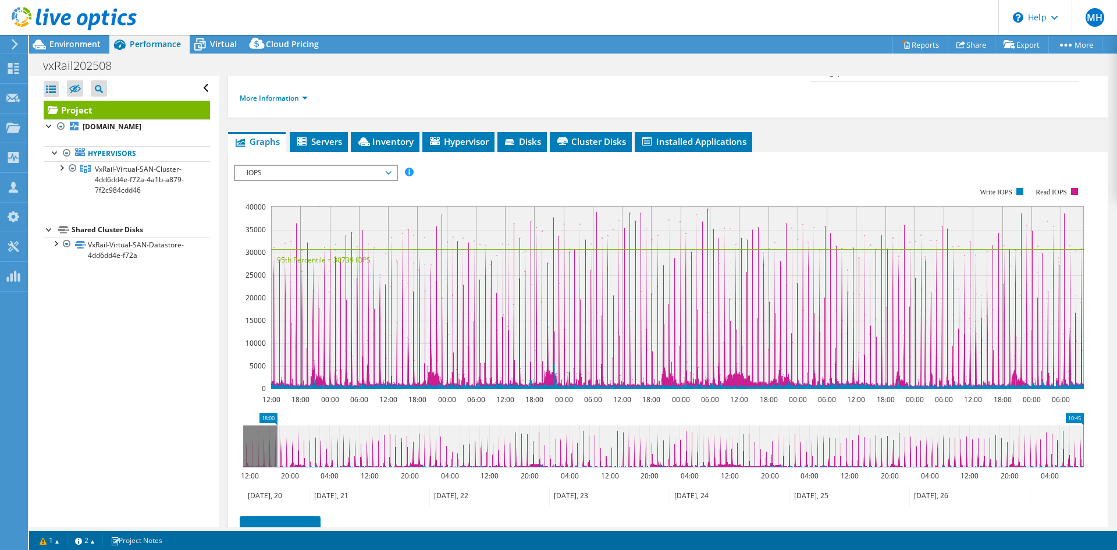
drag, startPoint x: 251, startPoint y: 425, endPoint x: 293, endPoint y: 426, distance: 41.9
click at [279, 428] on rect at bounding box center [277, 446] width 5 height 42
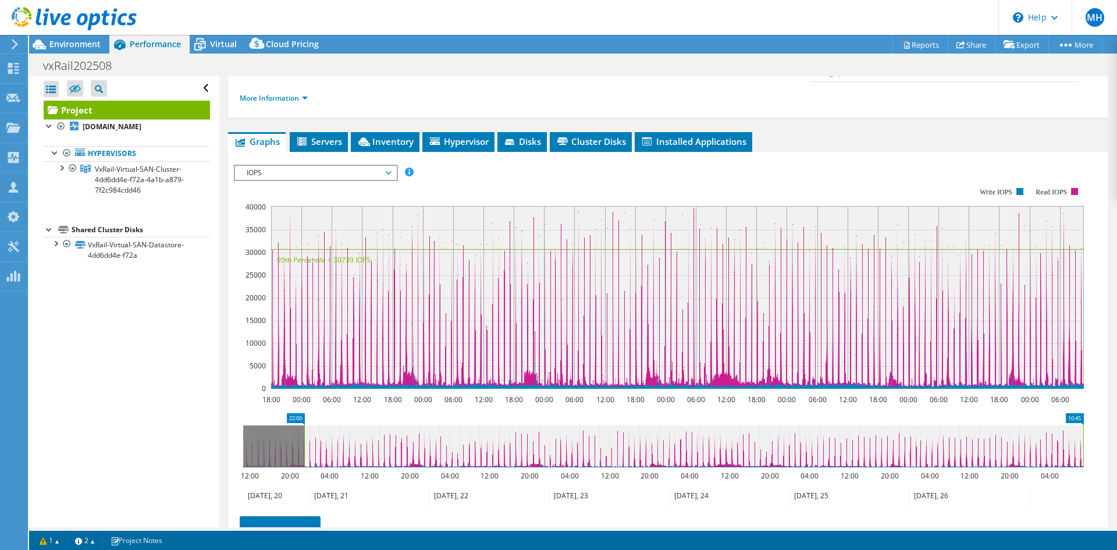
drag, startPoint x: 293, startPoint y: 426, endPoint x: 305, endPoint y: 424, distance: 13.0
click at [305, 425] on rect at bounding box center [304, 446] width 5 height 42
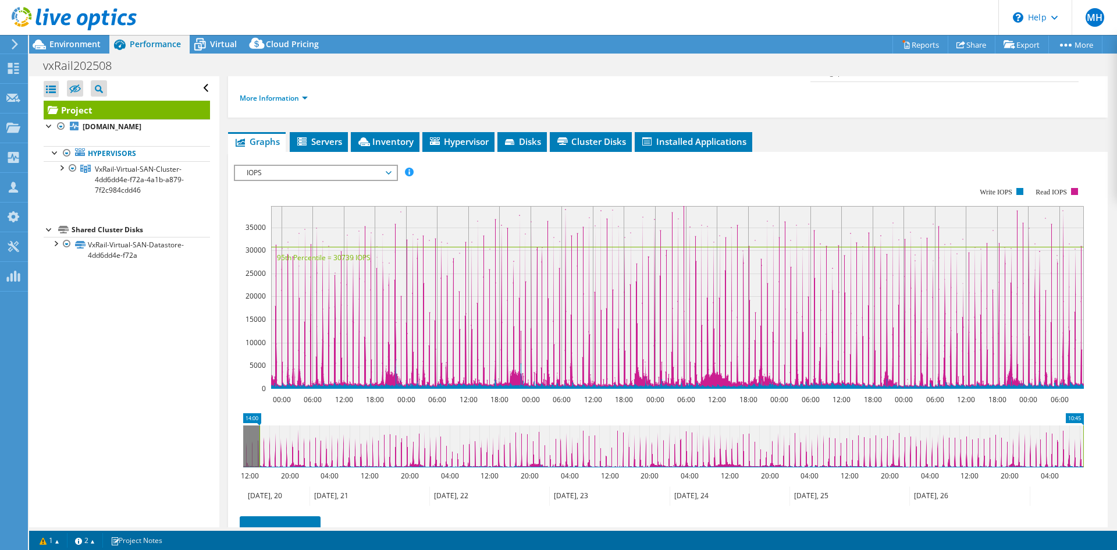
drag, startPoint x: 301, startPoint y: 431, endPoint x: 261, endPoint y: 435, distance: 40.4
click at [261, 435] on rect at bounding box center [259, 446] width 5 height 42
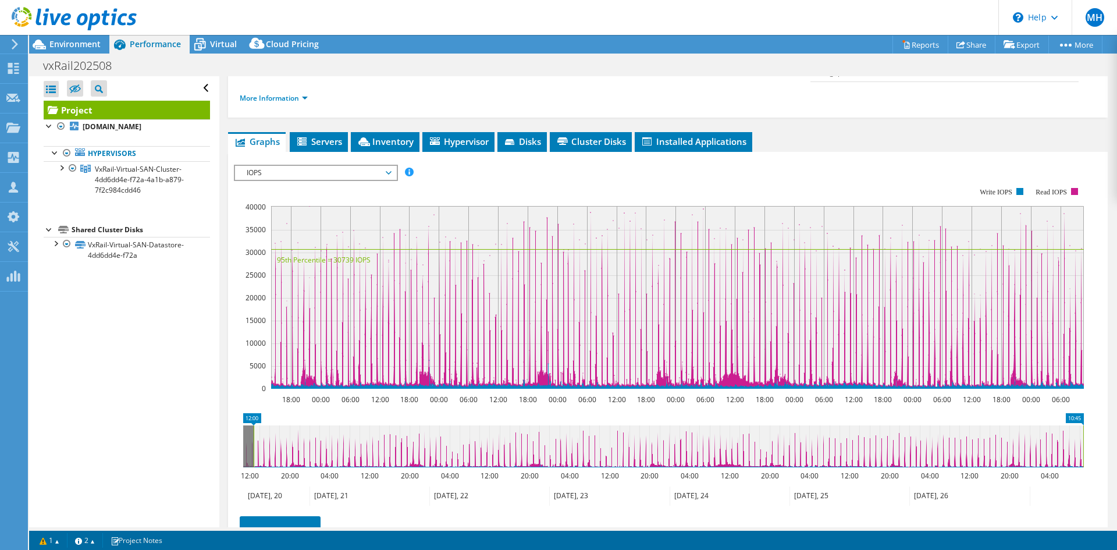
drag, startPoint x: 261, startPoint y: 435, endPoint x: 255, endPoint y: 435, distance: 5.8
click at [255, 435] on rect at bounding box center [253, 446] width 5 height 42
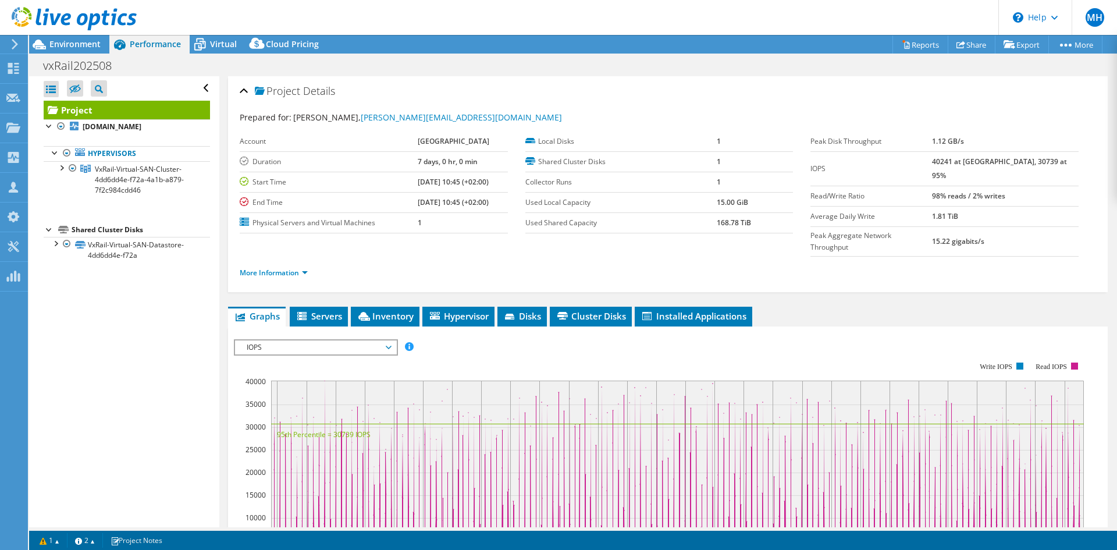
select select "EUFrankfurt"
select select "EUR"
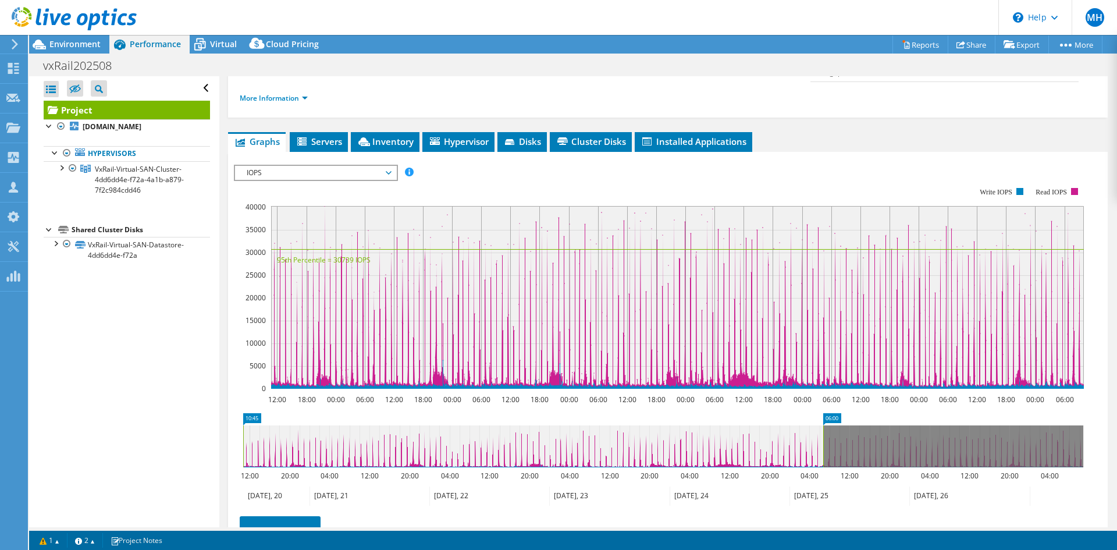
drag, startPoint x: 1082, startPoint y: 425, endPoint x: 772, endPoint y: 435, distance: 309.7
click at [821, 430] on rect at bounding box center [823, 446] width 5 height 42
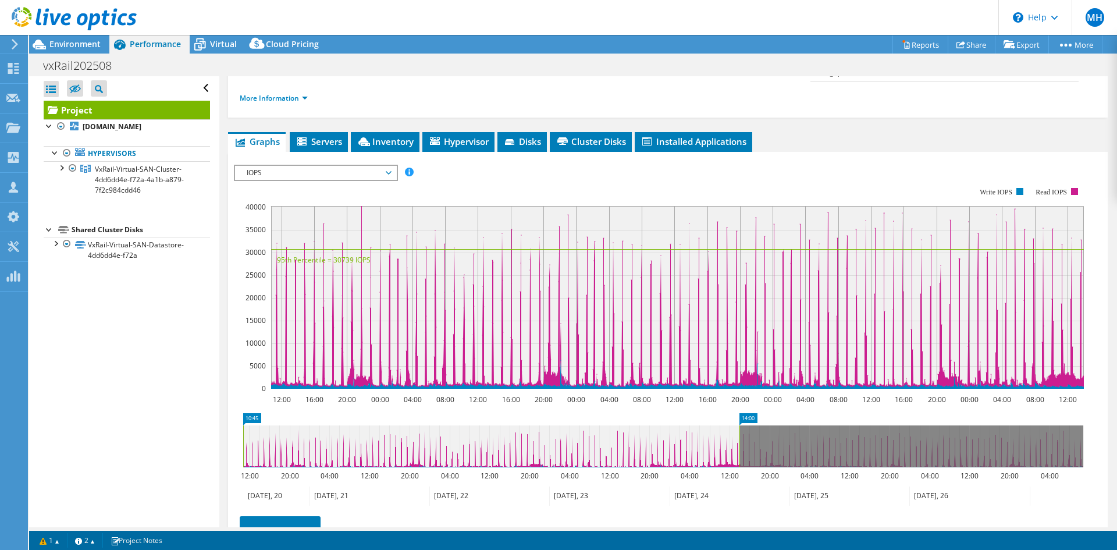
drag, startPoint x: 241, startPoint y: 415, endPoint x: 582, endPoint y: 435, distance: 342.1
click at [582, 435] on icon "14:00 10:45 12:00 20:00 04:00 12:00 20:00 04:00 12:00 20:00 04:00 12:00 20:00 0…" at bounding box center [663, 459] width 859 height 93
drag, startPoint x: 729, startPoint y: 417, endPoint x: 666, endPoint y: 424, distance: 63.2
click at [662, 425] on icon at bounding box center [491, 446] width 496 height 42
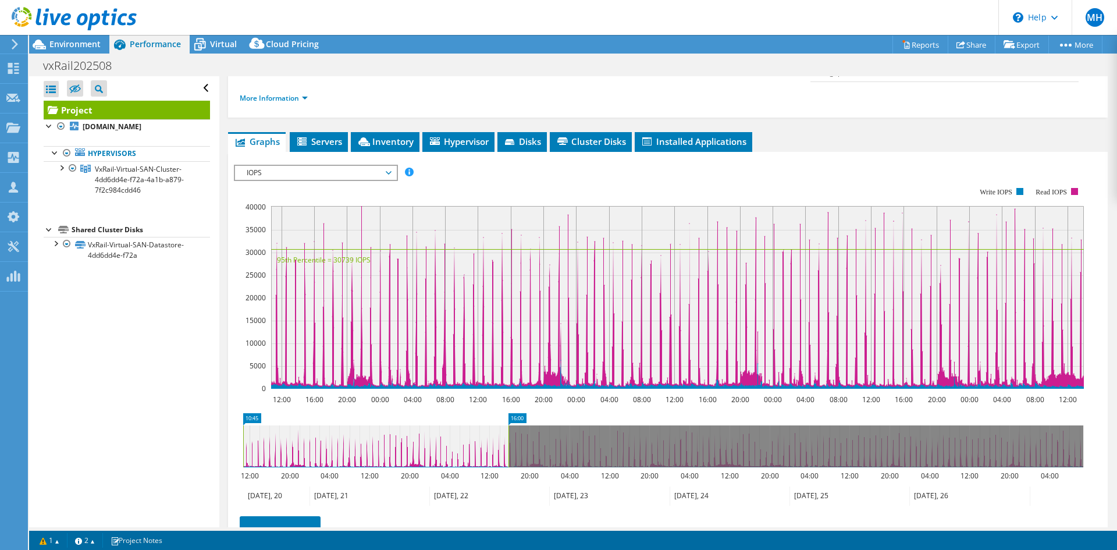
drag, startPoint x: 740, startPoint y: 421, endPoint x: 509, endPoint y: 432, distance: 231.2
click at [509, 432] on rect at bounding box center [508, 446] width 5 height 42
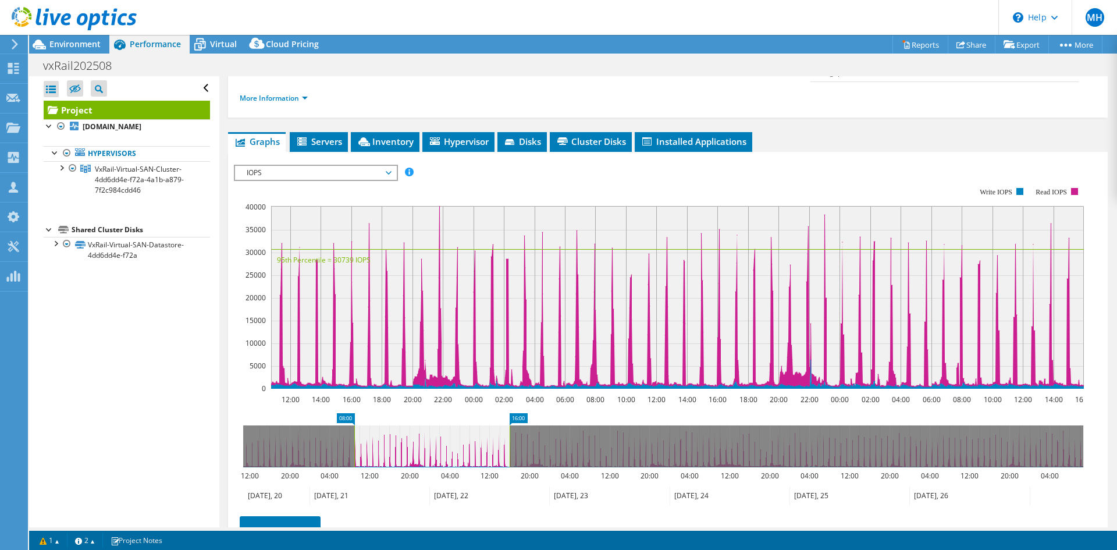
drag, startPoint x: 244, startPoint y: 420, endPoint x: 470, endPoint y: 427, distance: 226.4
click at [357, 426] on rect at bounding box center [354, 446] width 5 height 42
click at [429, 425] on icon at bounding box center [431, 446] width 155 height 42
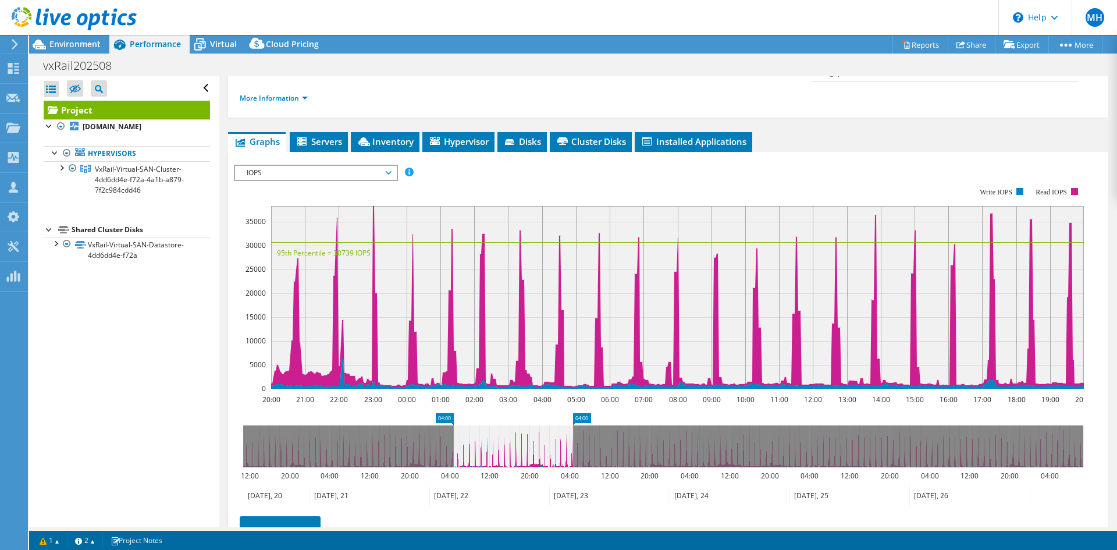
drag, startPoint x: 470, startPoint y: 427, endPoint x: 477, endPoint y: 422, distance: 8.7
click at [489, 425] on icon at bounding box center [513, 446] width 120 height 42
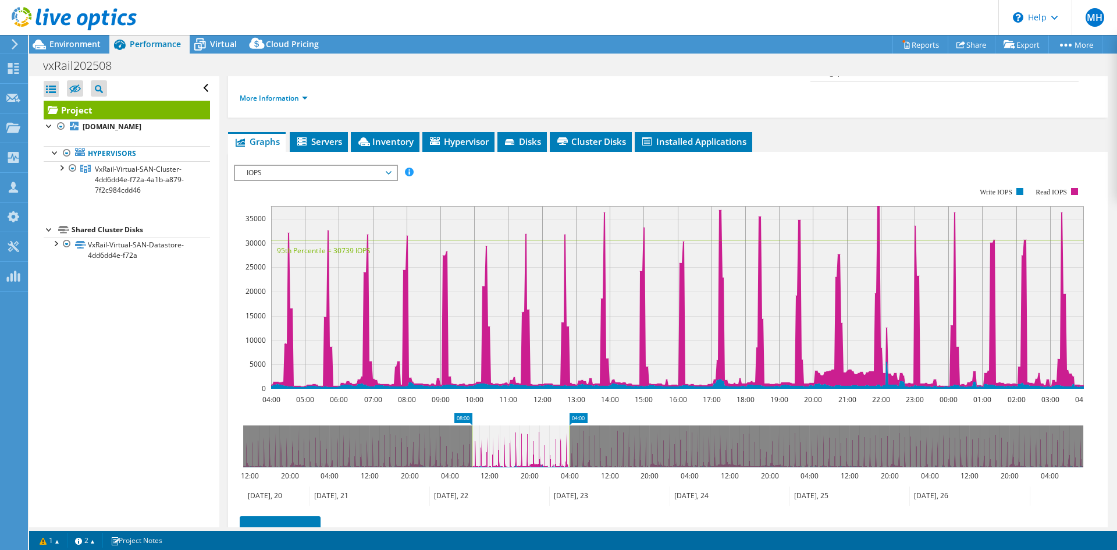
drag, startPoint x: 449, startPoint y: 413, endPoint x: 471, endPoint y: 416, distance: 22.3
click at [471, 425] on rect at bounding box center [472, 446] width 5 height 42
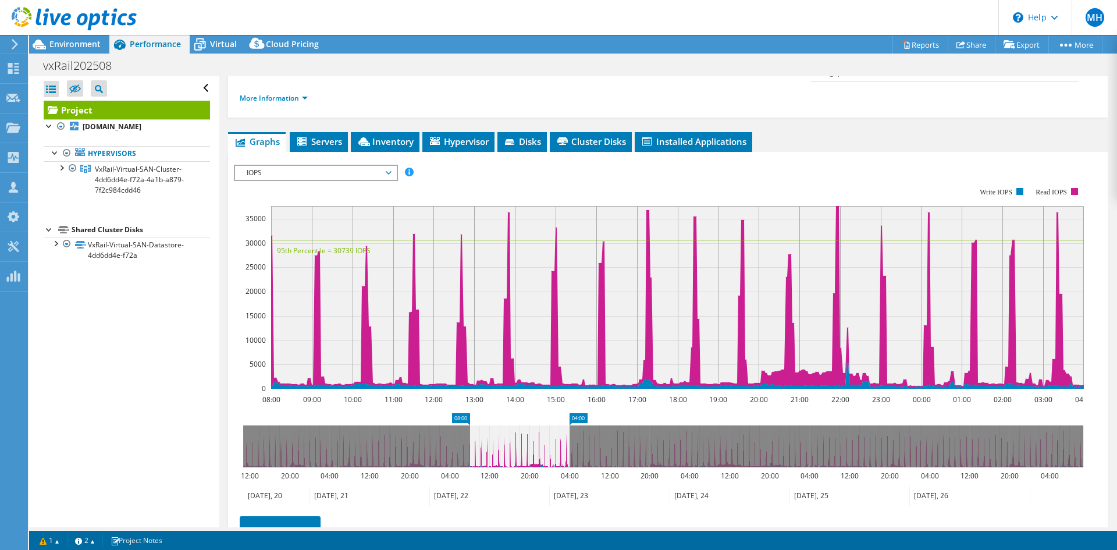
drag, startPoint x: 571, startPoint y: 418, endPoint x: 555, endPoint y: 418, distance: 15.7
click at [567, 425] on rect at bounding box center [569, 446] width 5 height 42
click at [563, 425] on icon at bounding box center [663, 446] width 840 height 42
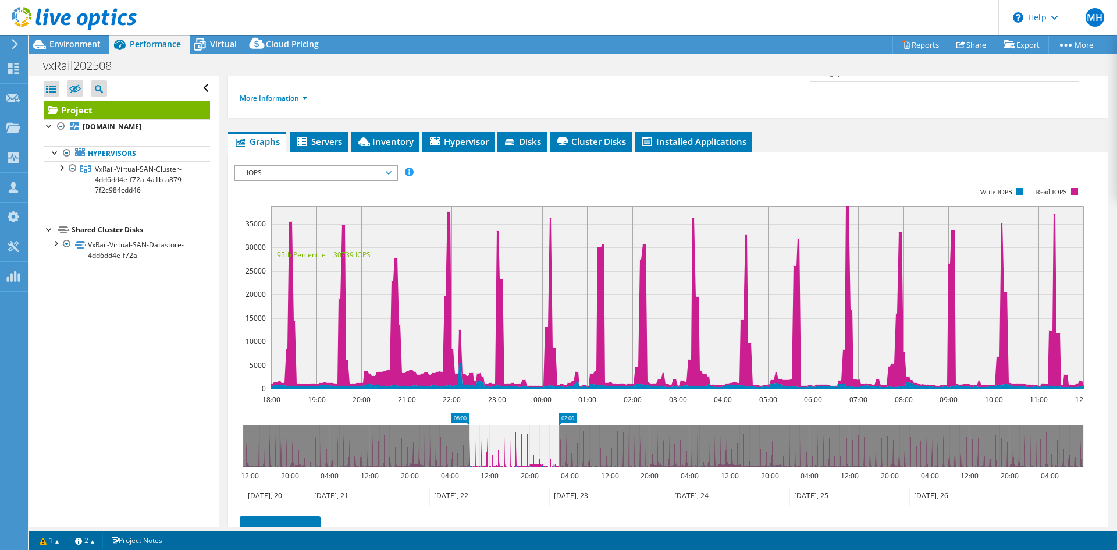
drag, startPoint x: 555, startPoint y: 418, endPoint x: 512, endPoint y: 420, distance: 43.1
click at [512, 425] on icon at bounding box center [514, 446] width 90 height 42
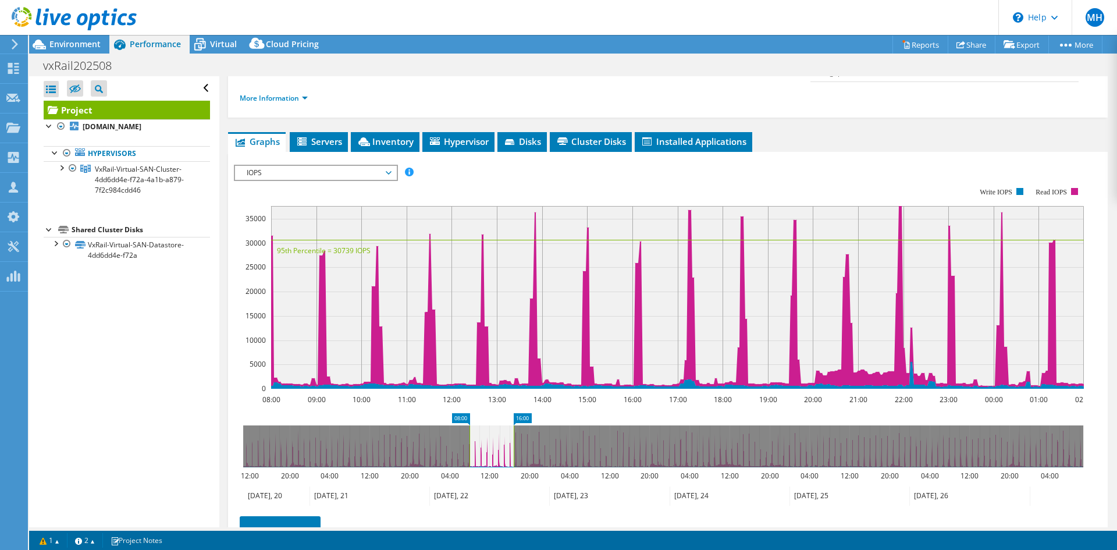
drag, startPoint x: 559, startPoint y: 413, endPoint x: 513, endPoint y: 417, distance: 46.2
click at [513, 425] on rect at bounding box center [513, 446] width 5 height 42
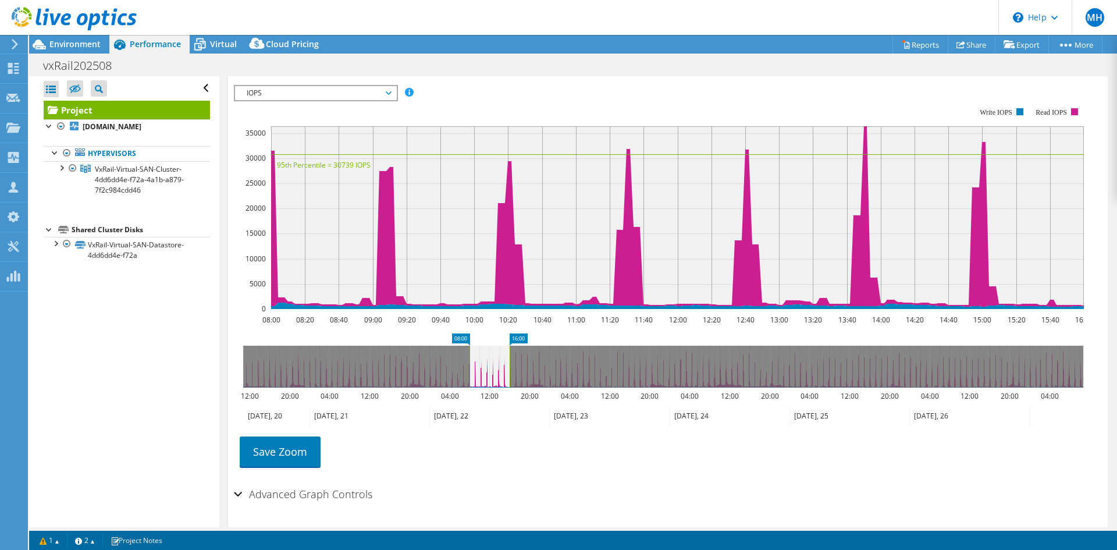
scroll to position [266, 0]
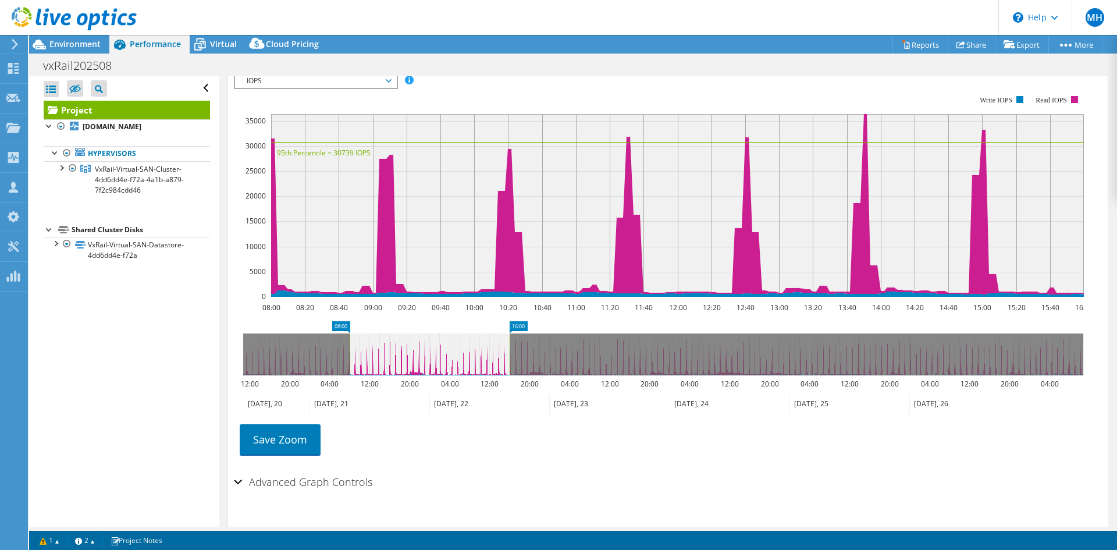
drag, startPoint x: 470, startPoint y: 329, endPoint x: 350, endPoint y: 343, distance: 120.7
click at [350, 343] on rect at bounding box center [349, 354] width 5 height 42
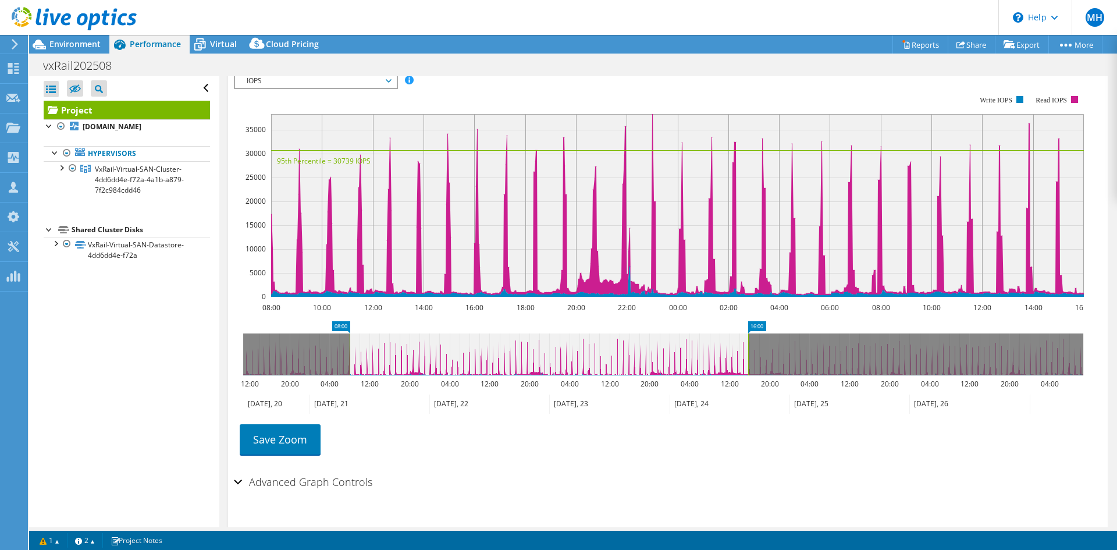
drag, startPoint x: 509, startPoint y: 336, endPoint x: 748, endPoint y: 341, distance: 238.6
click at [748, 341] on rect at bounding box center [748, 354] width 5 height 42
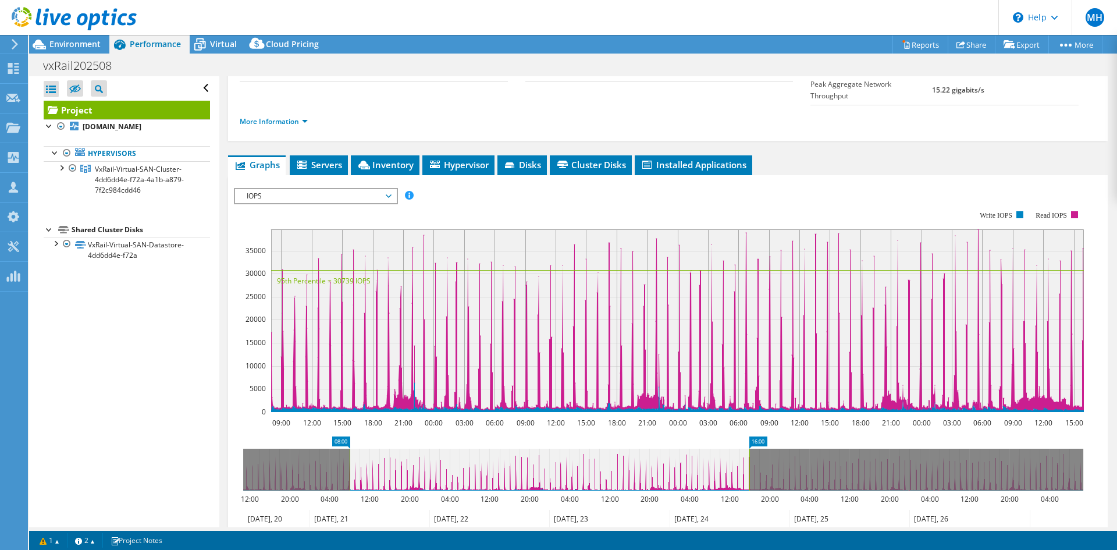
scroll to position [150, 0]
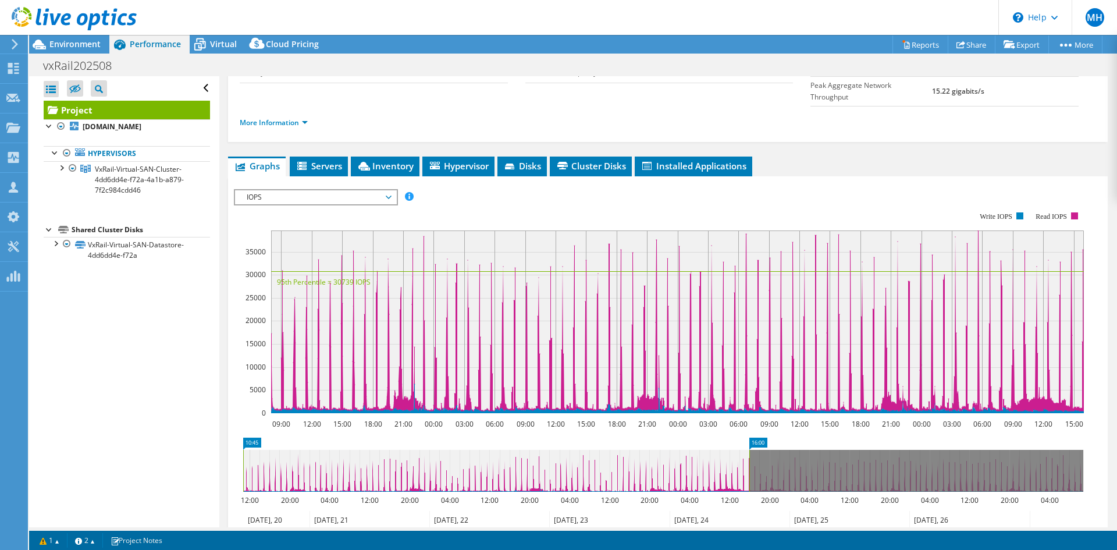
drag, startPoint x: 349, startPoint y: 456, endPoint x: 228, endPoint y: 470, distance: 121.3
click at [228, 470] on section "IOPS Disk Throughput IO Size Latency Queue Depth CPU Percentage Memory Page Fau…" at bounding box center [668, 411] width 880 height 470
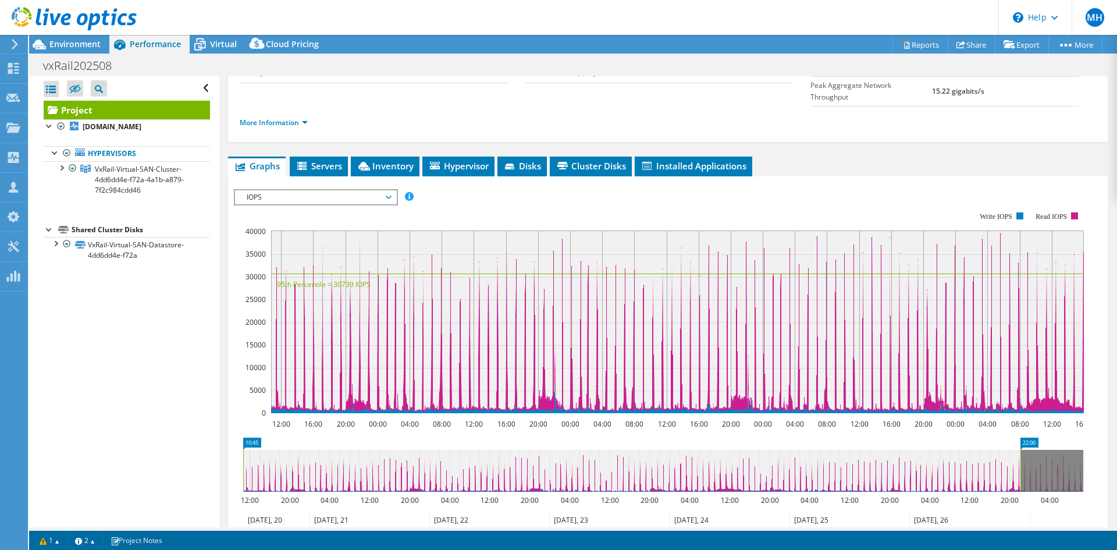
drag, startPoint x: 752, startPoint y: 446, endPoint x: 1100, endPoint y: 448, distance: 347.9
click at [1023, 451] on rect at bounding box center [1020, 471] width 5 height 42
click at [1100, 448] on div "Project Details Prepared for: Stefan Johansson, Stefan.Johansson@soderhamnnara.…" at bounding box center [667, 296] width 897 height 741
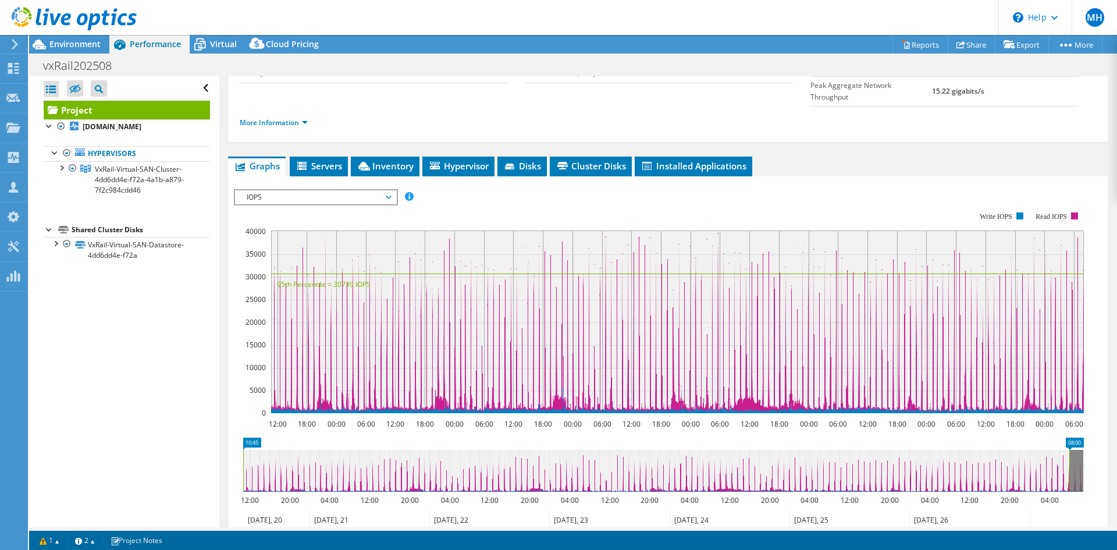
drag, startPoint x: 1100, startPoint y: 448, endPoint x: 1117, endPoint y: 452, distance: 17.4
click at [1117, 452] on article "Project Details Prepared for: Stefan Johansson, Stefan.Johansson@soderhamnnara.…" at bounding box center [668, 301] width 898 height 451
drag, startPoint x: 1071, startPoint y: 446, endPoint x: 1105, endPoint y: 450, distance: 34.6
click at [1105, 450] on div "Project Details Prepared for: Stefan Johansson, Stefan.Johansson@soderhamnnara.…" at bounding box center [667, 296] width 897 height 741
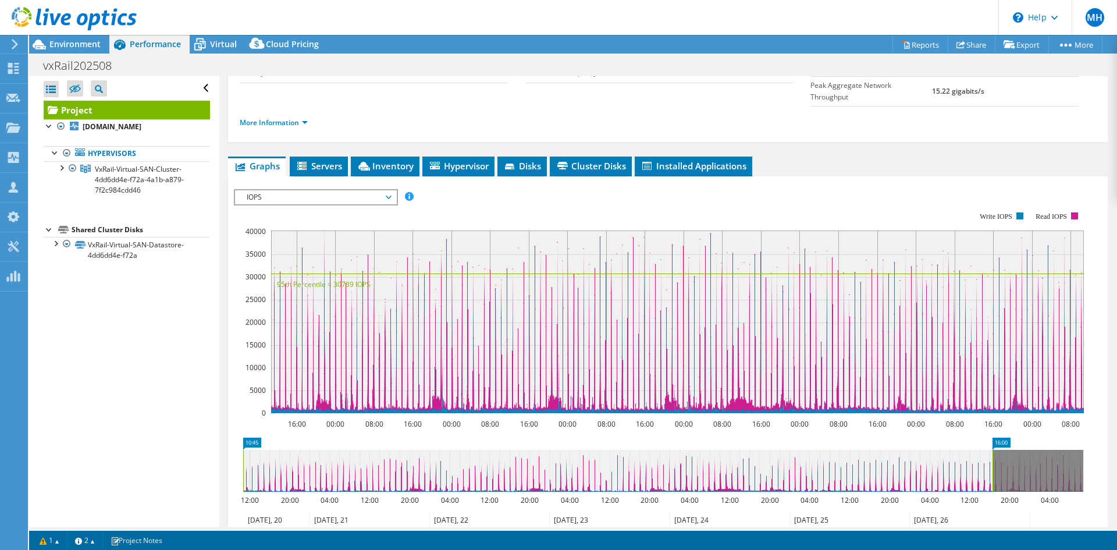
drag, startPoint x: 1086, startPoint y: 446, endPoint x: 995, endPoint y: 446, distance: 90.8
click at [995, 450] on rect at bounding box center [992, 471] width 5 height 42
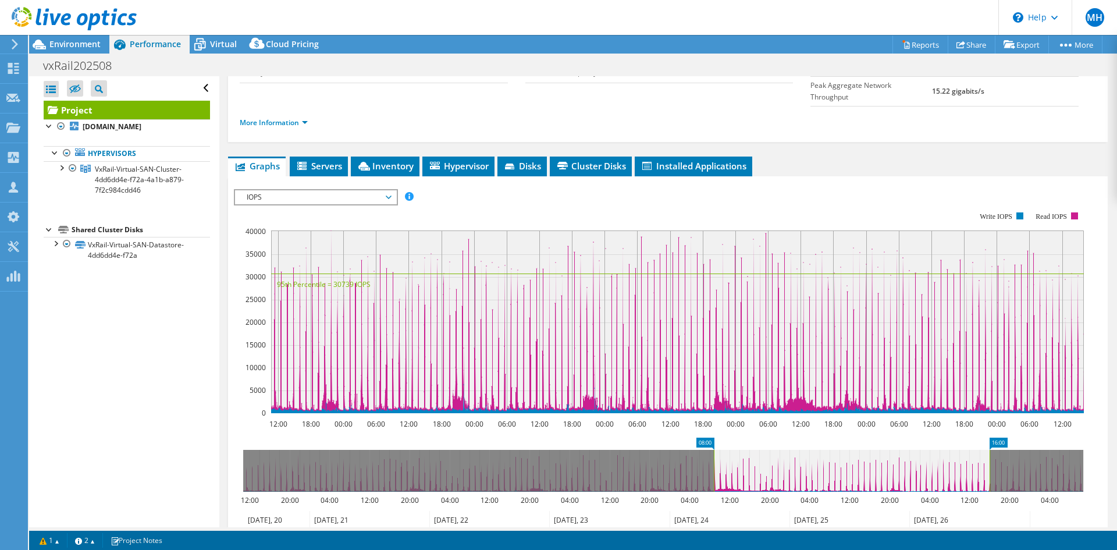
drag, startPoint x: 243, startPoint y: 447, endPoint x: 713, endPoint y: 446, distance: 470.7
click at [713, 450] on rect at bounding box center [714, 471] width 5 height 42
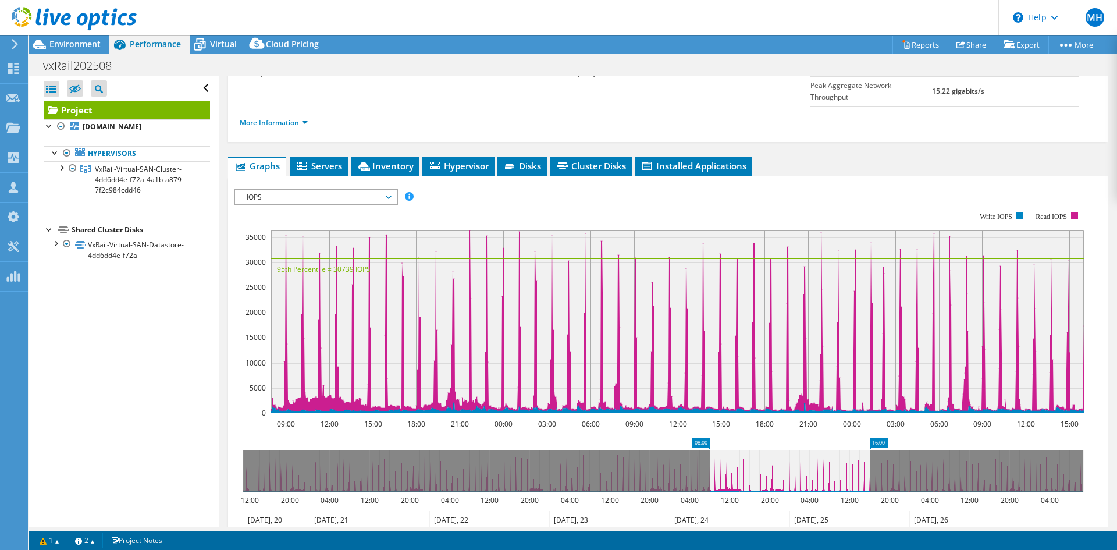
drag, startPoint x: 989, startPoint y: 453, endPoint x: 869, endPoint y: 469, distance: 120.9
click at [869, 469] on icon "08:00 16:00 12:00 20:00 04:00 12:00 20:00 04:00 12:00 20:00 04:00 12:00 20:00 0…" at bounding box center [663, 484] width 859 height 93
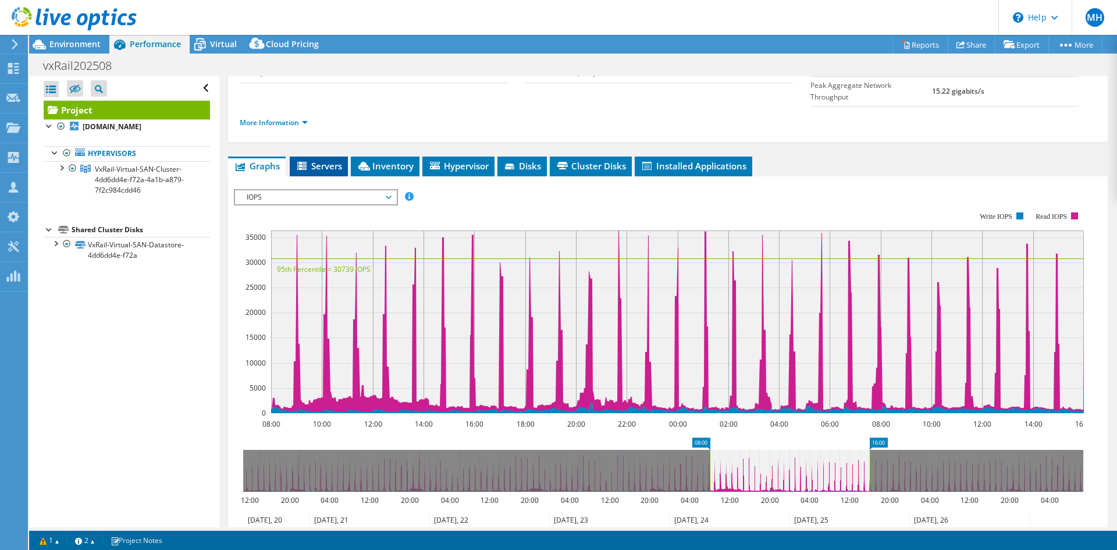
click at [327, 160] on span "Servers" at bounding box center [319, 166] width 47 height 12
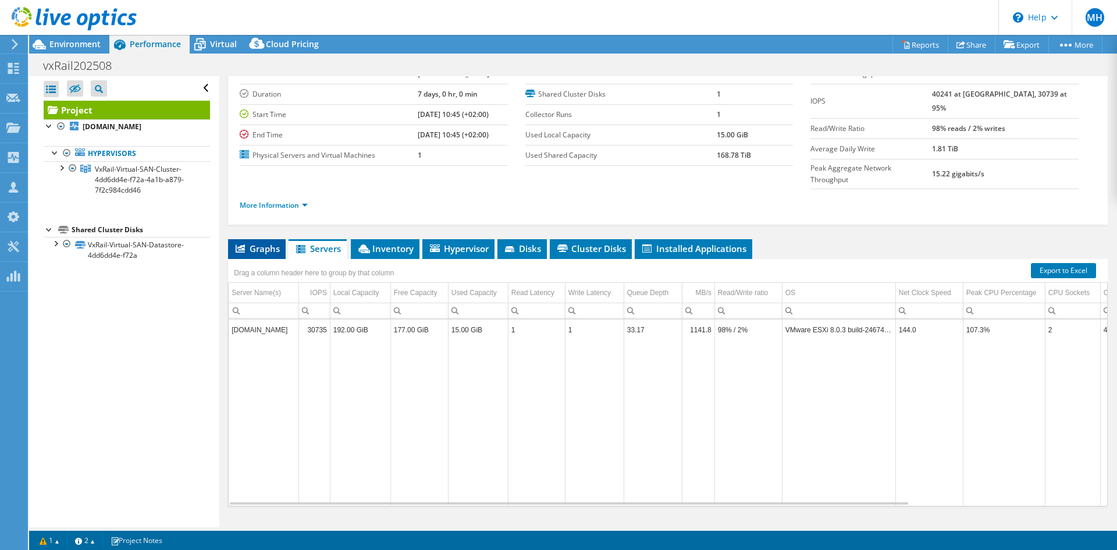
click at [246, 243] on span "Graphs" at bounding box center [257, 249] width 46 height 12
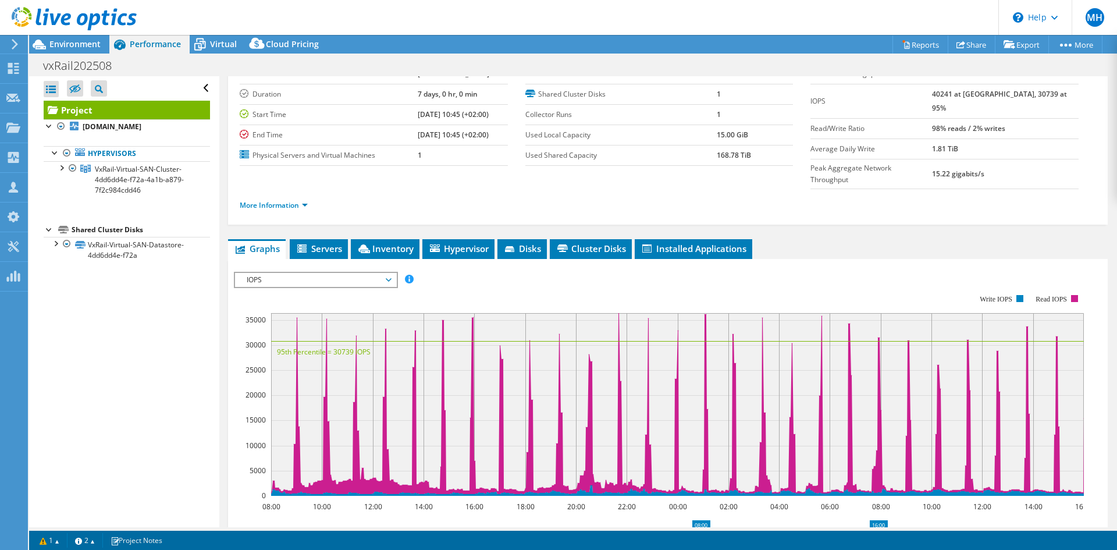
scroll to position [150, 0]
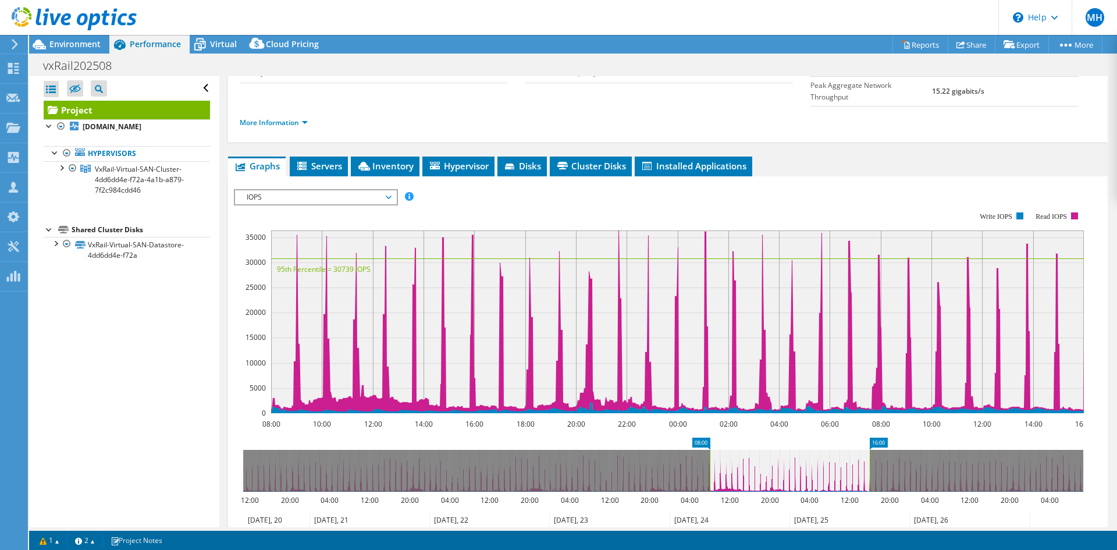
click at [332, 190] on span "IOPS" at bounding box center [316, 197] width 150 height 14
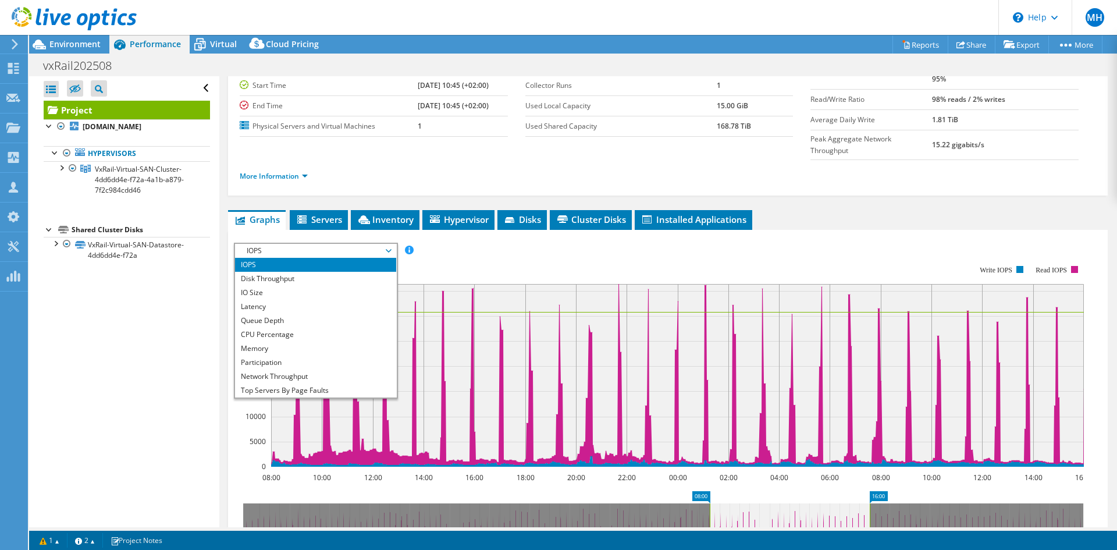
scroll to position [34, 0]
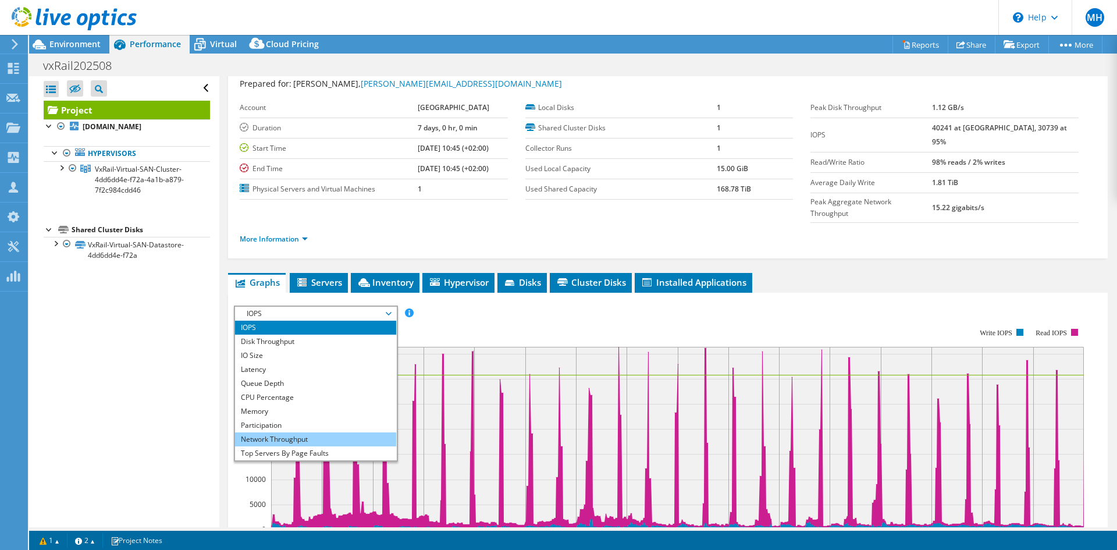
click at [285, 432] on li "Network Throughput" at bounding box center [315, 439] width 161 height 14
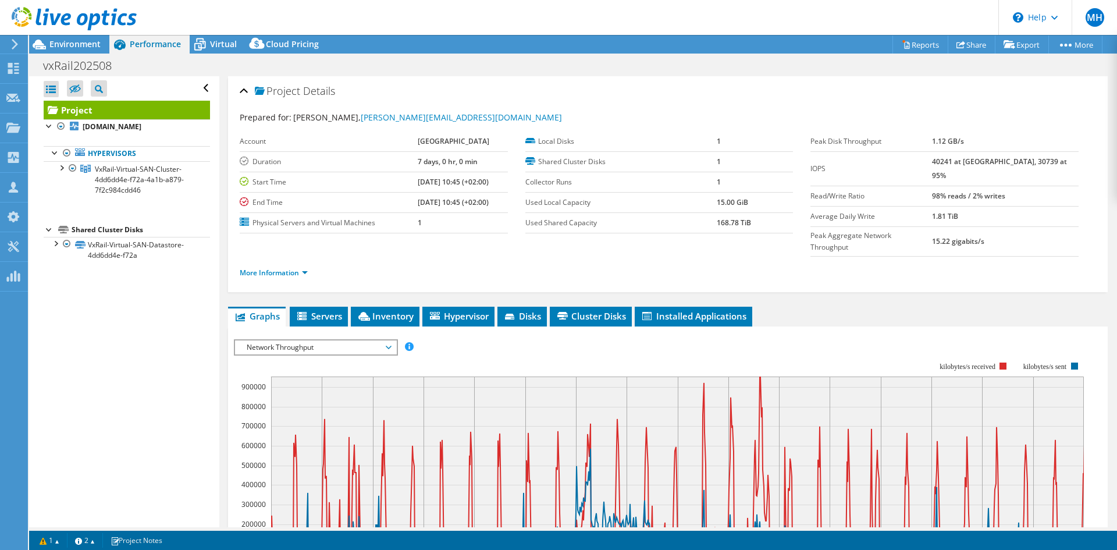
select select "EUFrankfurt"
select select "EUR"
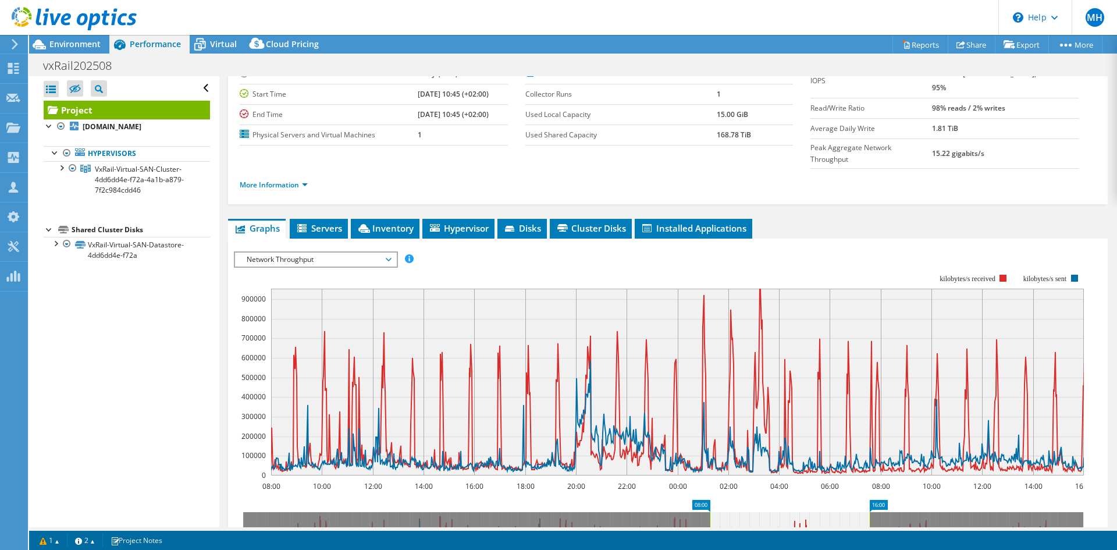
scroll to position [150, 0]
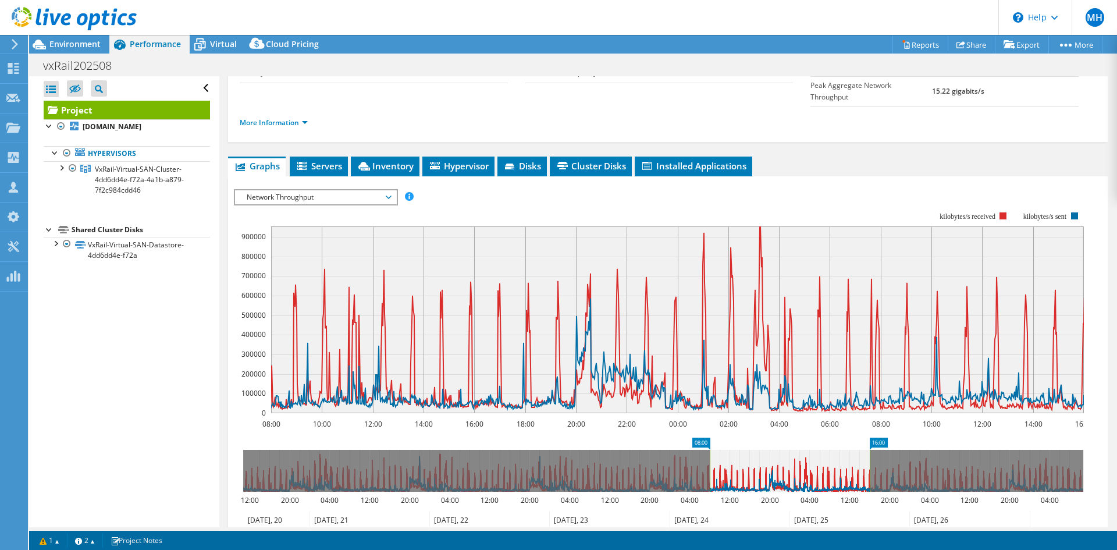
click at [321, 190] on span "Network Throughput" at bounding box center [316, 197] width 150 height 14
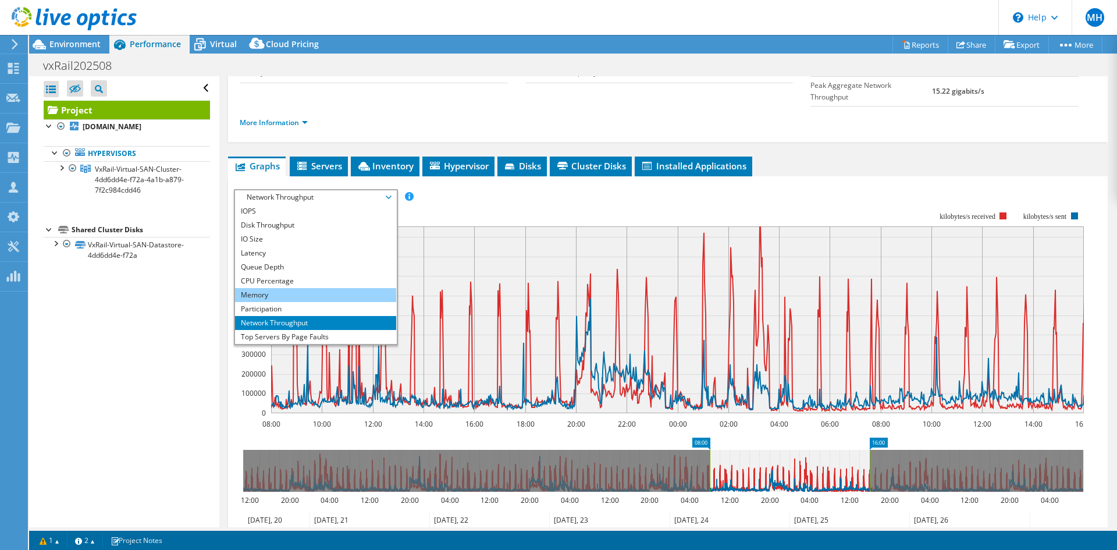
click at [272, 288] on li "Memory" at bounding box center [315, 295] width 161 height 14
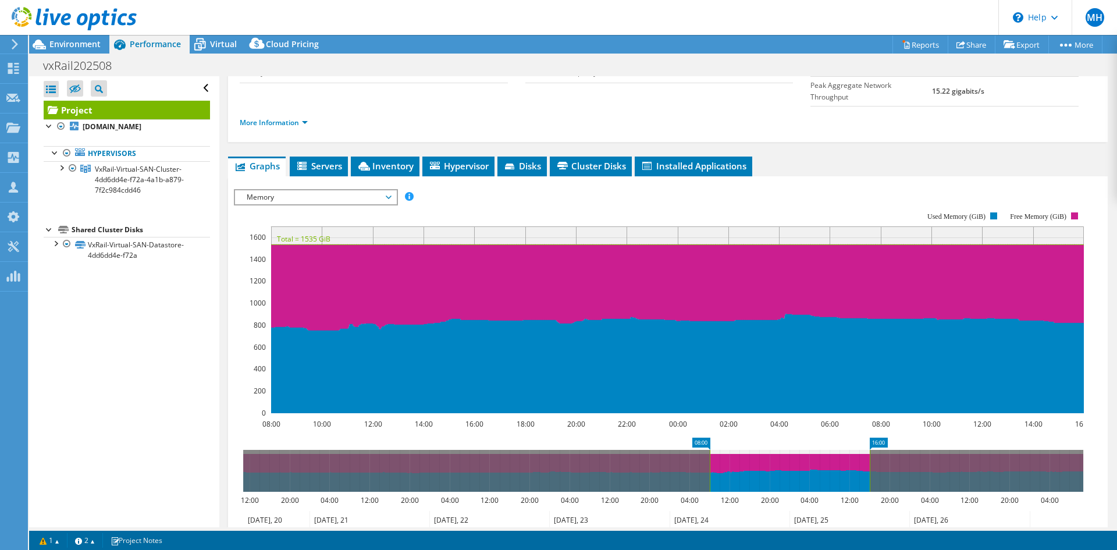
click at [333, 190] on span "Memory" at bounding box center [316, 197] width 150 height 14
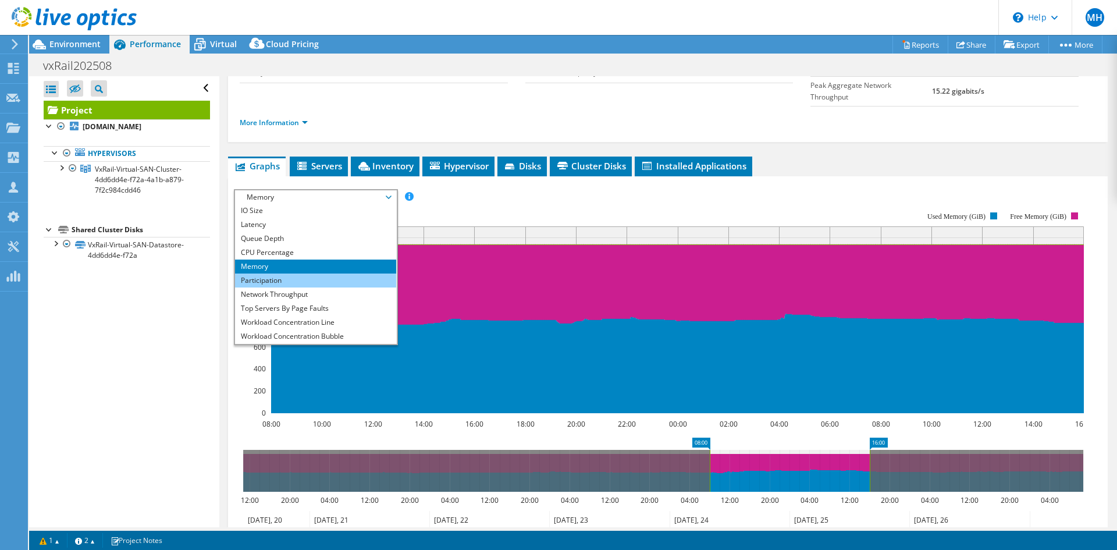
scroll to position [42, 0]
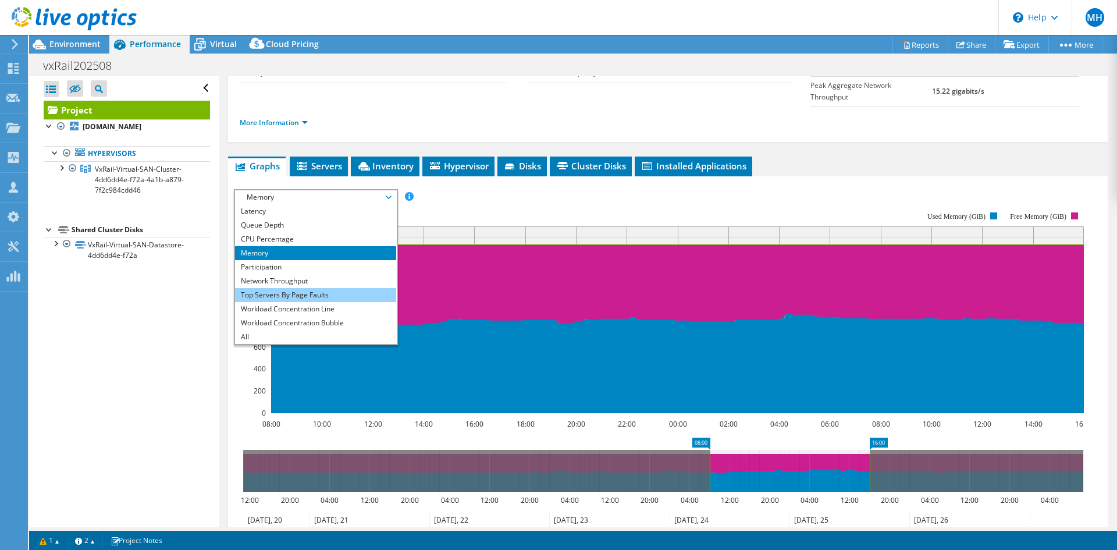
click at [305, 288] on li "Top Servers By Page Faults" at bounding box center [315, 295] width 161 height 14
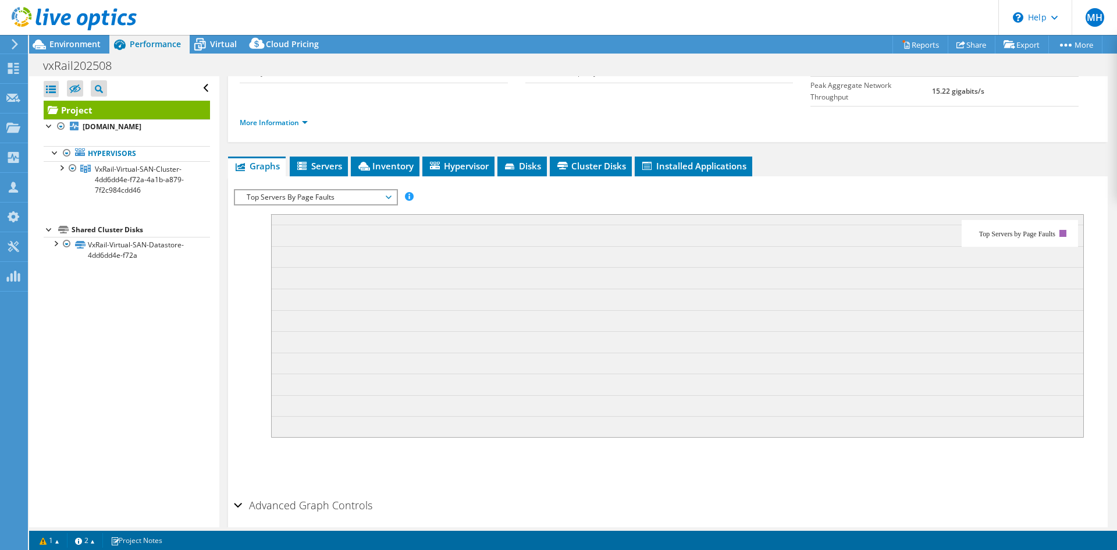
click at [369, 190] on span "Top Servers By Page Faults" at bounding box center [316, 197] width 150 height 14
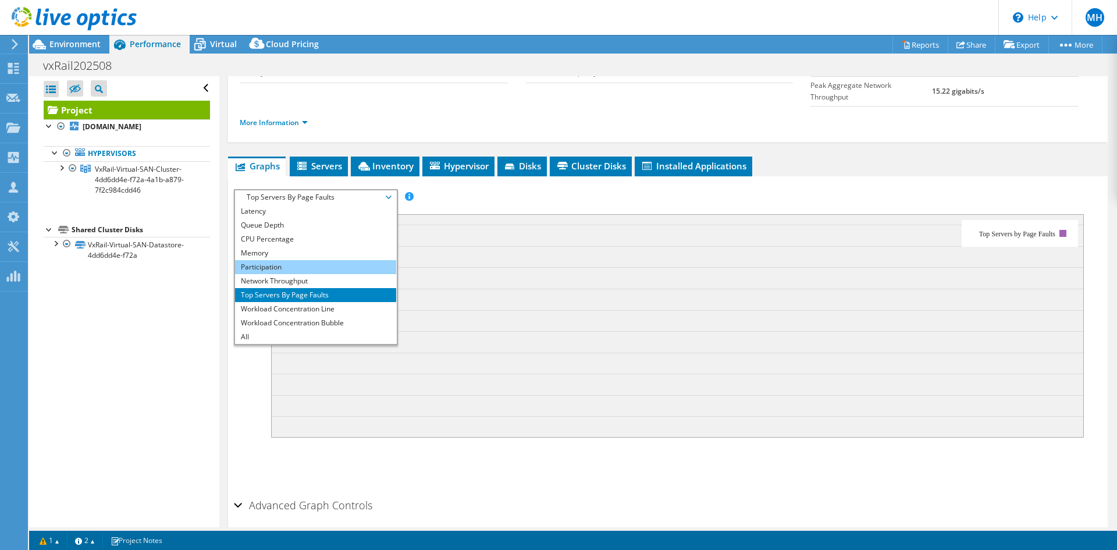
click at [303, 260] on li "Participation" at bounding box center [315, 267] width 161 height 14
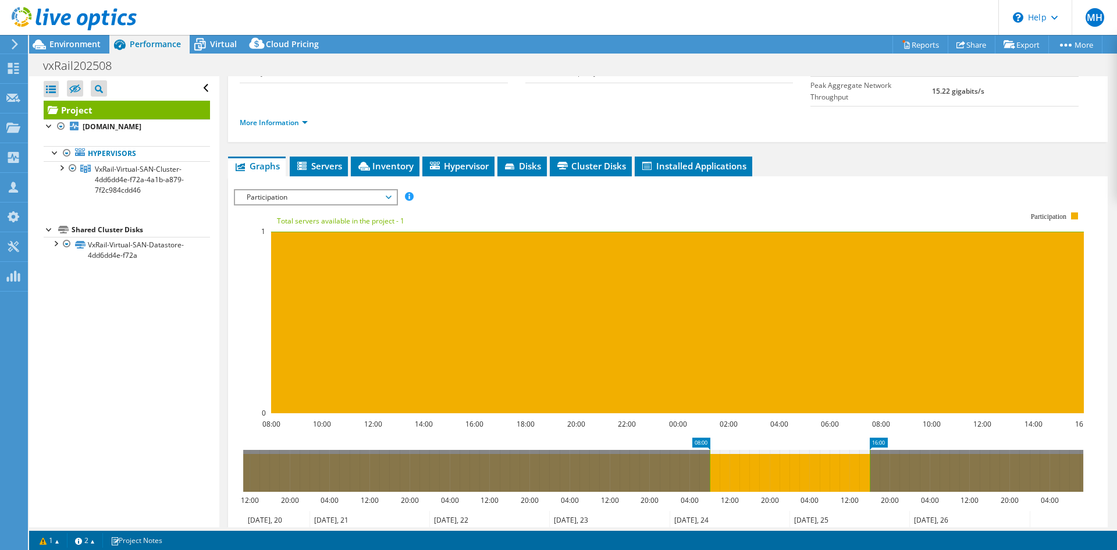
click at [337, 190] on span "Participation" at bounding box center [316, 197] width 150 height 14
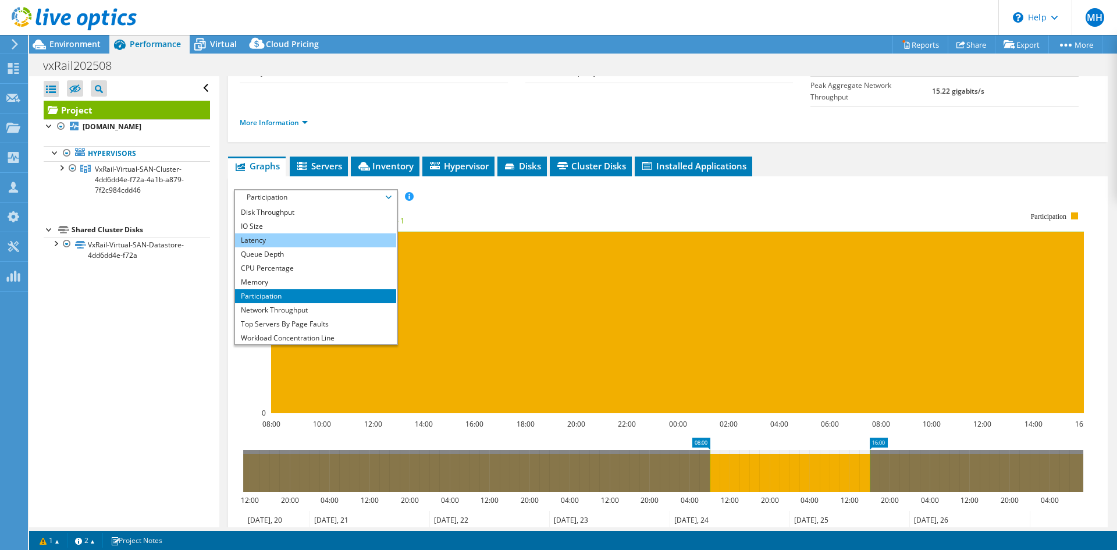
scroll to position [0, 0]
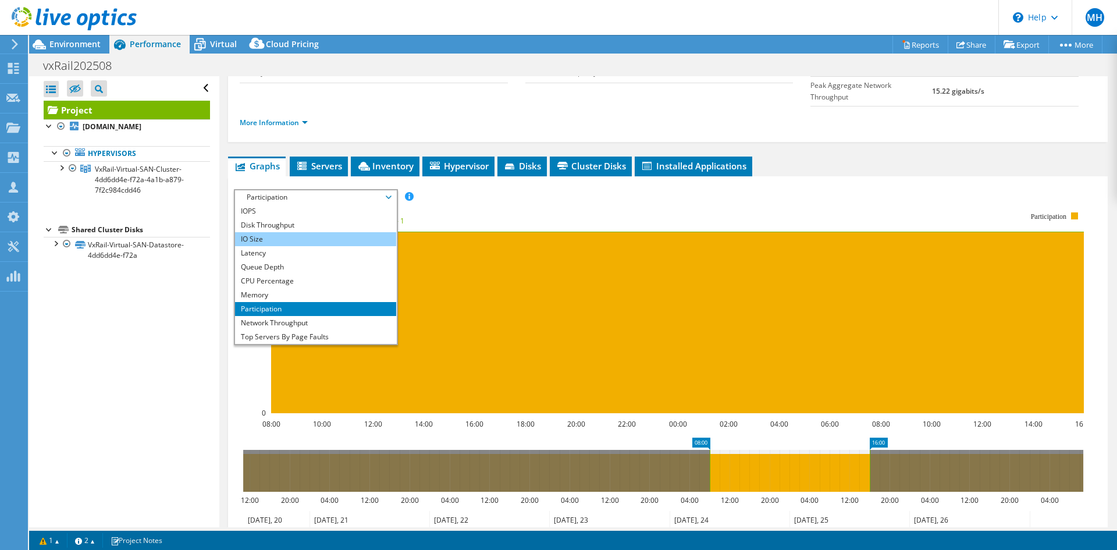
click at [294, 232] on li "IO Size" at bounding box center [315, 239] width 161 height 14
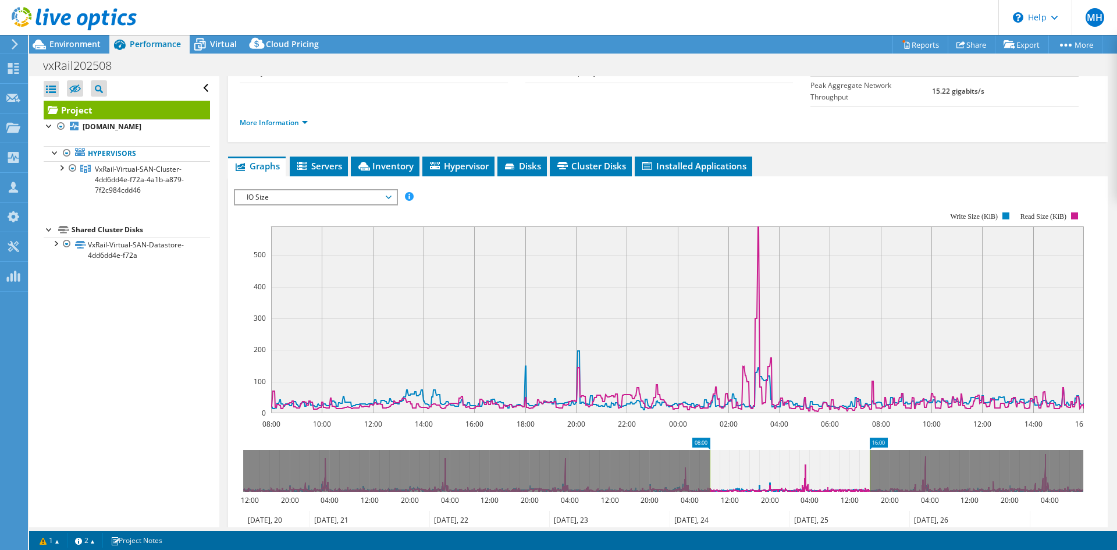
click at [330, 190] on span "IO Size" at bounding box center [316, 197] width 150 height 14
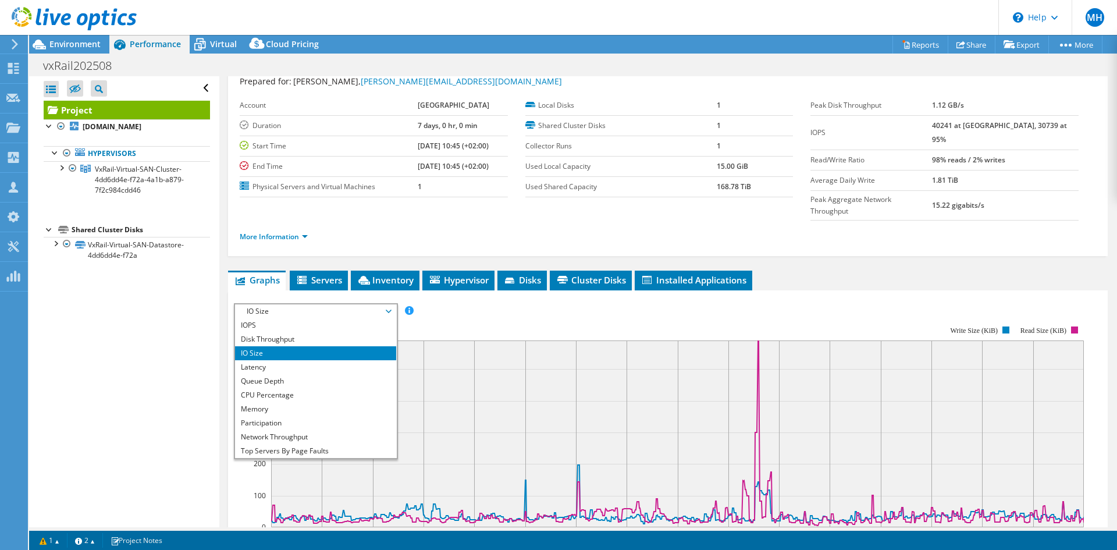
scroll to position [34, 0]
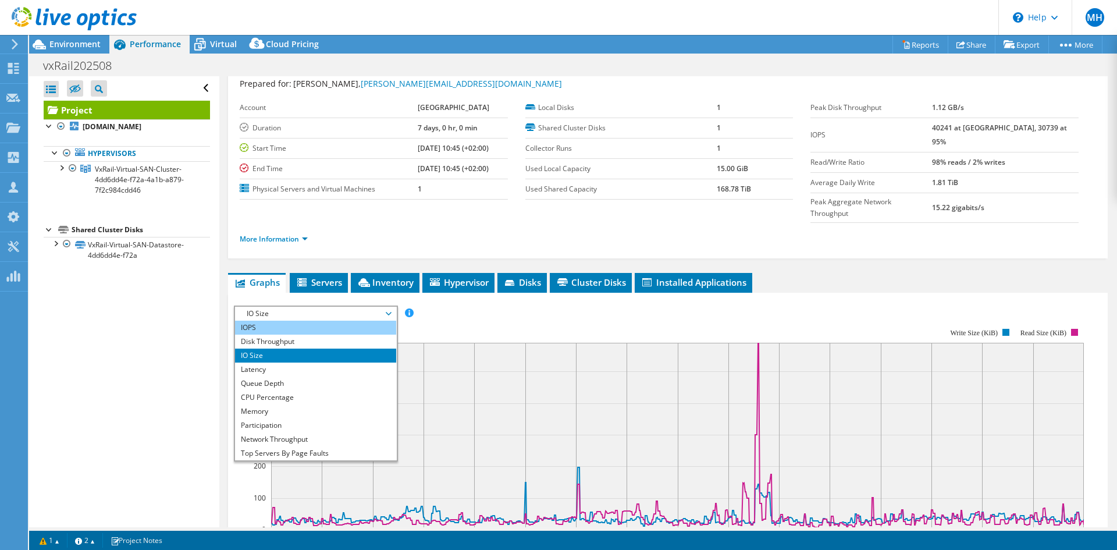
click at [286, 321] on li "IOPS" at bounding box center [315, 328] width 161 height 14
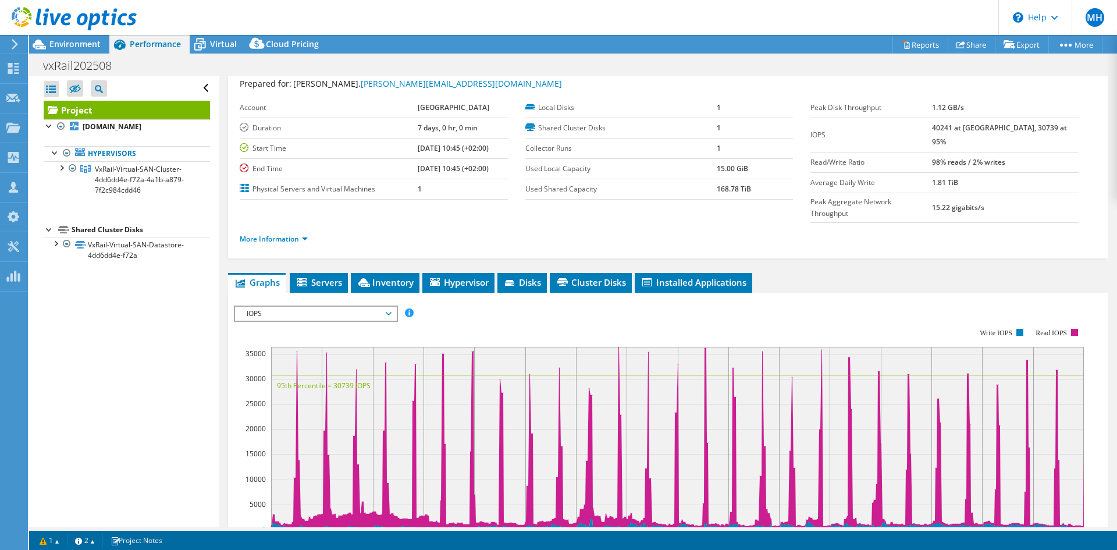
click at [336, 307] on span "IOPS" at bounding box center [316, 314] width 150 height 14
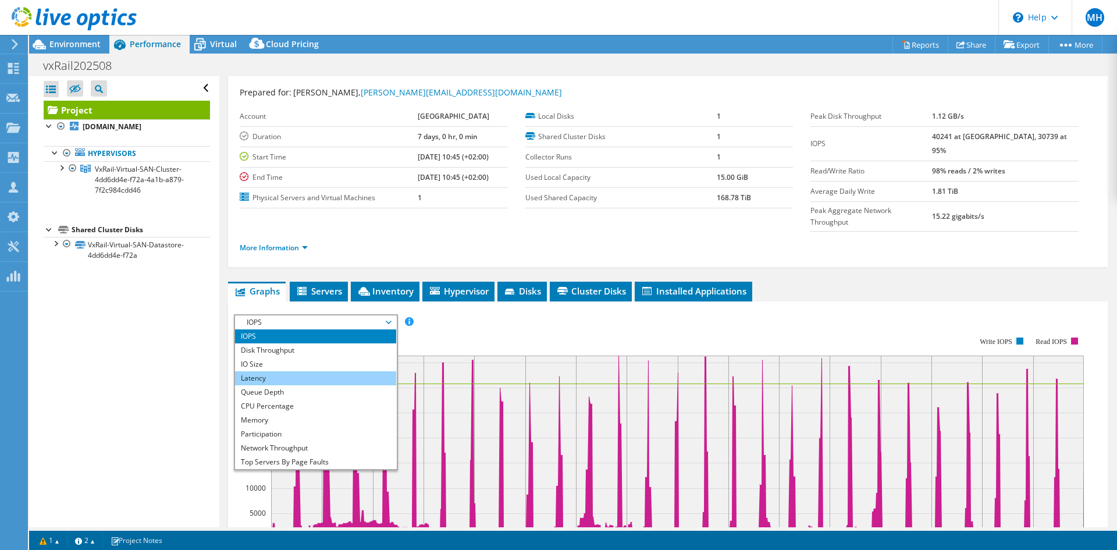
scroll to position [0, 0]
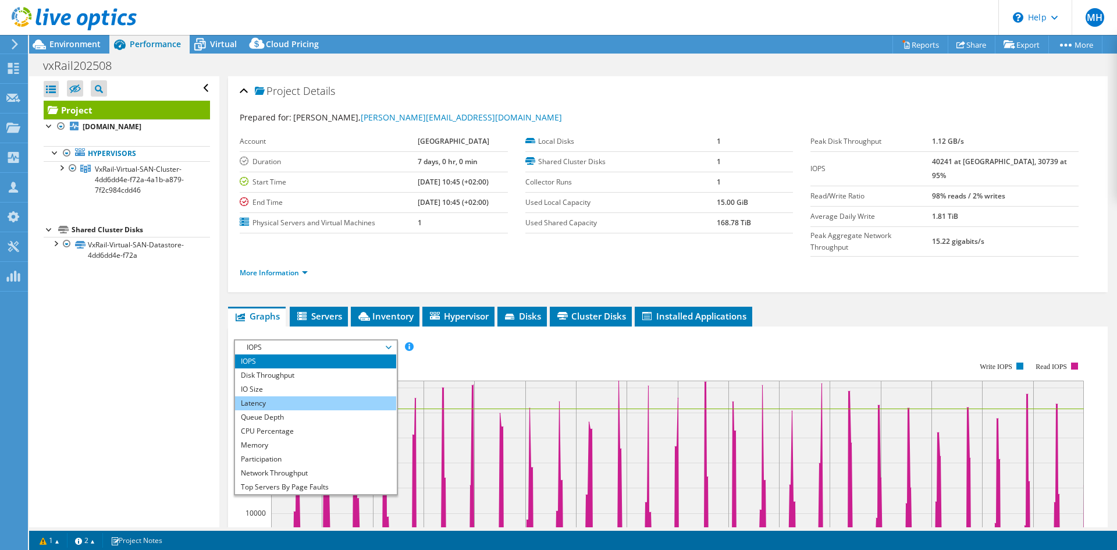
click at [319, 396] on li "Latency" at bounding box center [315, 403] width 161 height 14
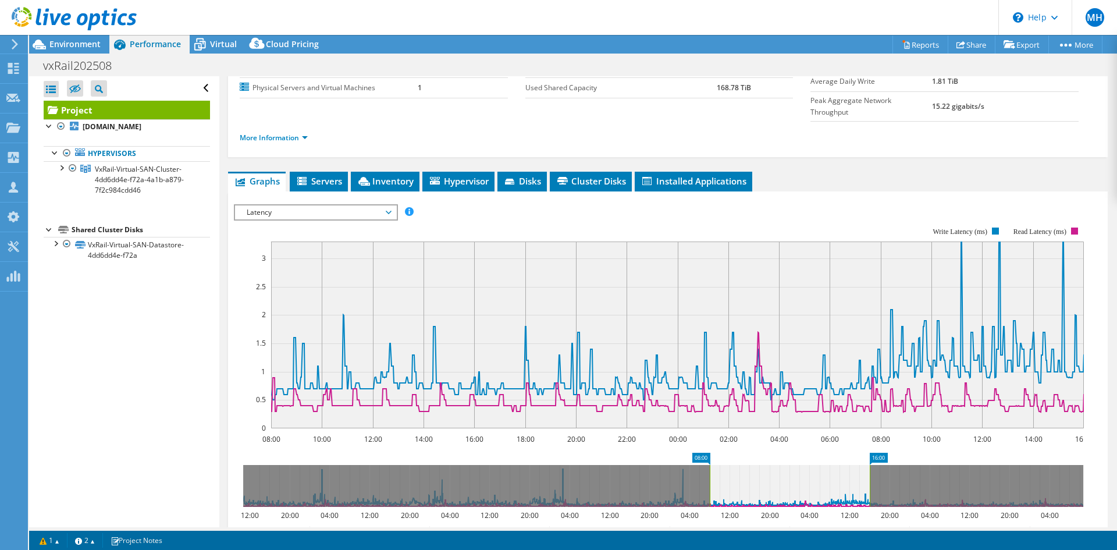
scroll to position [116, 0]
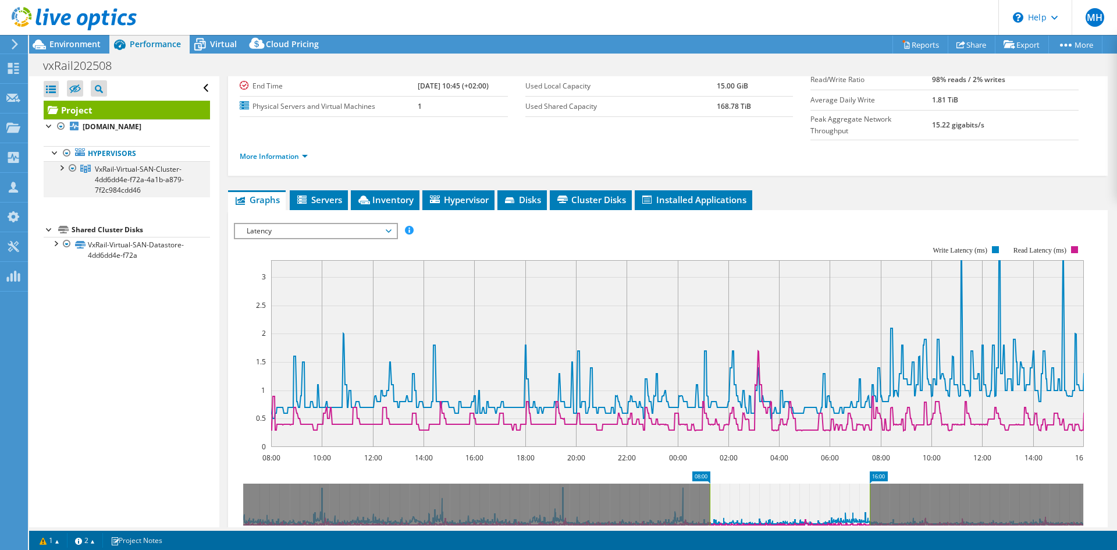
click at [61, 168] on div at bounding box center [61, 167] width 12 height 12
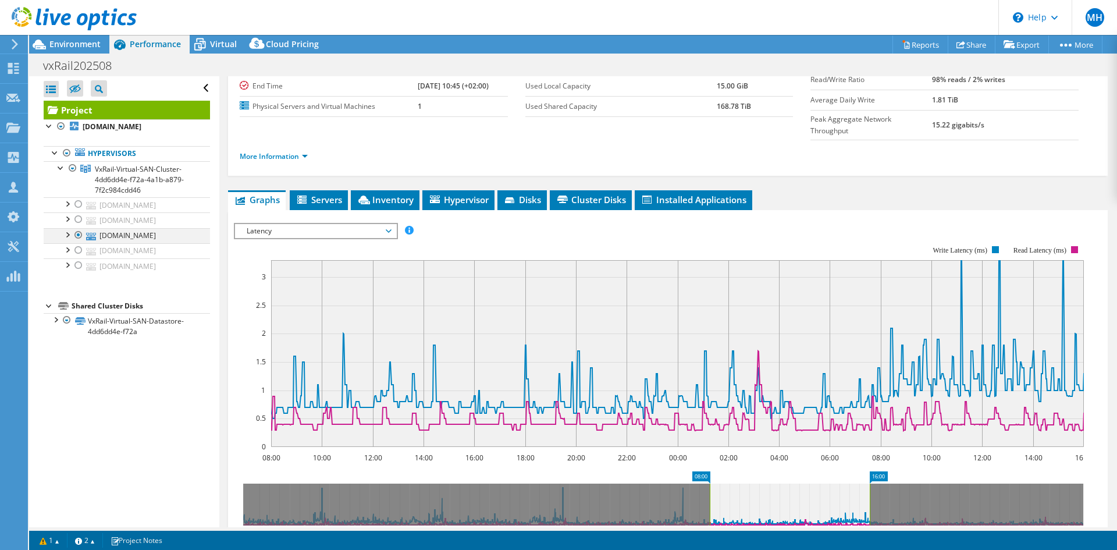
click at [79, 238] on div at bounding box center [79, 235] width 12 height 14
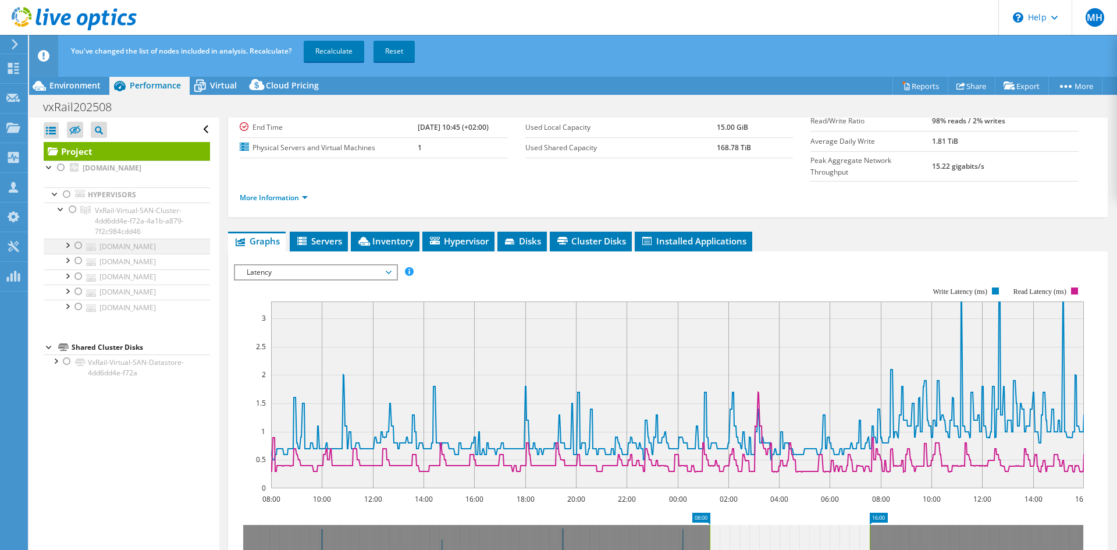
click at [79, 247] on div at bounding box center [79, 246] width 12 height 14
click at [343, 54] on link "Recalculate" at bounding box center [334, 51] width 61 height 21
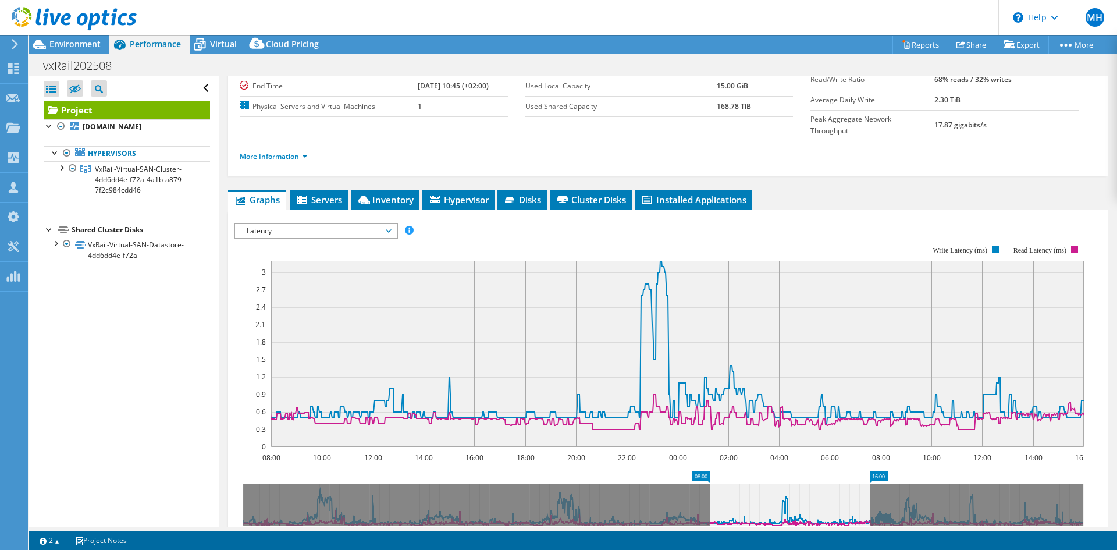
click at [314, 224] on span "Latency" at bounding box center [316, 231] width 150 height 14
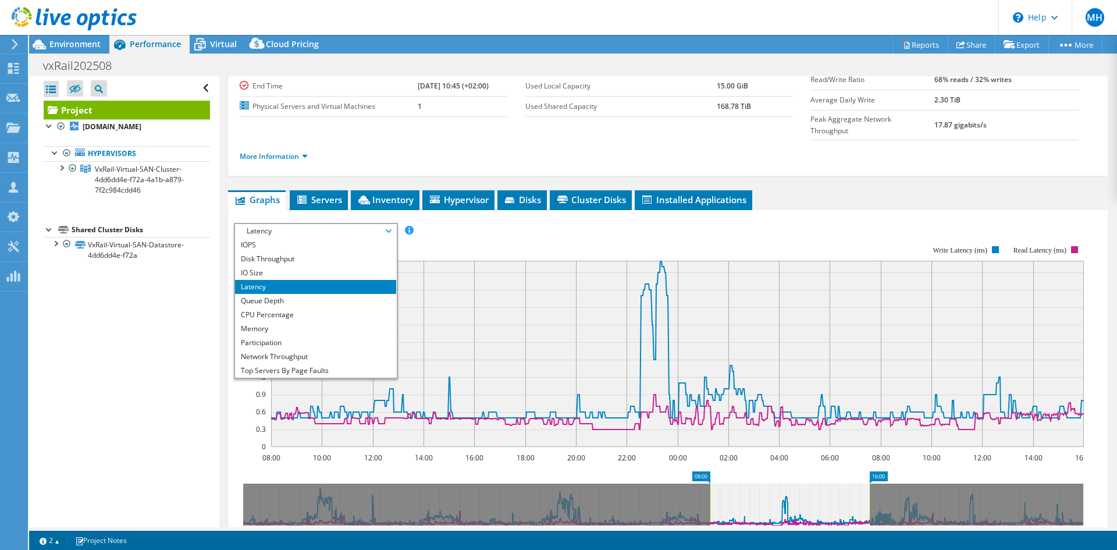
click at [525, 223] on div "IOPS Disk Throughput IO Size Latency Queue Depth CPU Percentage Memory Page Fau…" at bounding box center [668, 231] width 868 height 16
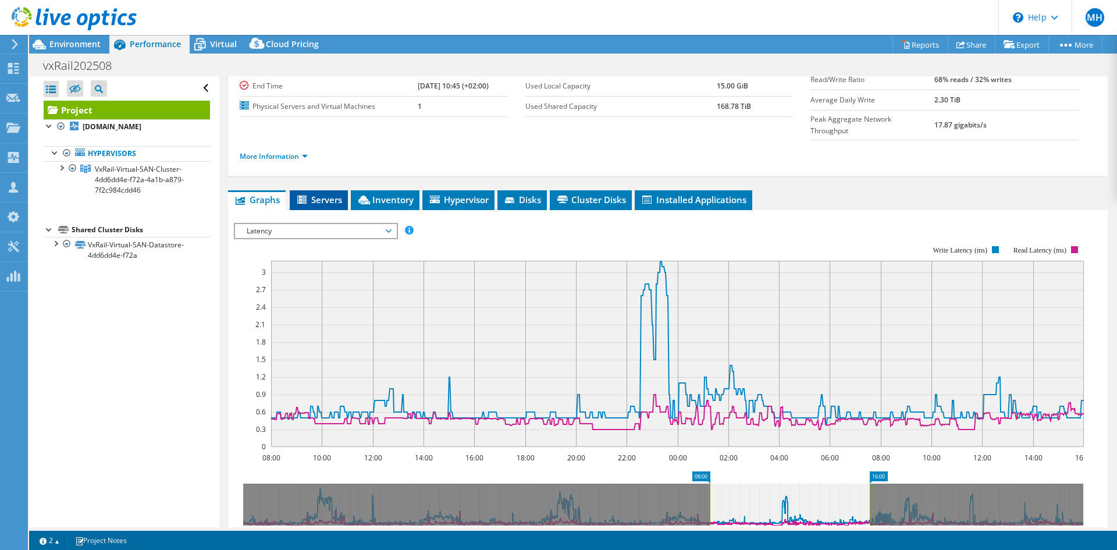
click at [304, 194] on span "Servers" at bounding box center [319, 200] width 47 height 12
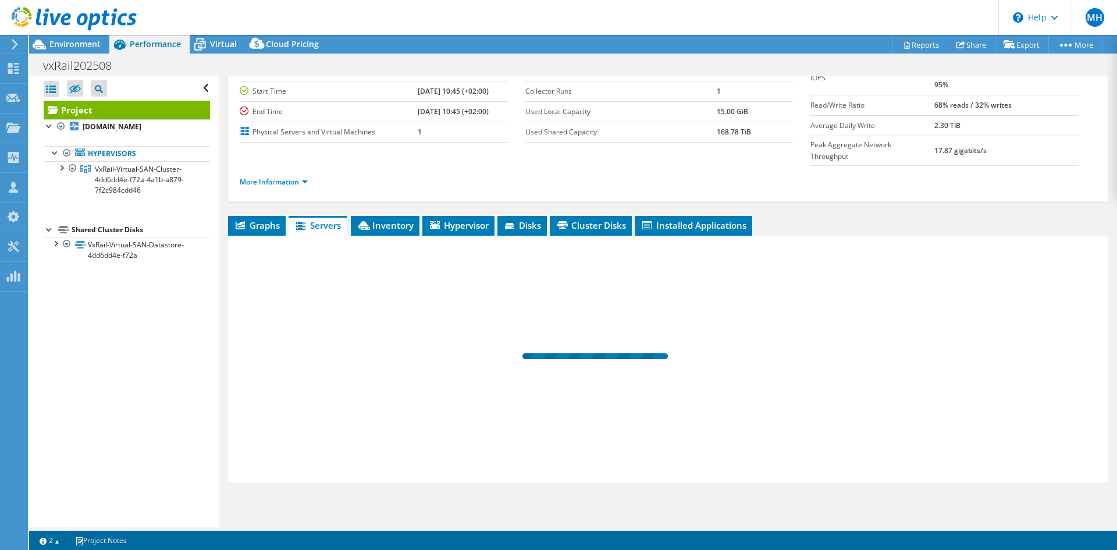
scroll to position [67, 0]
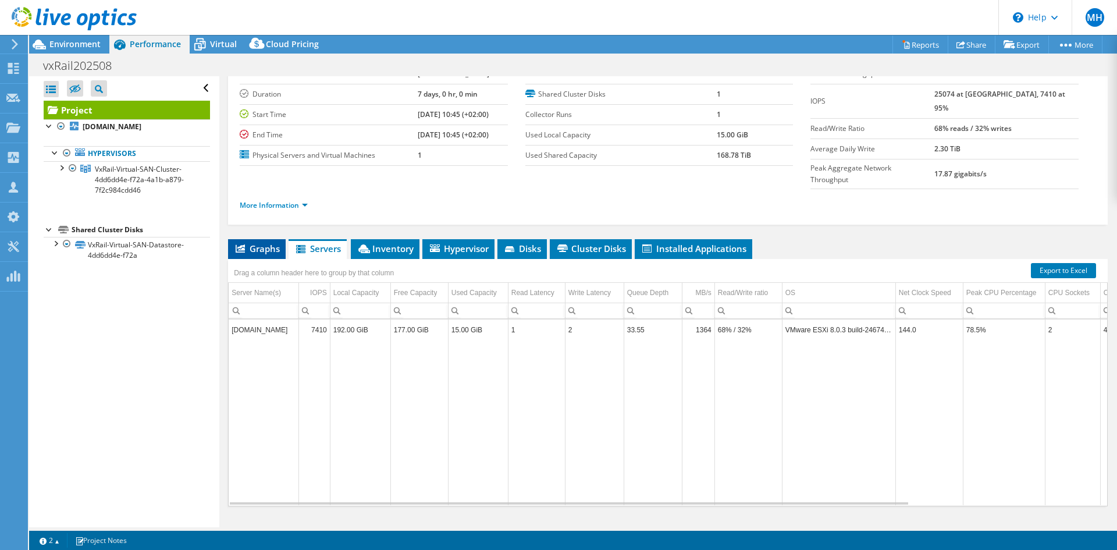
click at [255, 239] on li "Graphs" at bounding box center [257, 249] width 58 height 20
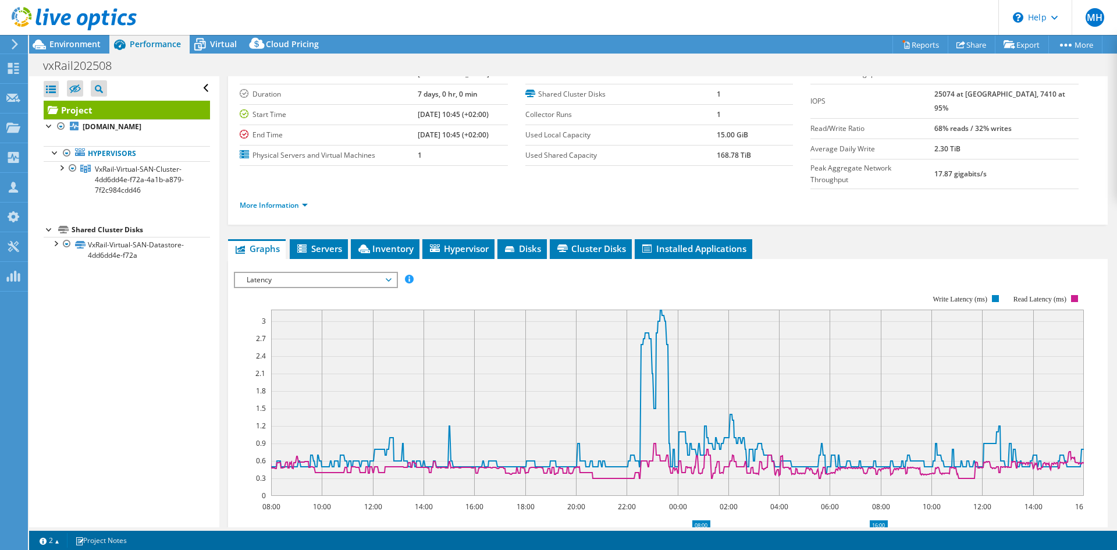
scroll to position [116, 0]
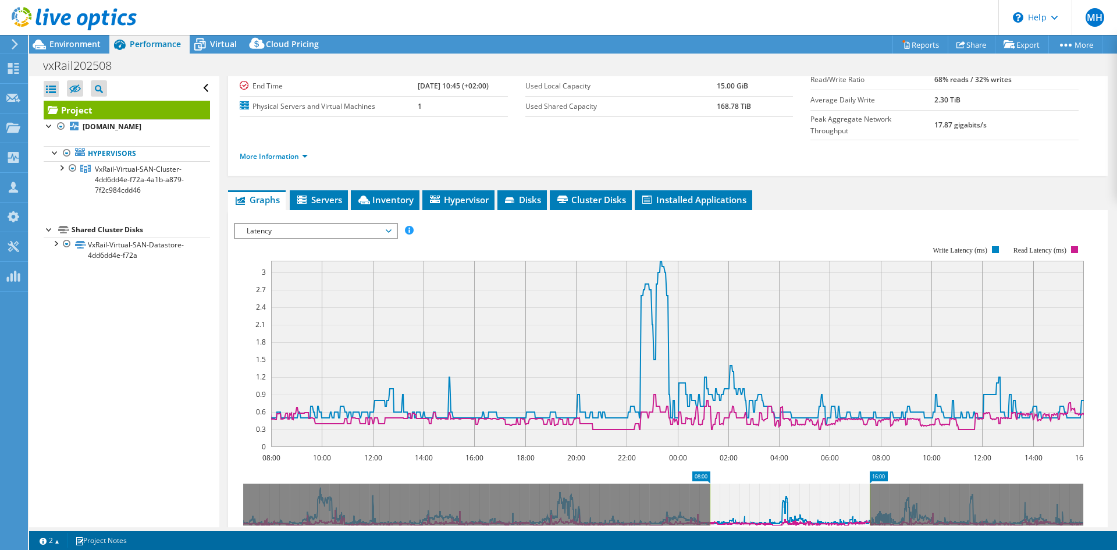
click at [308, 224] on span "Latency" at bounding box center [316, 231] width 150 height 14
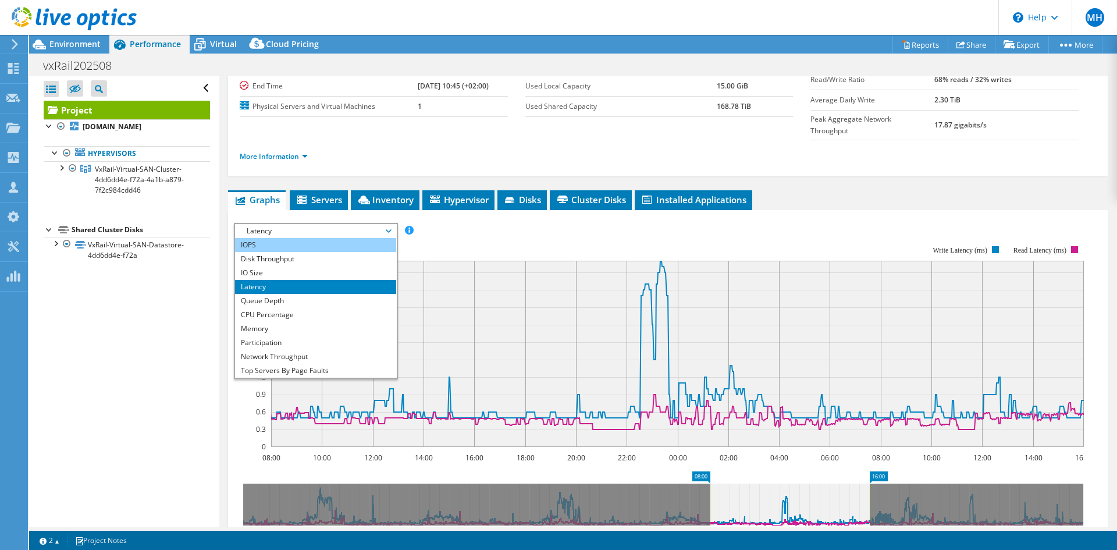
click at [286, 238] on li "IOPS" at bounding box center [315, 245] width 161 height 14
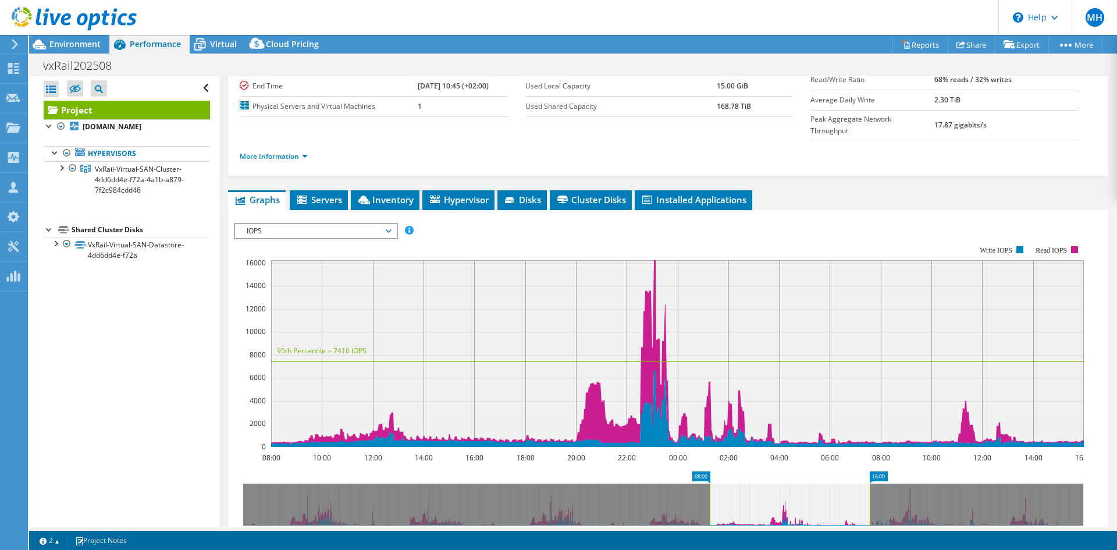
click at [264, 224] on span "IOPS" at bounding box center [316, 231] width 150 height 14
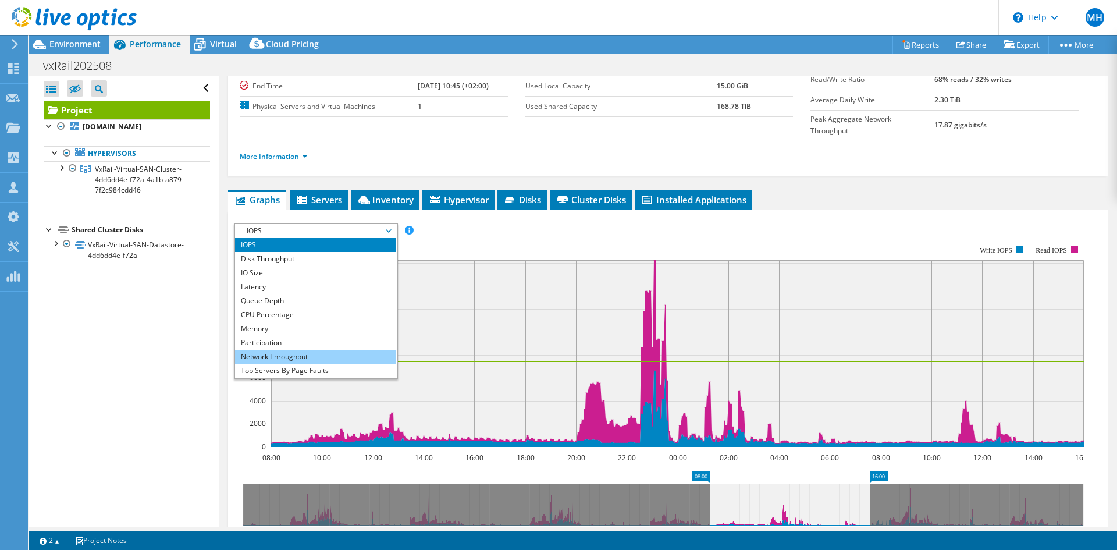
click at [273, 350] on li "Network Throughput" at bounding box center [315, 357] width 161 height 14
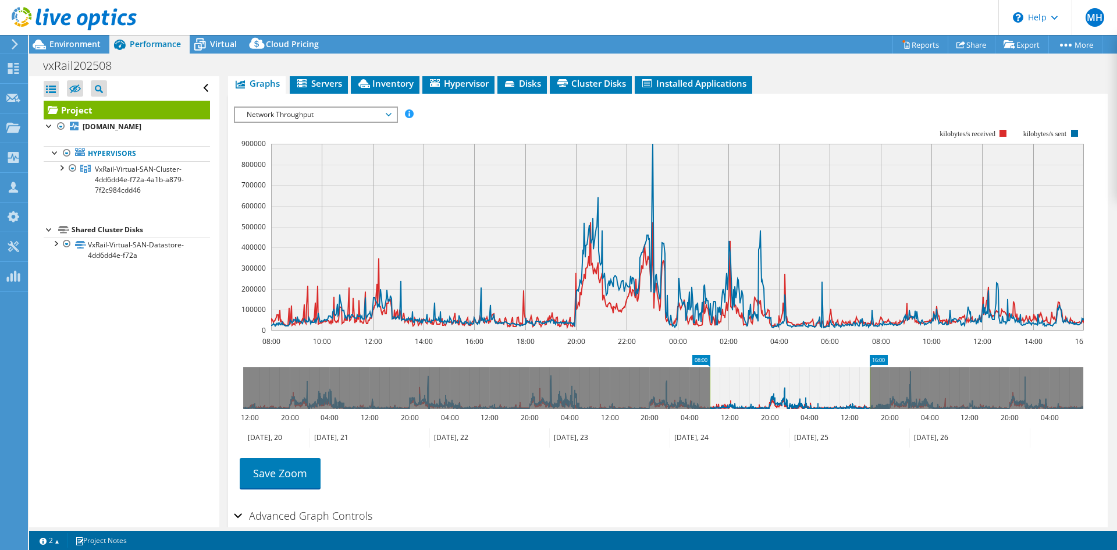
scroll to position [349, 0]
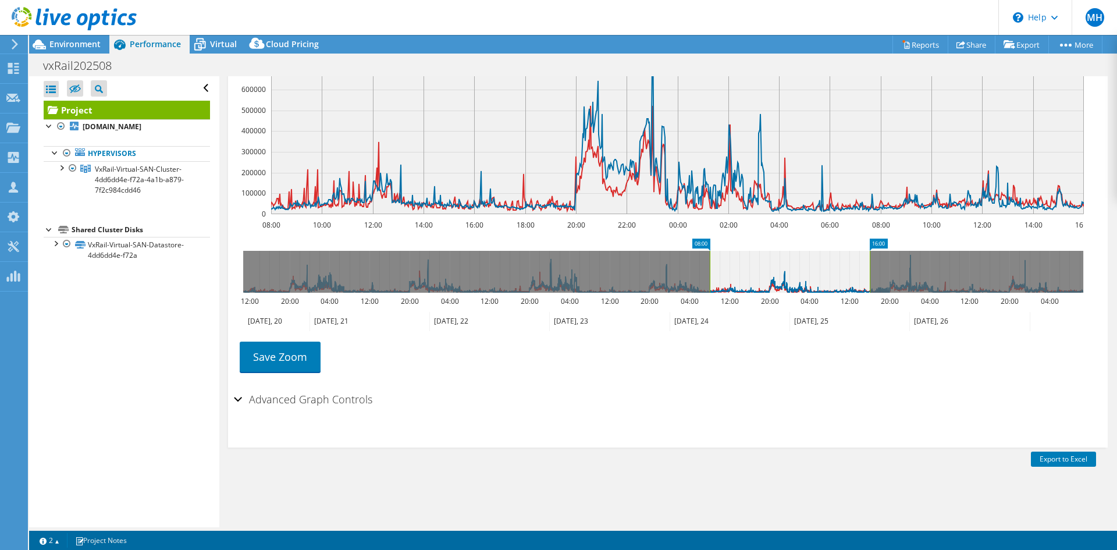
click at [250, 387] on h2 "Advanced Graph Controls" at bounding box center [303, 398] width 138 height 23
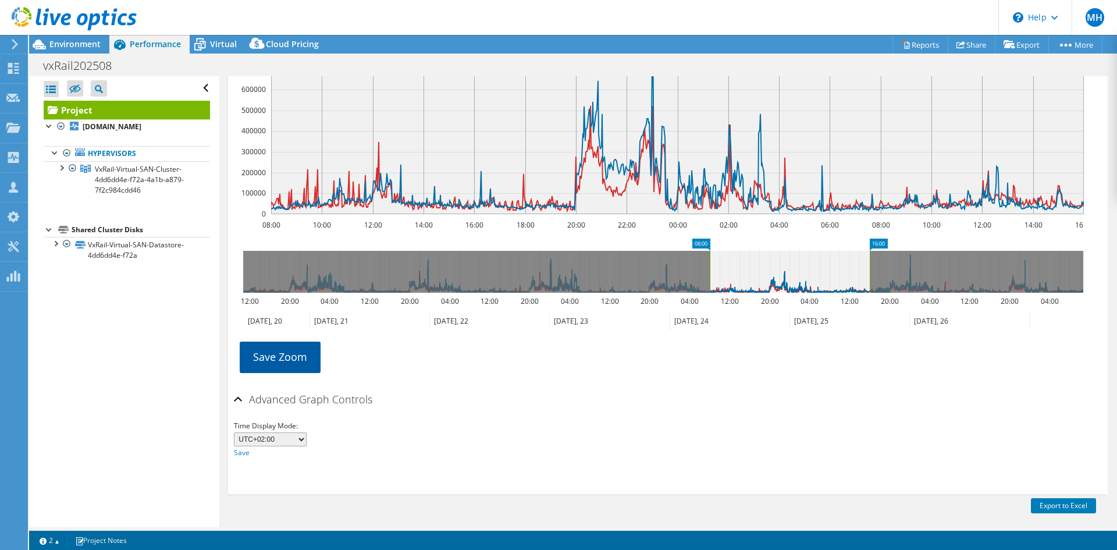
click at [289, 342] on link "Save Zoom" at bounding box center [280, 357] width 81 height 30
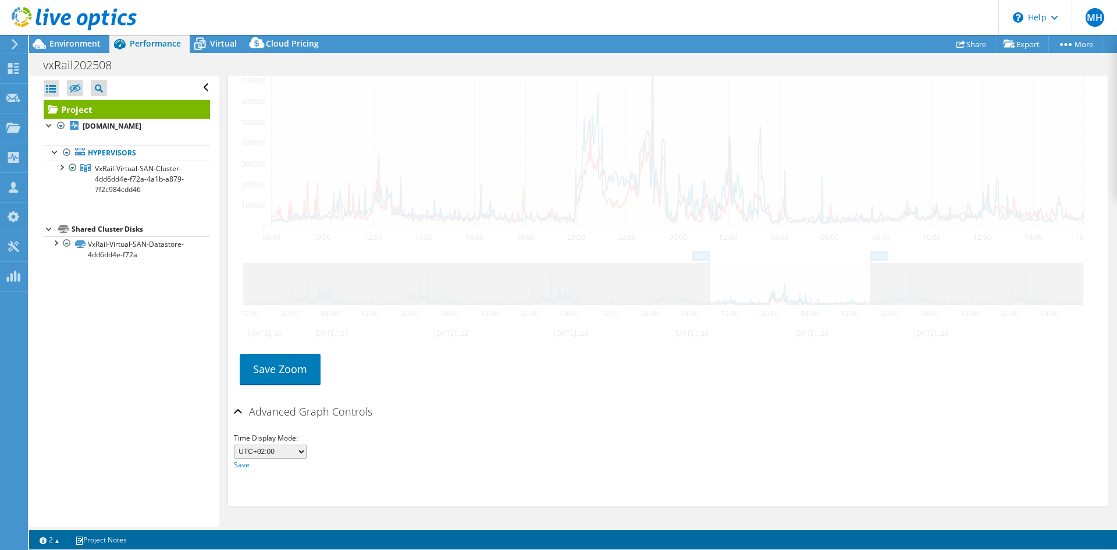
scroll to position [313, 0]
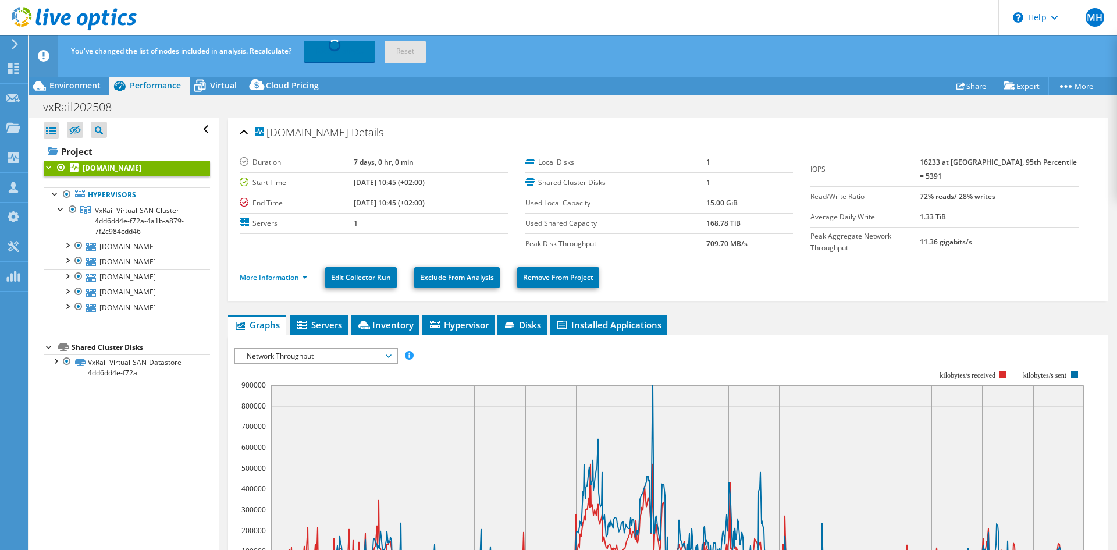
select select "EUFrankfurt"
select select "EUR"
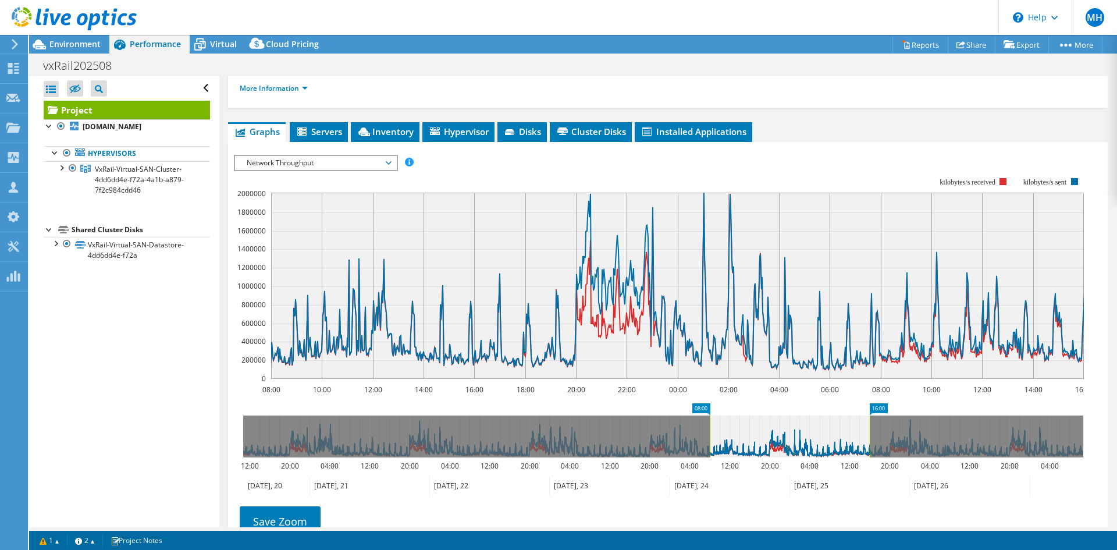
scroll to position [197, 0]
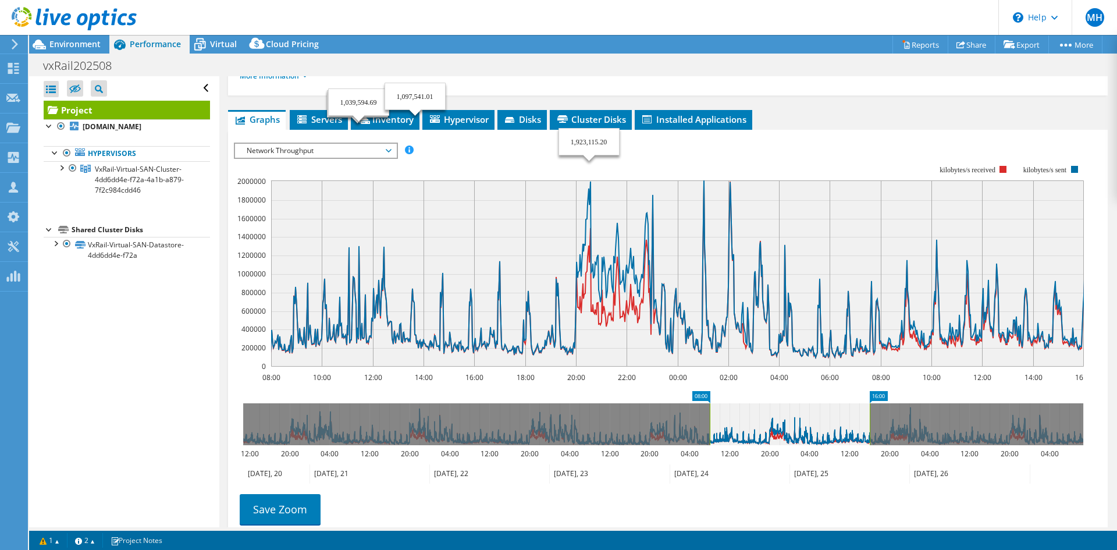
click at [328, 144] on span "Network Throughput" at bounding box center [316, 151] width 150 height 14
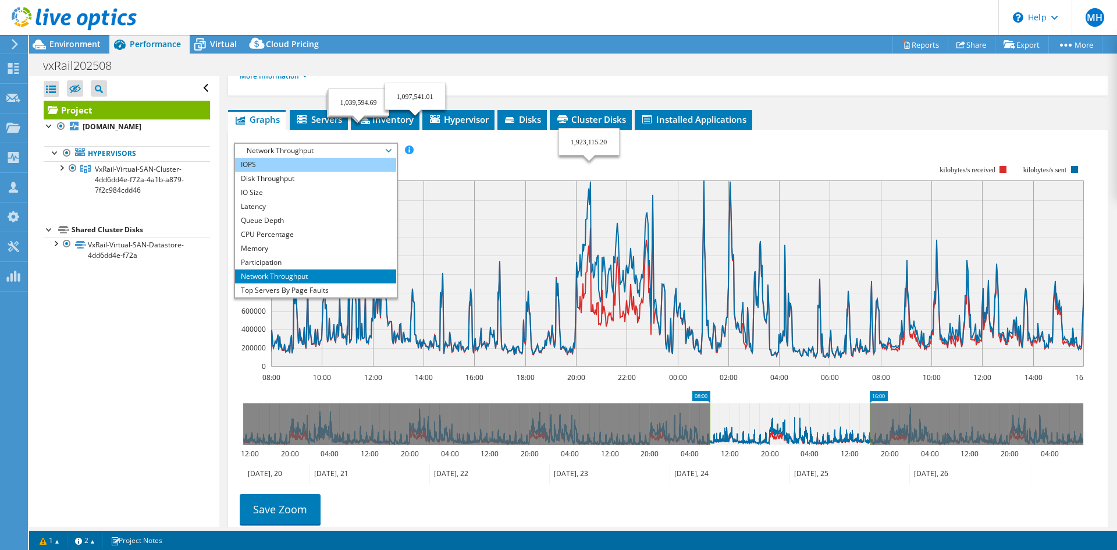
click at [287, 158] on li "IOPS" at bounding box center [315, 165] width 161 height 14
